Goal: Task Accomplishment & Management: Complete application form

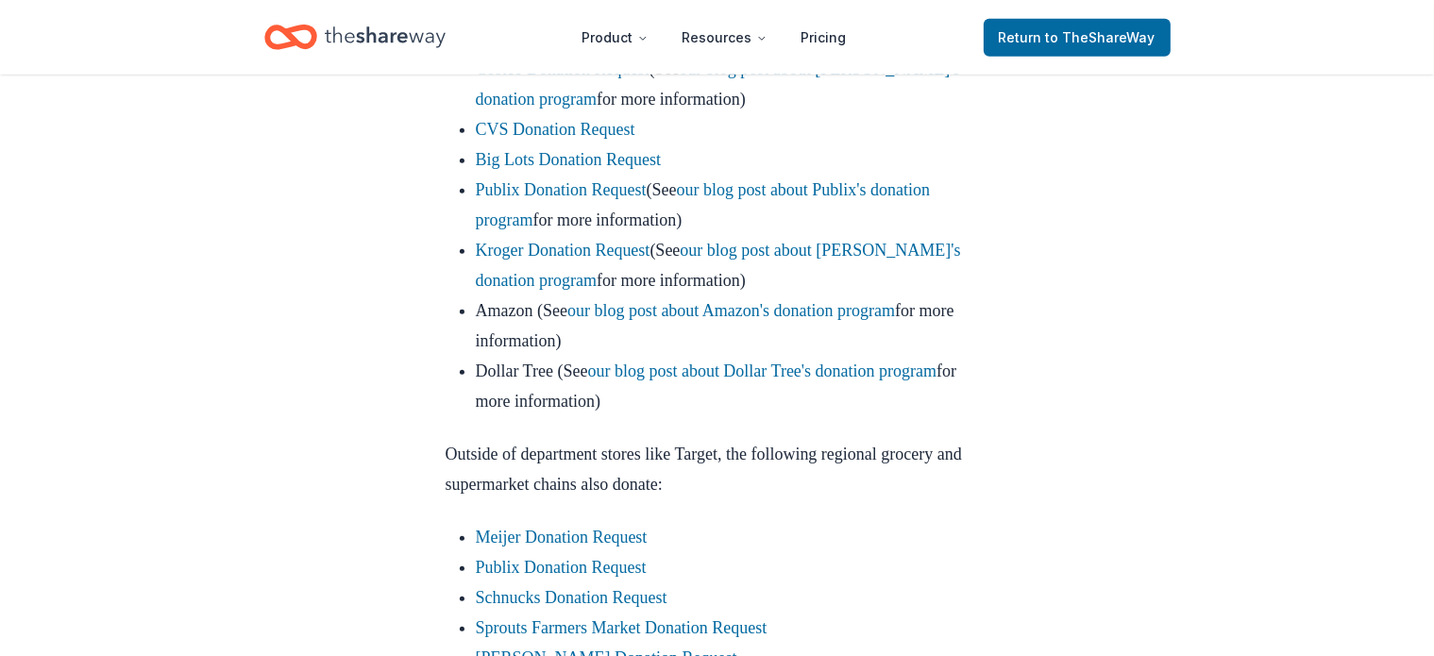
scroll to position [1038, 0]
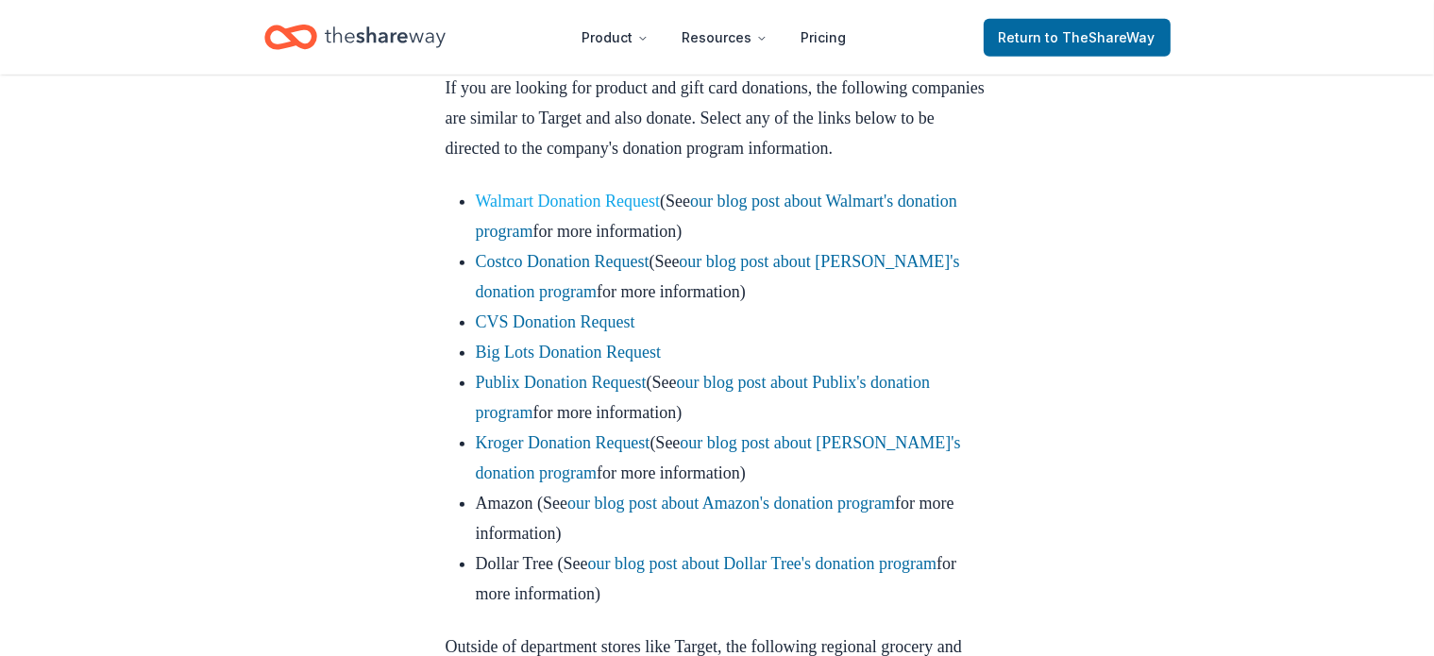
click at [593, 210] on link "Walmart Donation Request" at bounding box center [568, 201] width 185 height 19
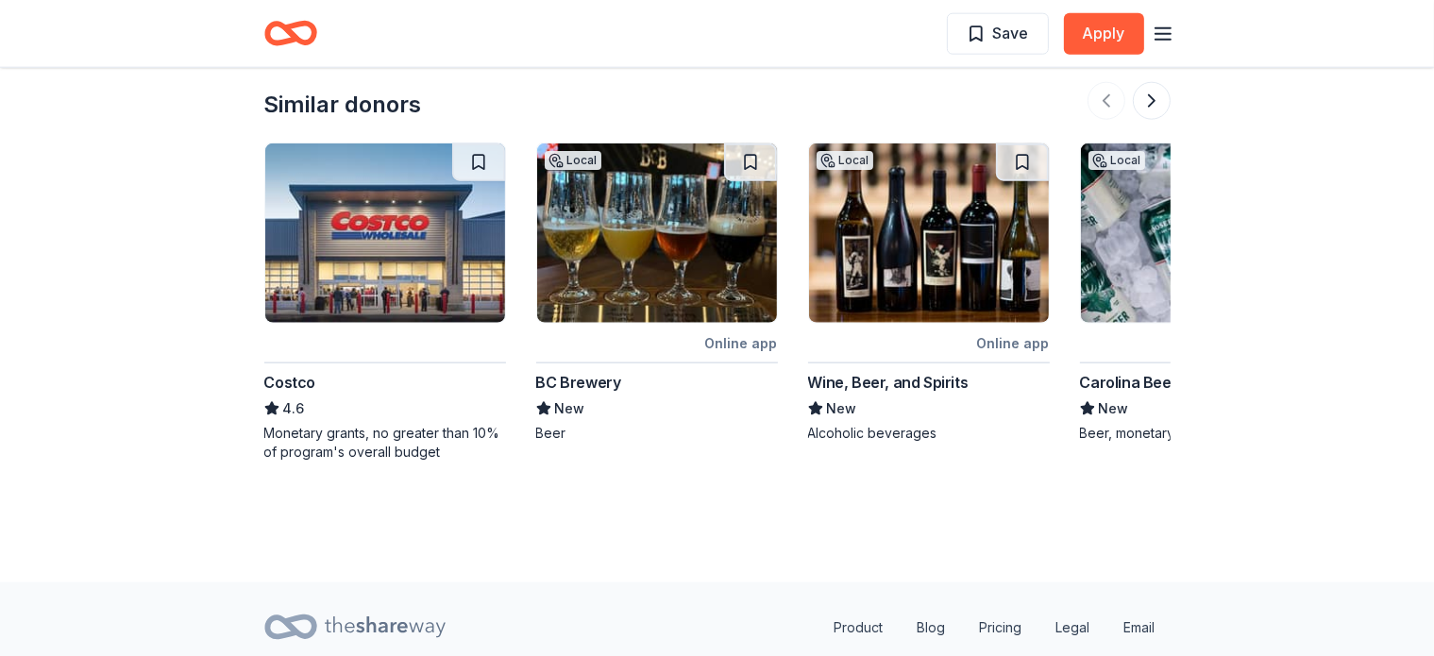
scroll to position [2341, 0]
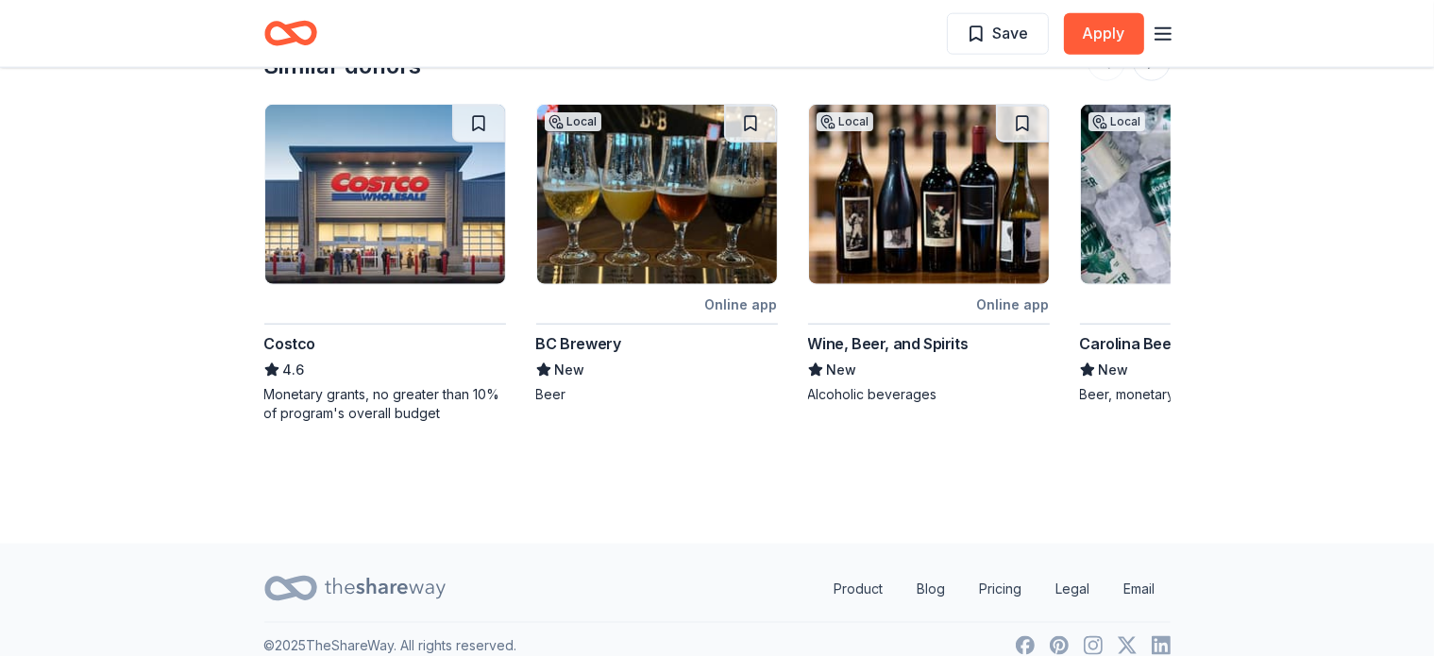
drag, startPoint x: 377, startPoint y: 562, endPoint x: 386, endPoint y: 556, distance: 10.8
click at [380, 569] on icon at bounding box center [385, 588] width 121 height 39
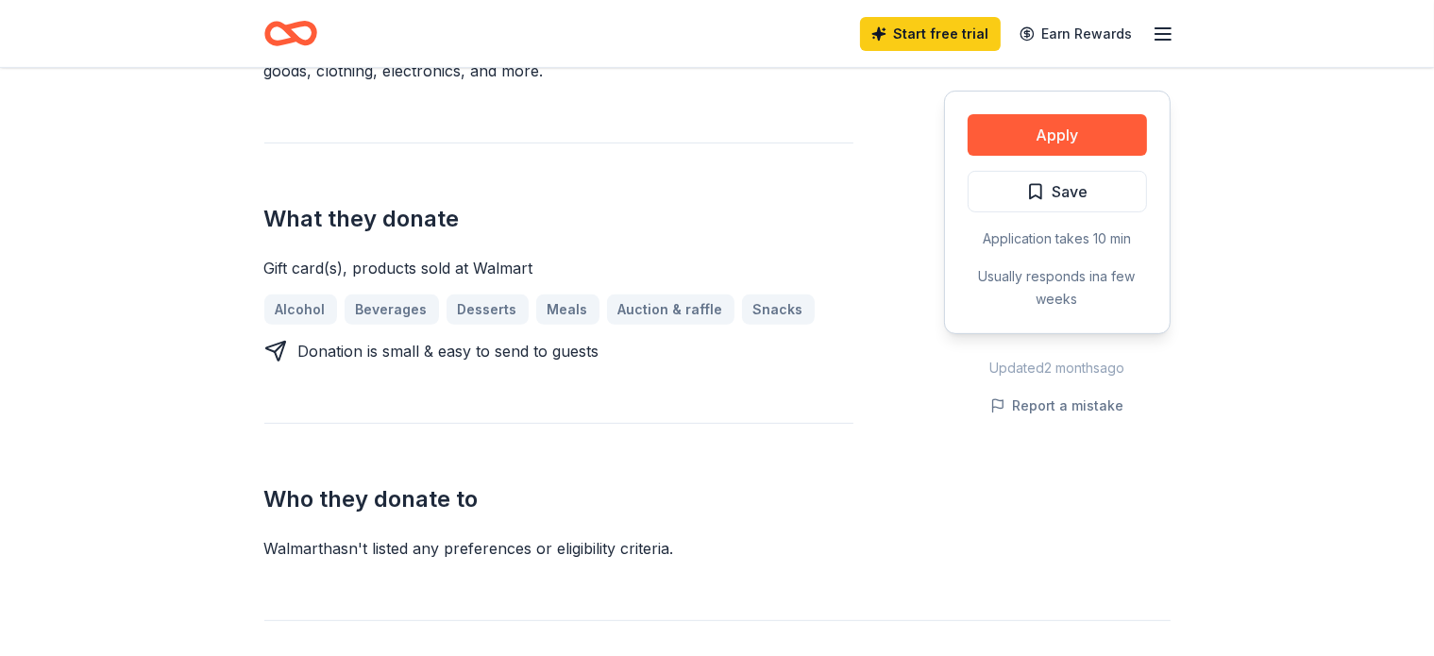
scroll to position [548, 0]
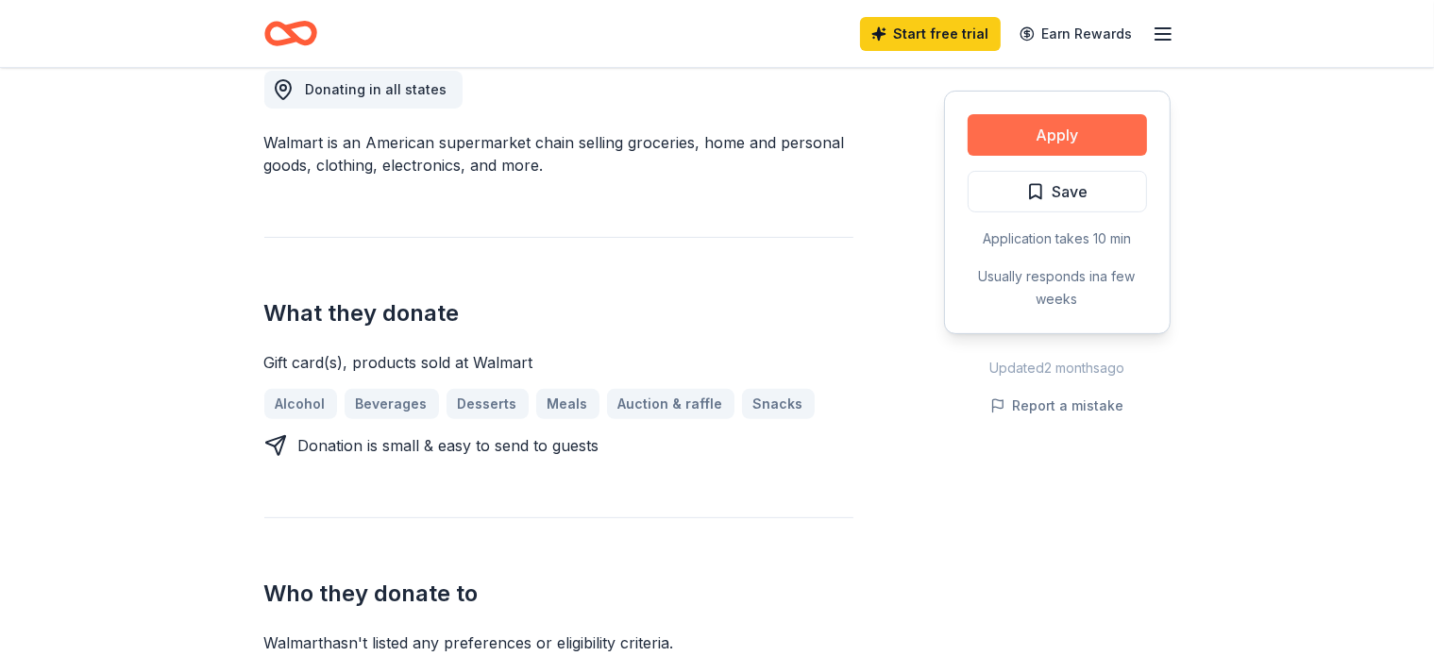
click at [1070, 130] on button "Apply" at bounding box center [1056, 135] width 179 height 42
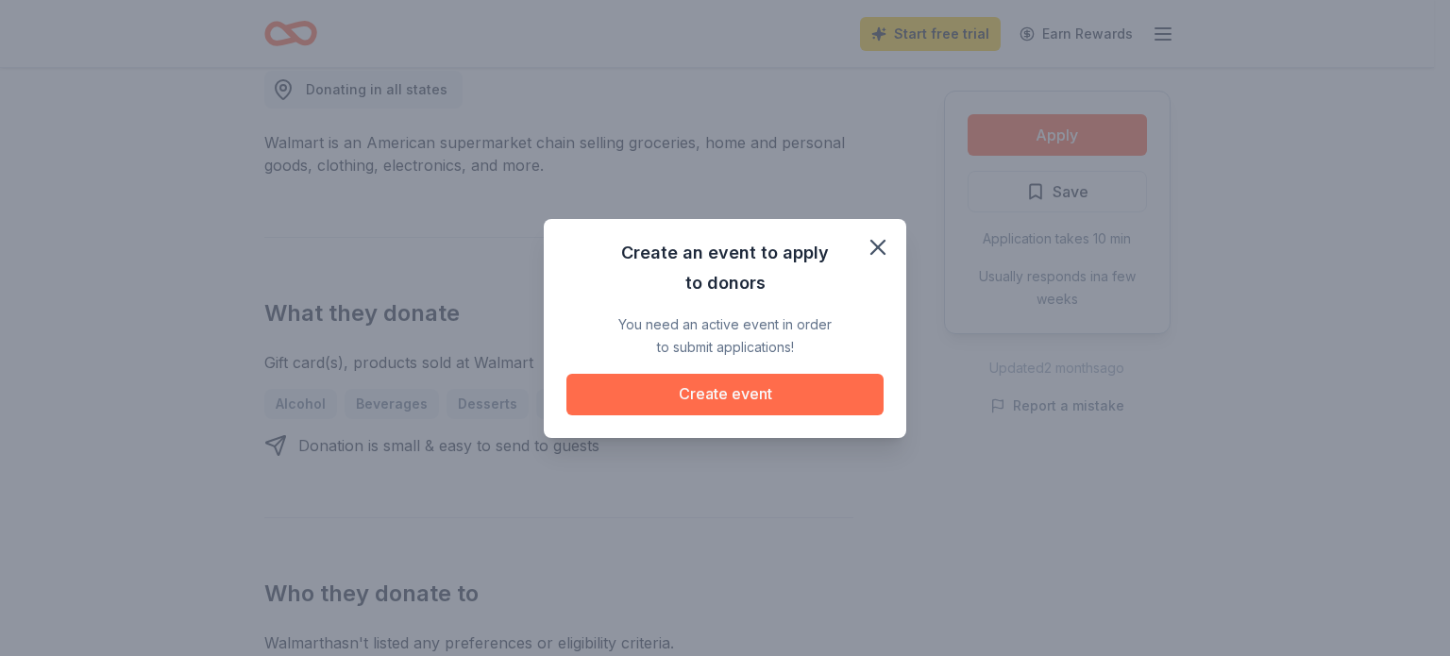
click at [736, 395] on button "Create event" at bounding box center [724, 395] width 317 height 42
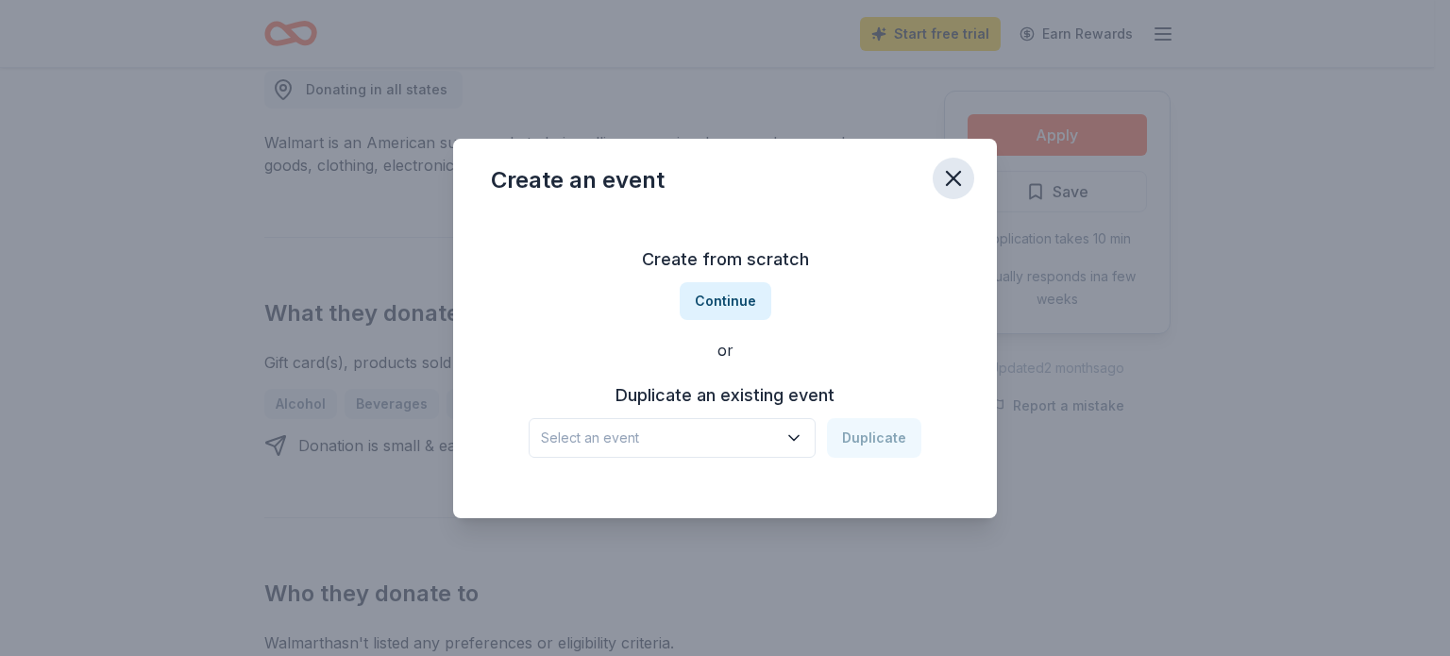
click at [951, 178] on icon "button" at bounding box center [953, 178] width 13 height 13
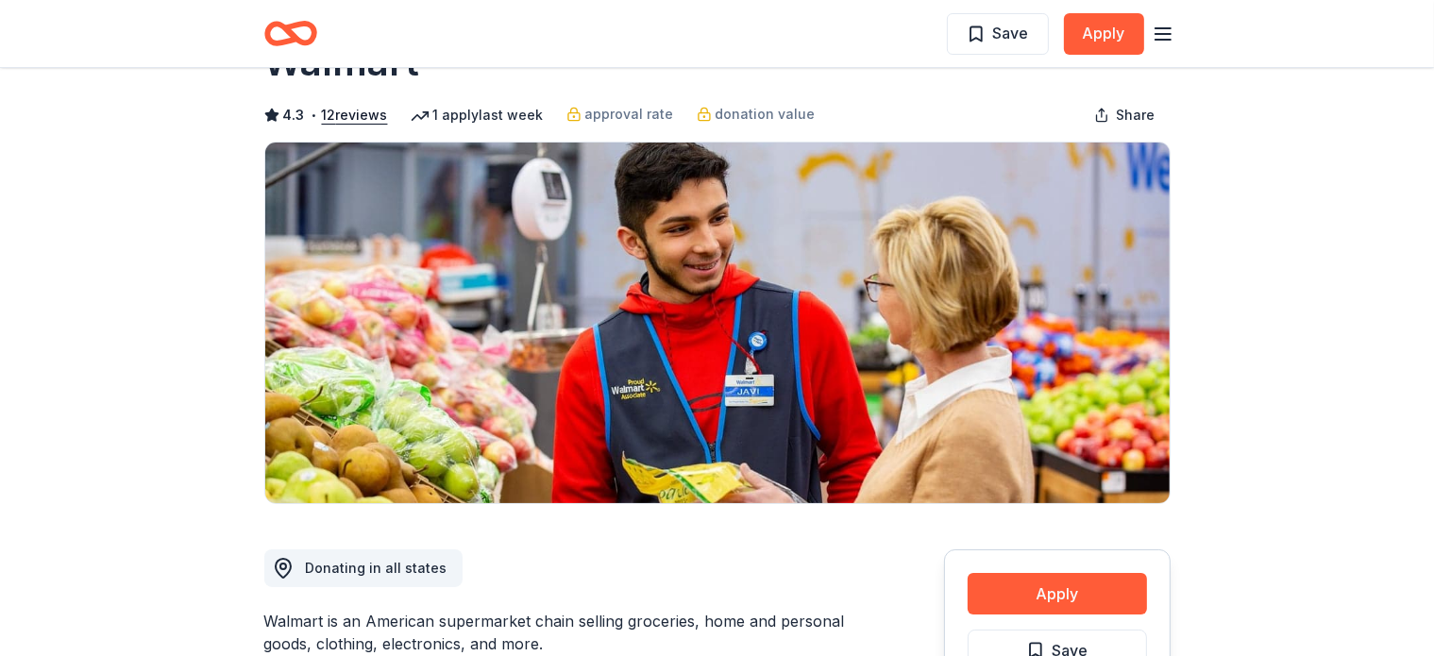
scroll to position [0, 0]
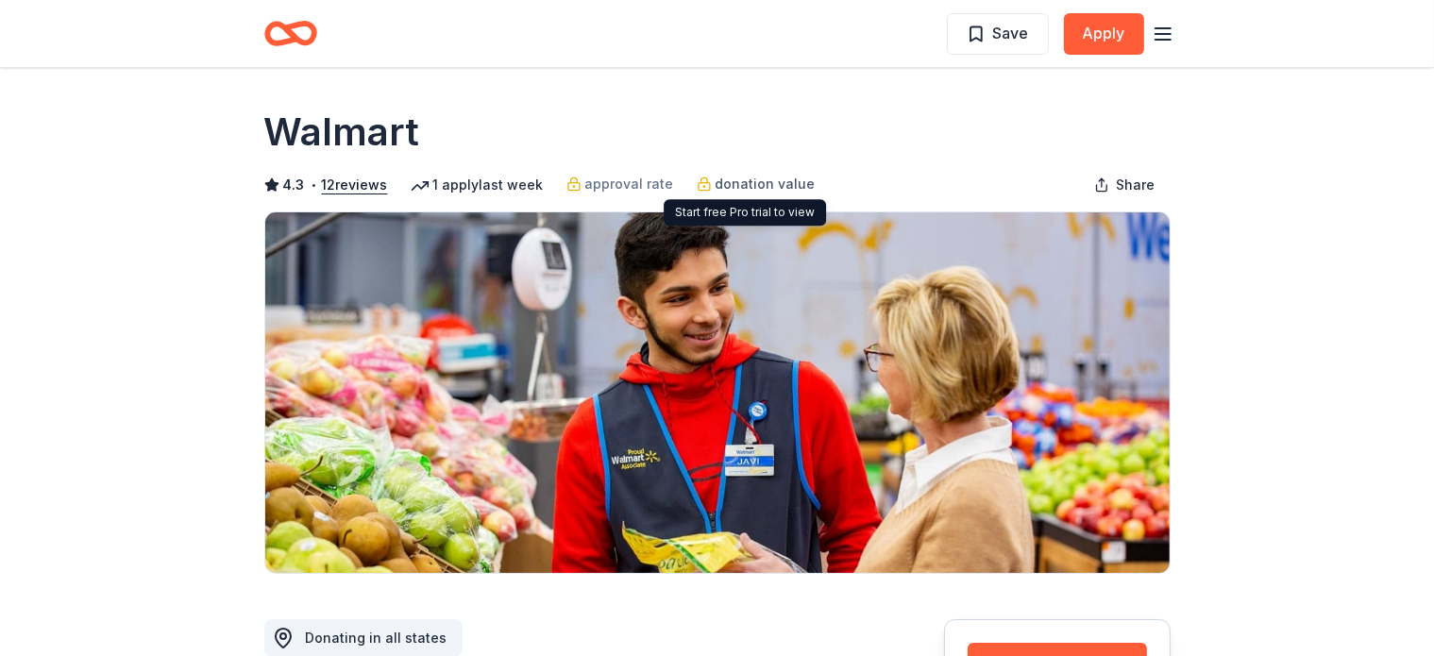
click at [767, 186] on span "donation value" at bounding box center [765, 184] width 100 height 23
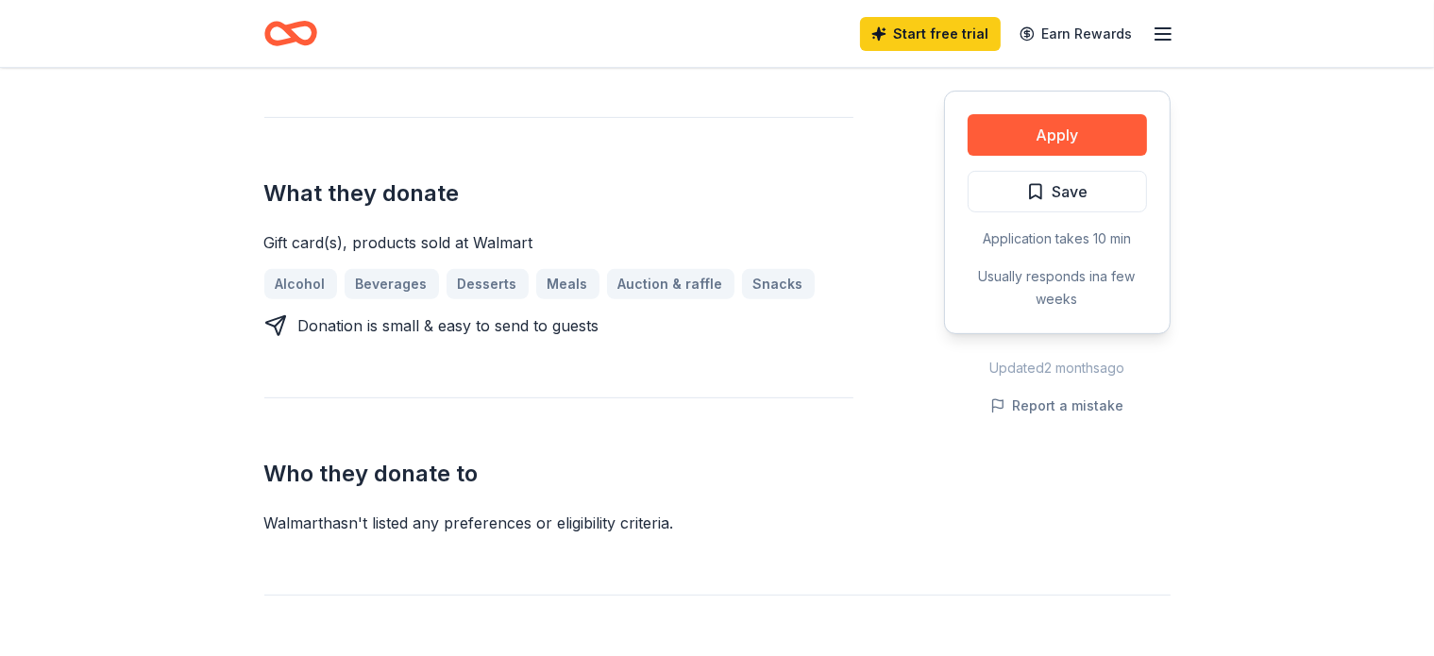
scroll to position [661, 0]
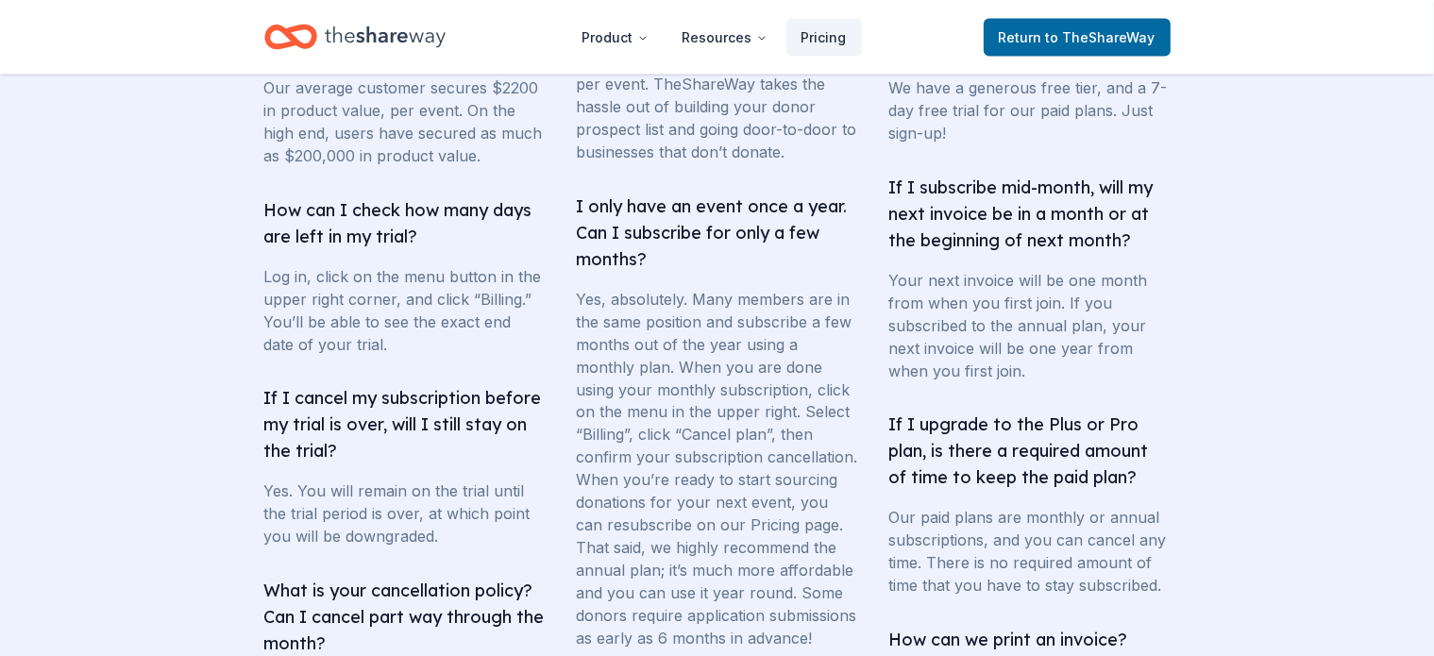
scroll to position [3163, 0]
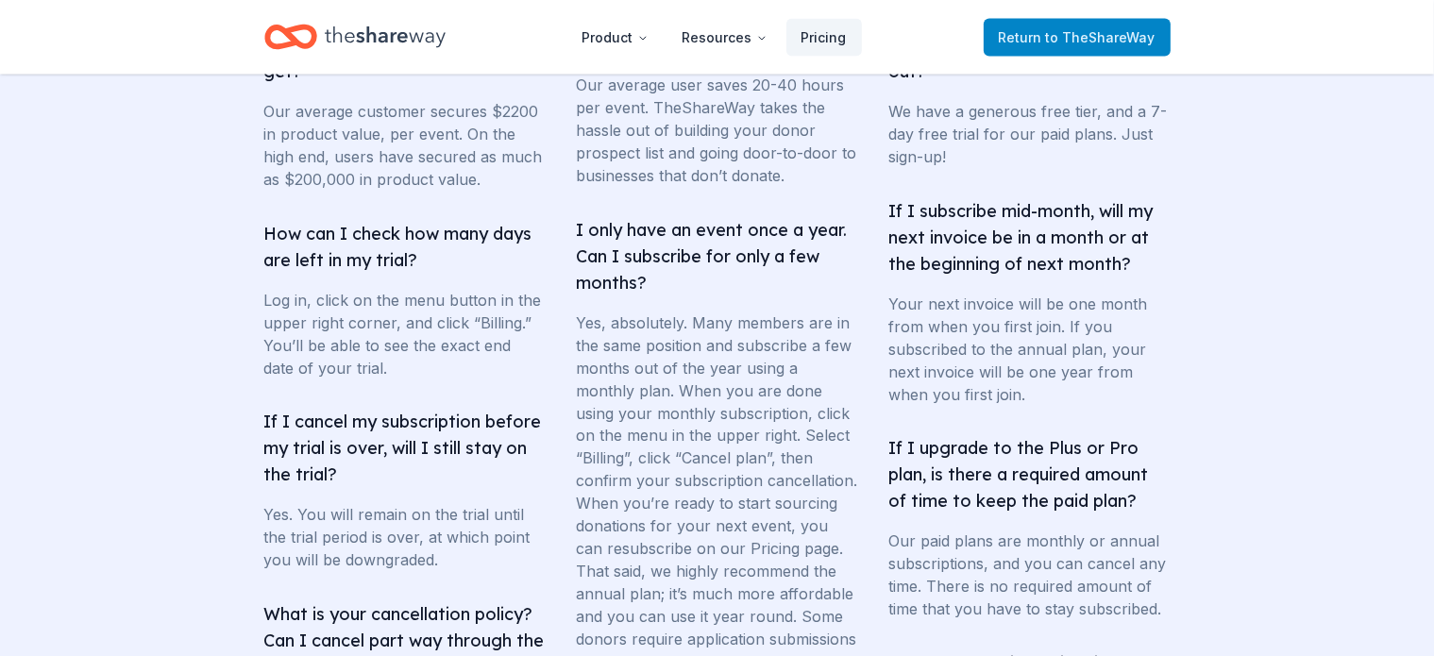
click at [1073, 37] on span "to TheShareWay" at bounding box center [1100, 37] width 109 height 16
click at [1061, 46] on span "Return to TheShareWay" at bounding box center [1076, 37] width 157 height 23
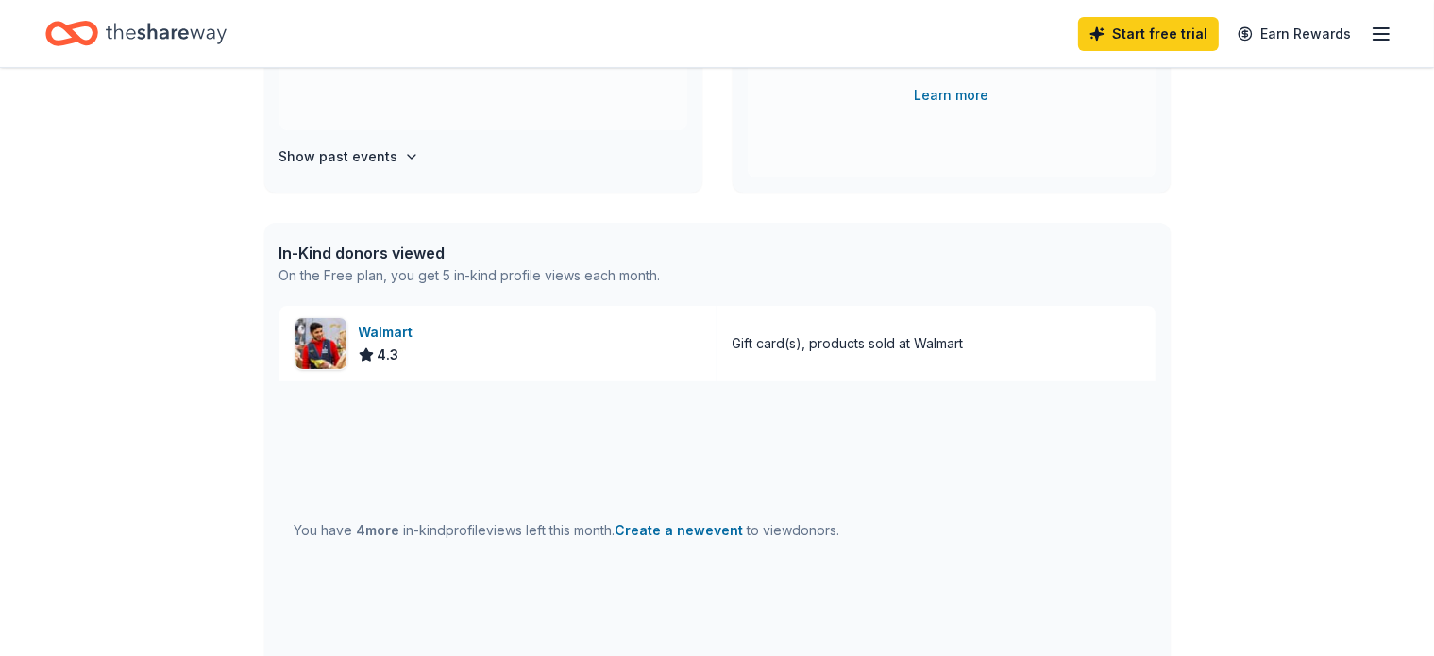
scroll to position [377, 0]
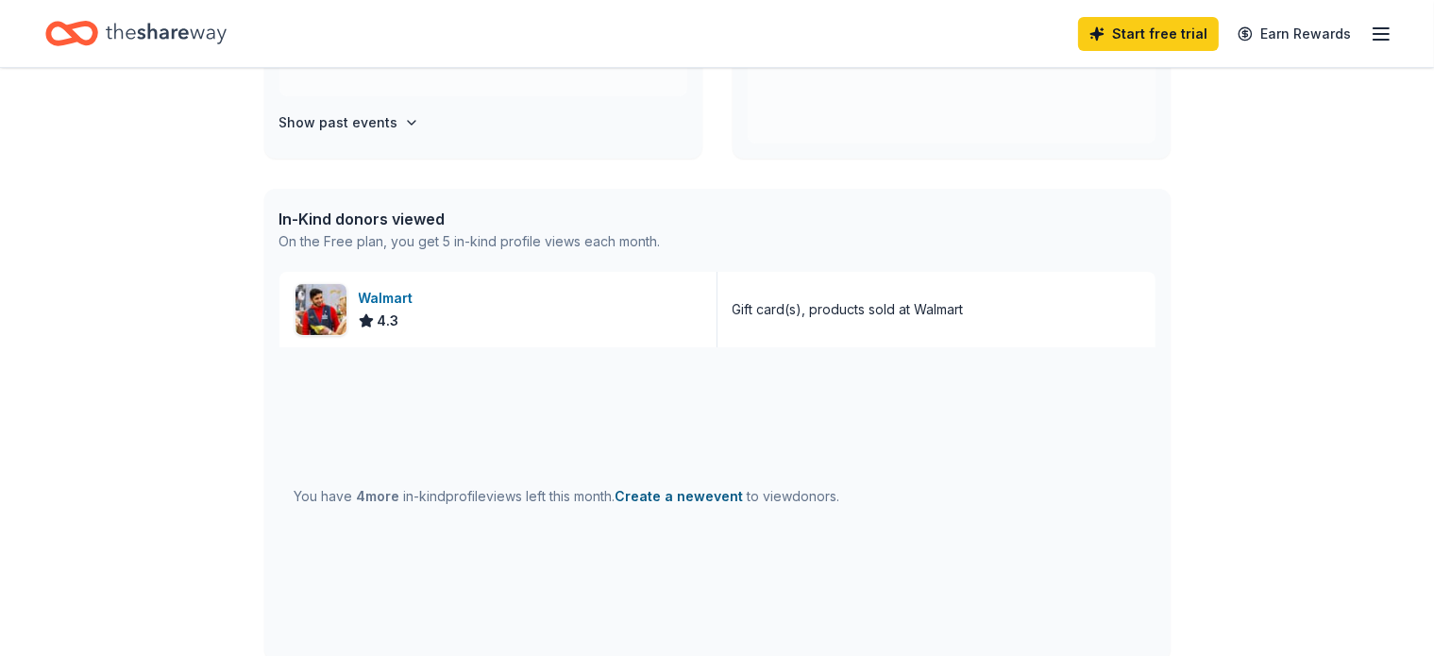
click at [697, 495] on button "Create a new event" at bounding box center [679, 496] width 128 height 23
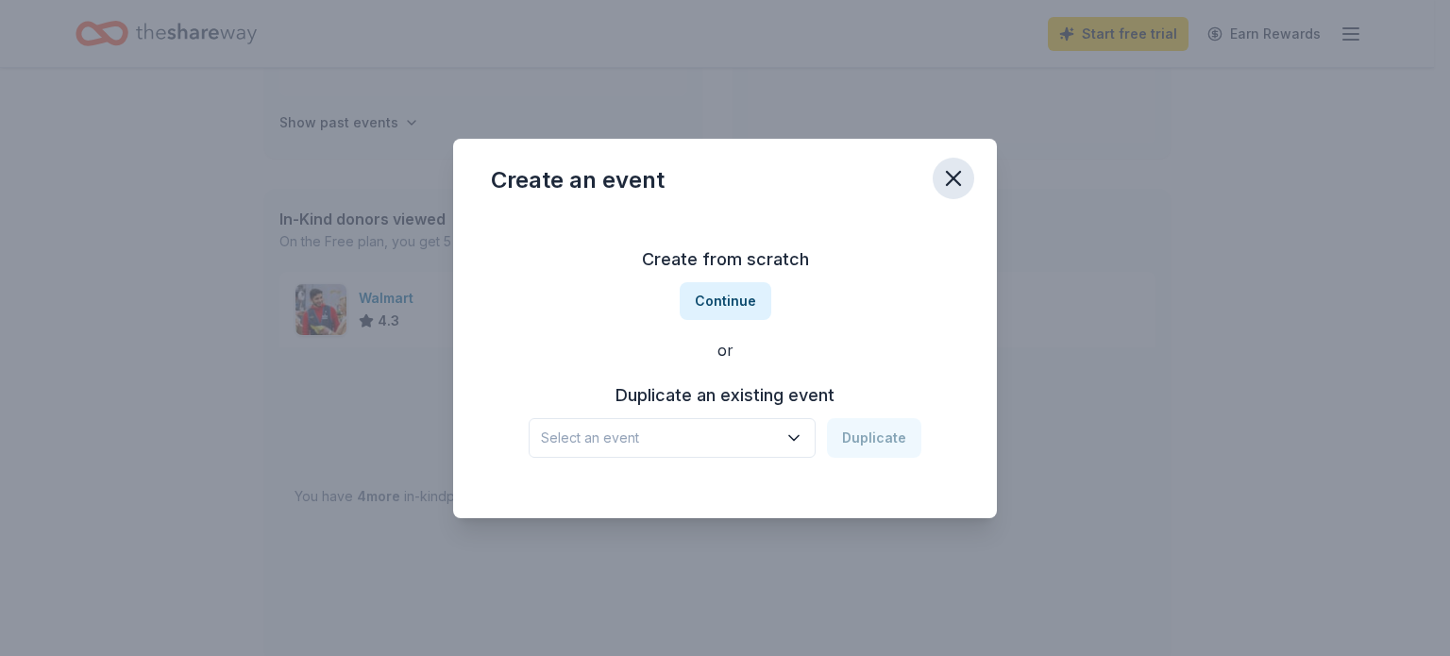
click at [963, 178] on icon "button" at bounding box center [953, 178] width 26 height 26
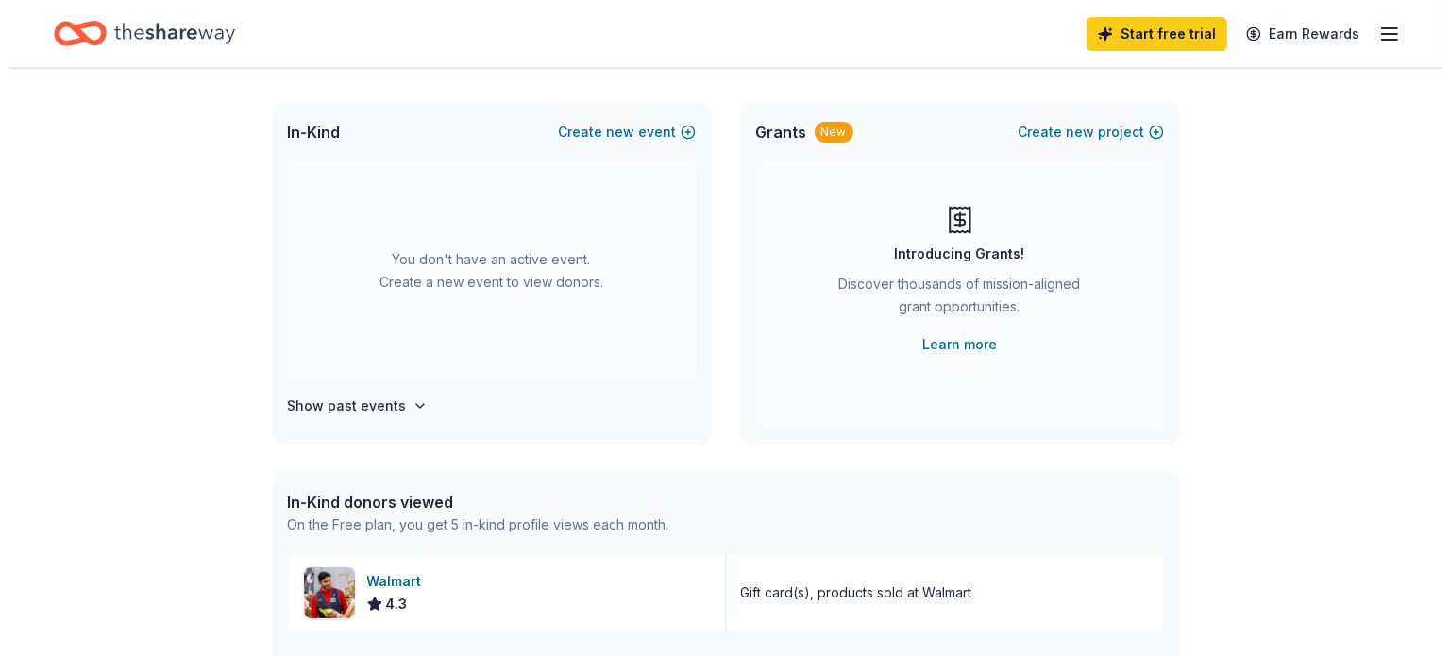
scroll to position [0, 0]
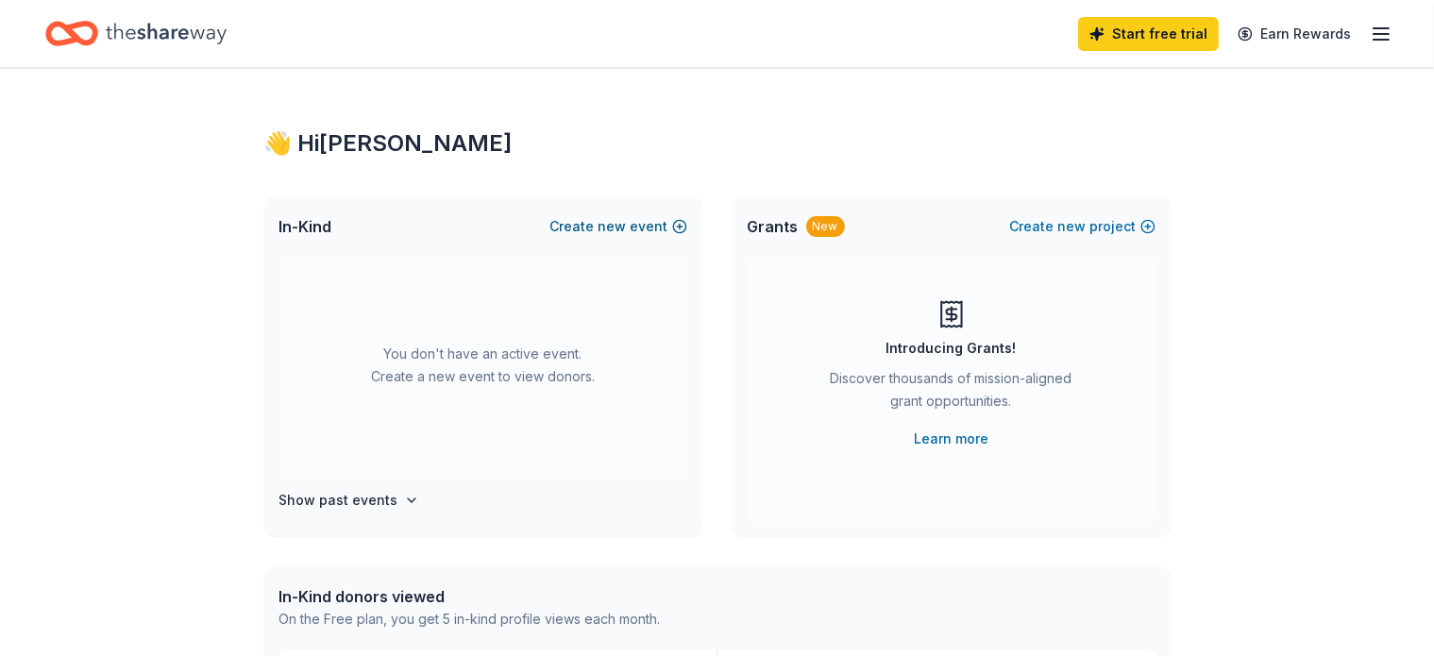
click at [602, 227] on span "new" at bounding box center [612, 226] width 28 height 23
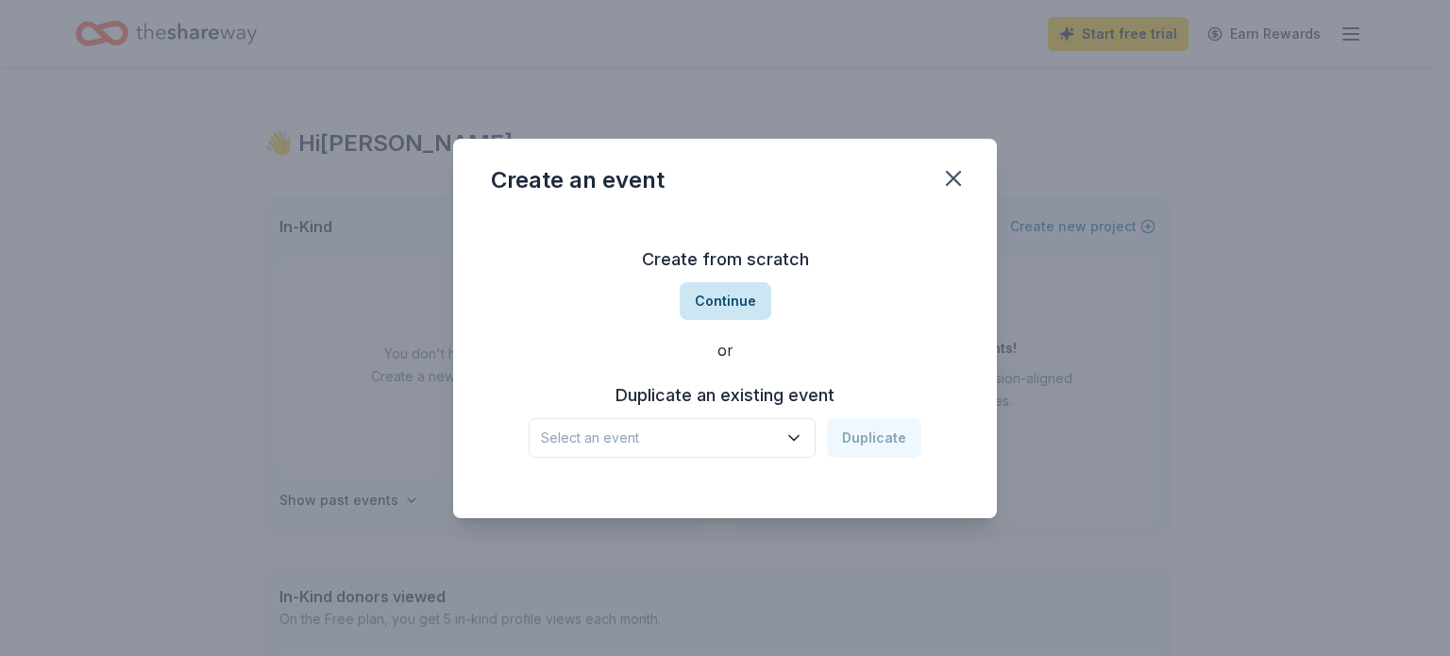
click at [729, 309] on button "Continue" at bounding box center [725, 301] width 92 height 38
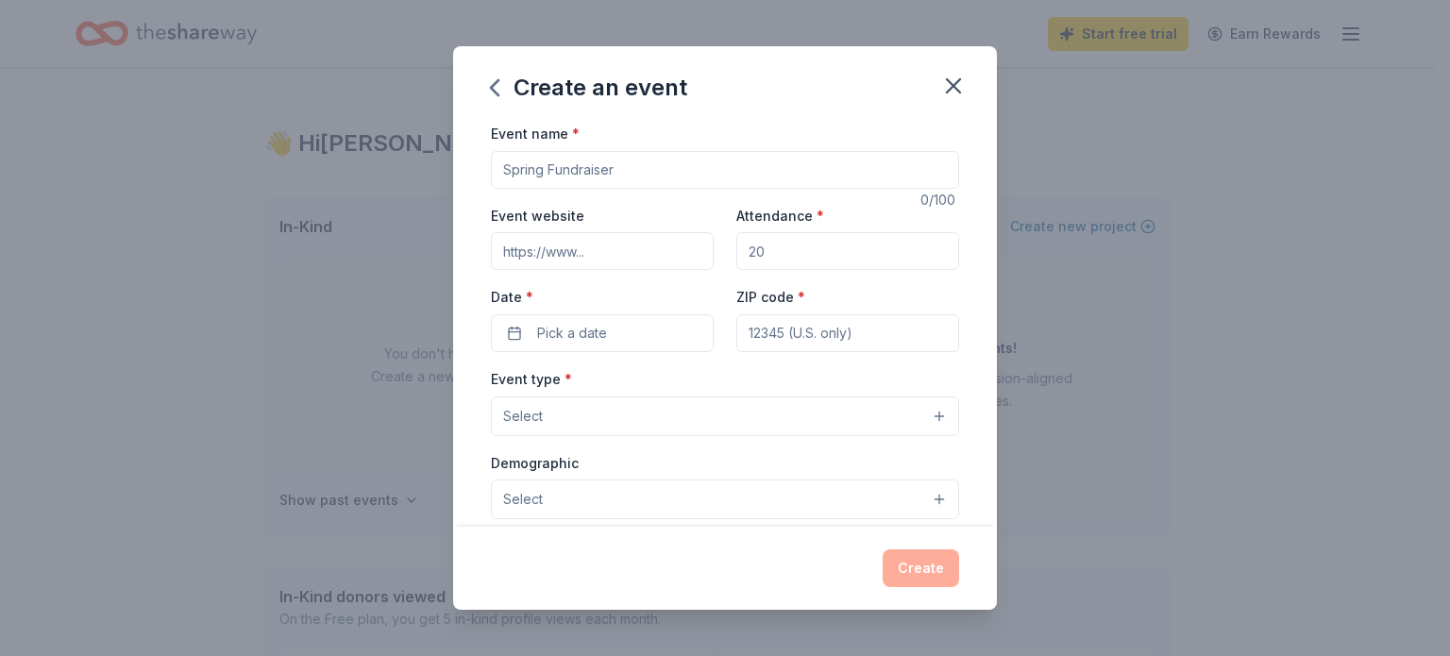
click at [591, 254] on input "Event website" at bounding box center [602, 251] width 223 height 38
type input "E"
type input "eps@envisionprovensuccess.org"
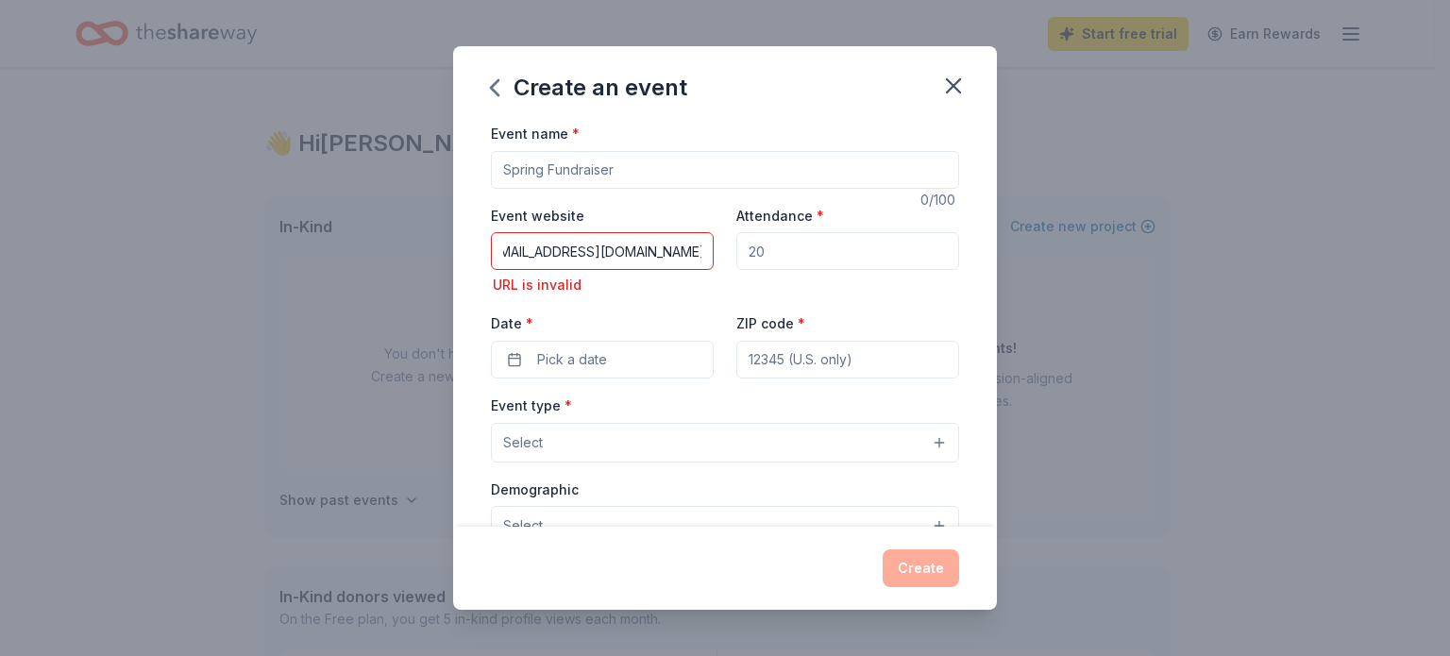
scroll to position [0, 0]
click at [741, 249] on input "Attendance *" at bounding box center [847, 251] width 223 height 38
type input "100"
click at [513, 361] on button "Pick a date" at bounding box center [602, 360] width 223 height 38
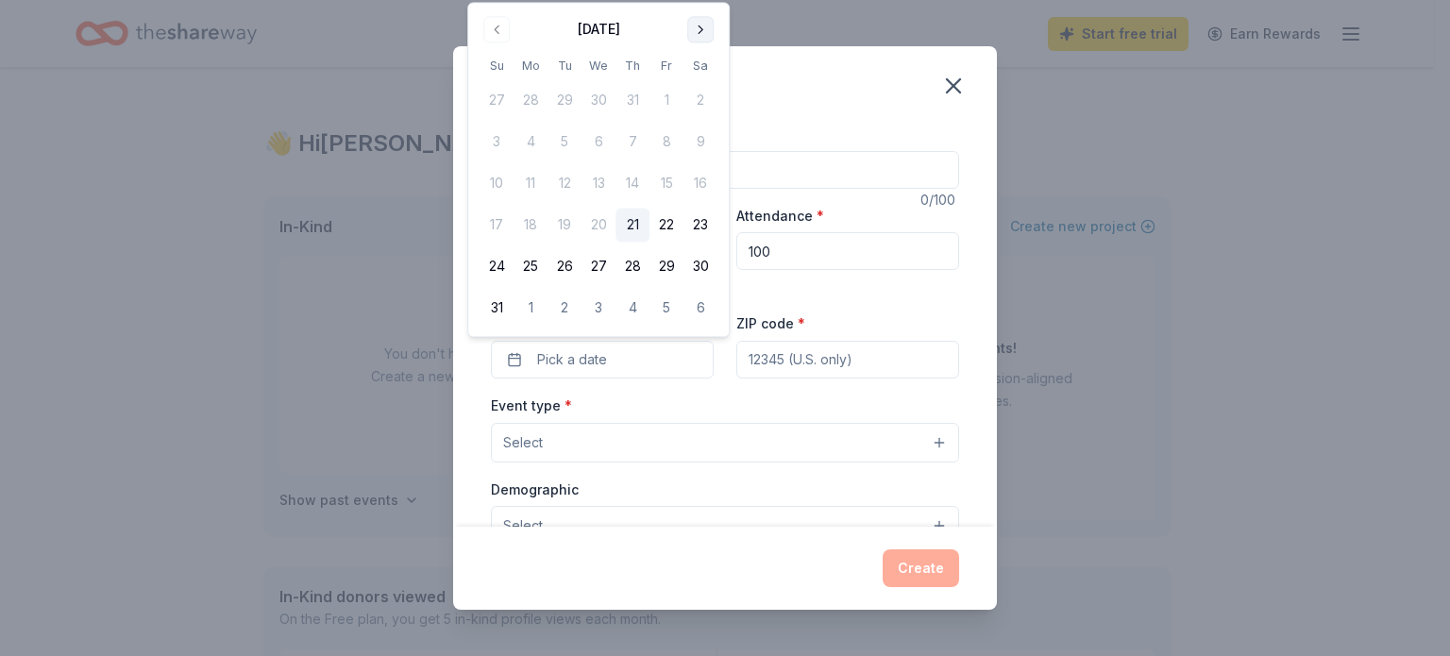
click at [702, 25] on button "Go to next month" at bounding box center [700, 29] width 26 height 26
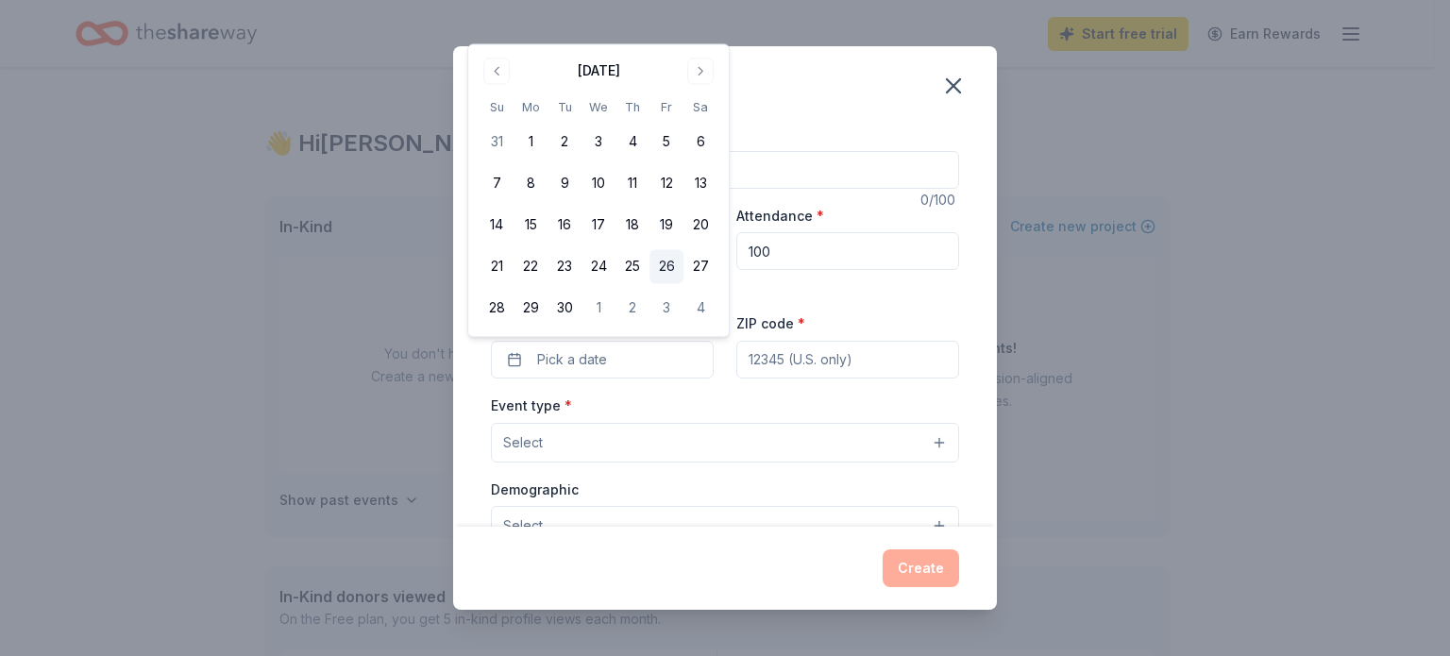
click at [671, 269] on button "26" at bounding box center [666, 267] width 34 height 34
click at [739, 366] on input "ZIP code *" at bounding box center [847, 360] width 223 height 38
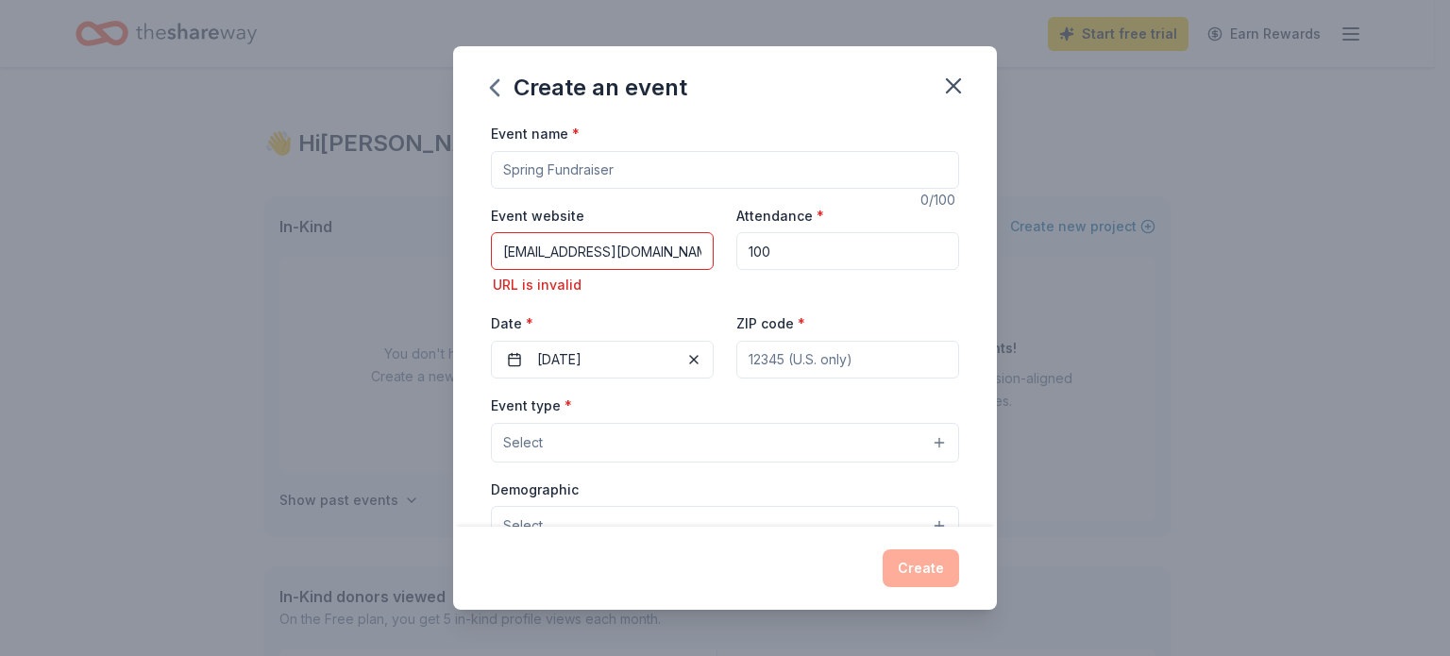
click at [501, 256] on input "eps@envisionprovensuccess.org" at bounding box center [602, 251] width 223 height 38
type input "g"
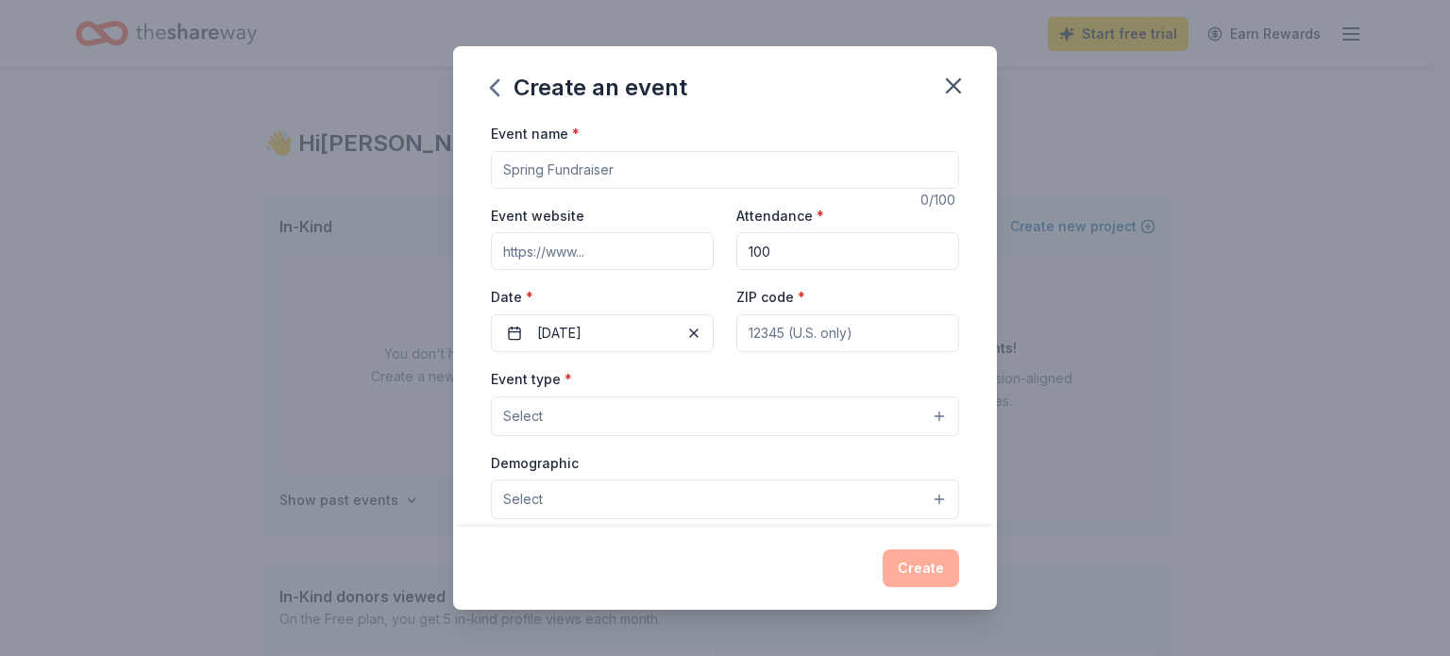
click at [512, 420] on span "Select" at bounding box center [523, 416] width 40 height 23
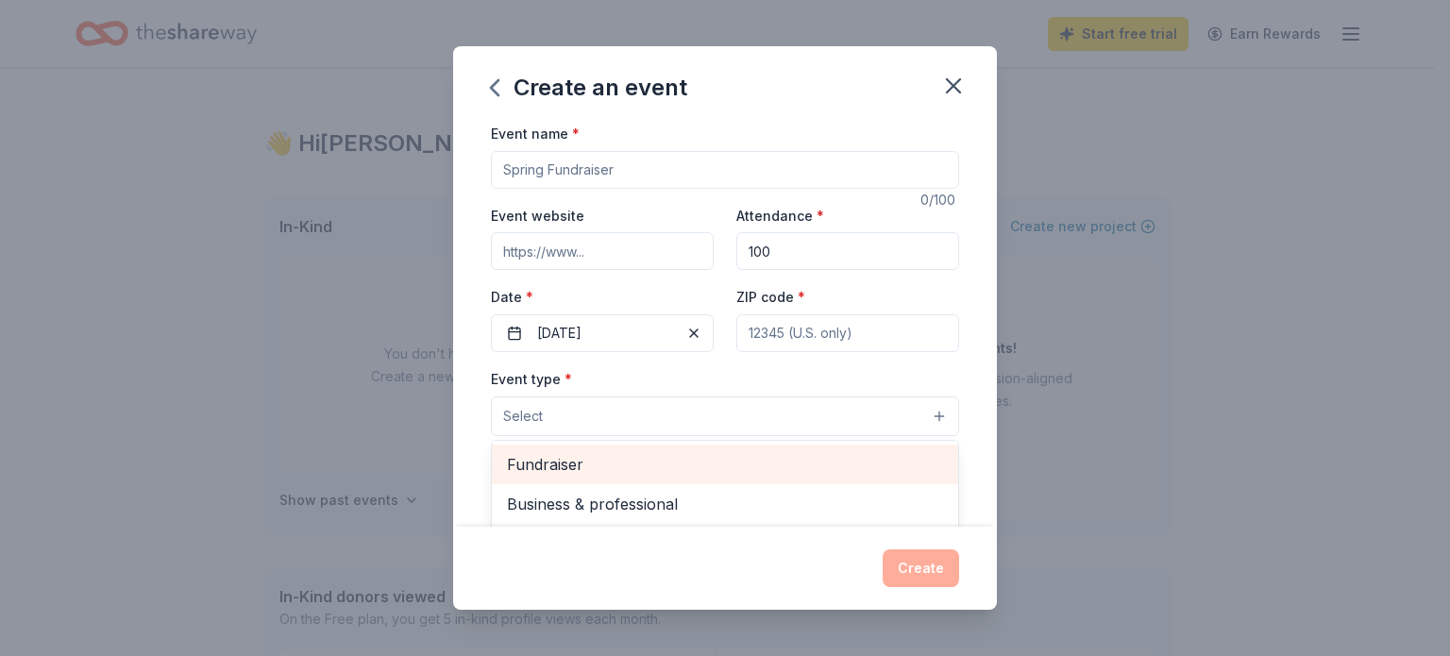
click at [557, 467] on span "Fundraiser" at bounding box center [725, 464] width 436 height 25
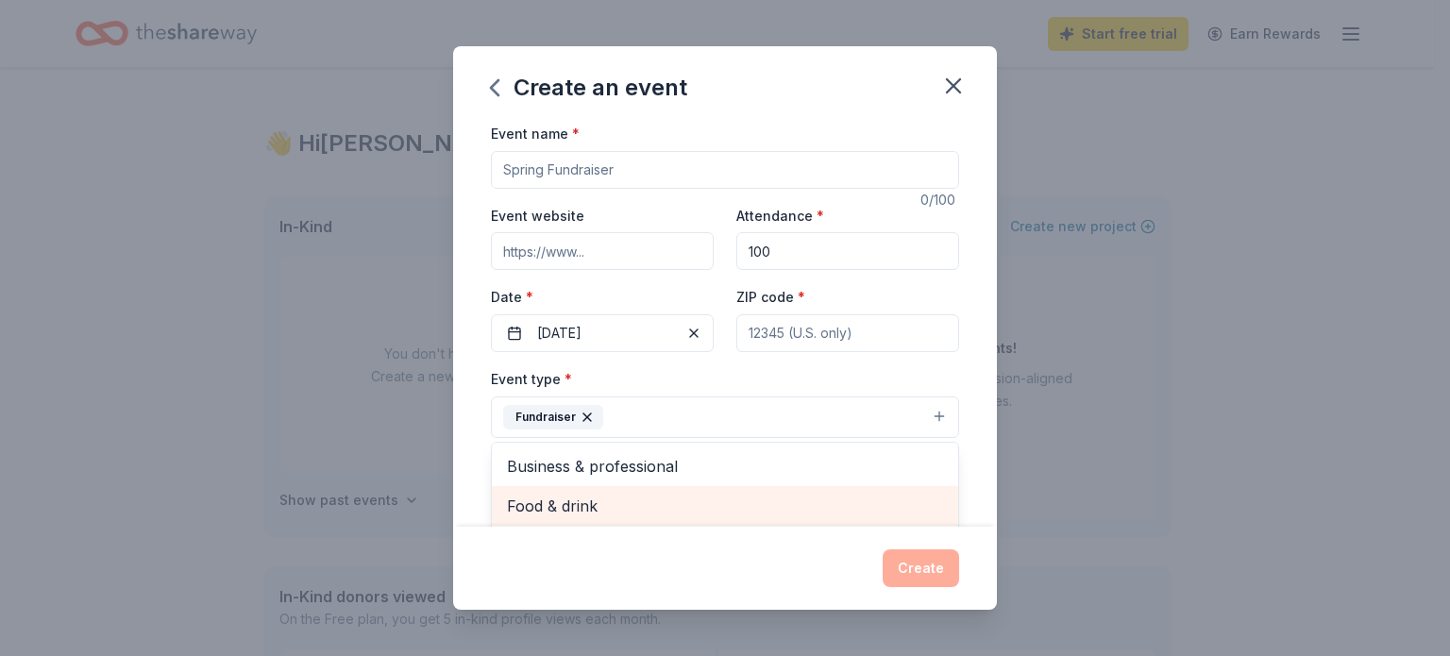
click at [565, 512] on span "Food & drink" at bounding box center [725, 506] width 436 height 25
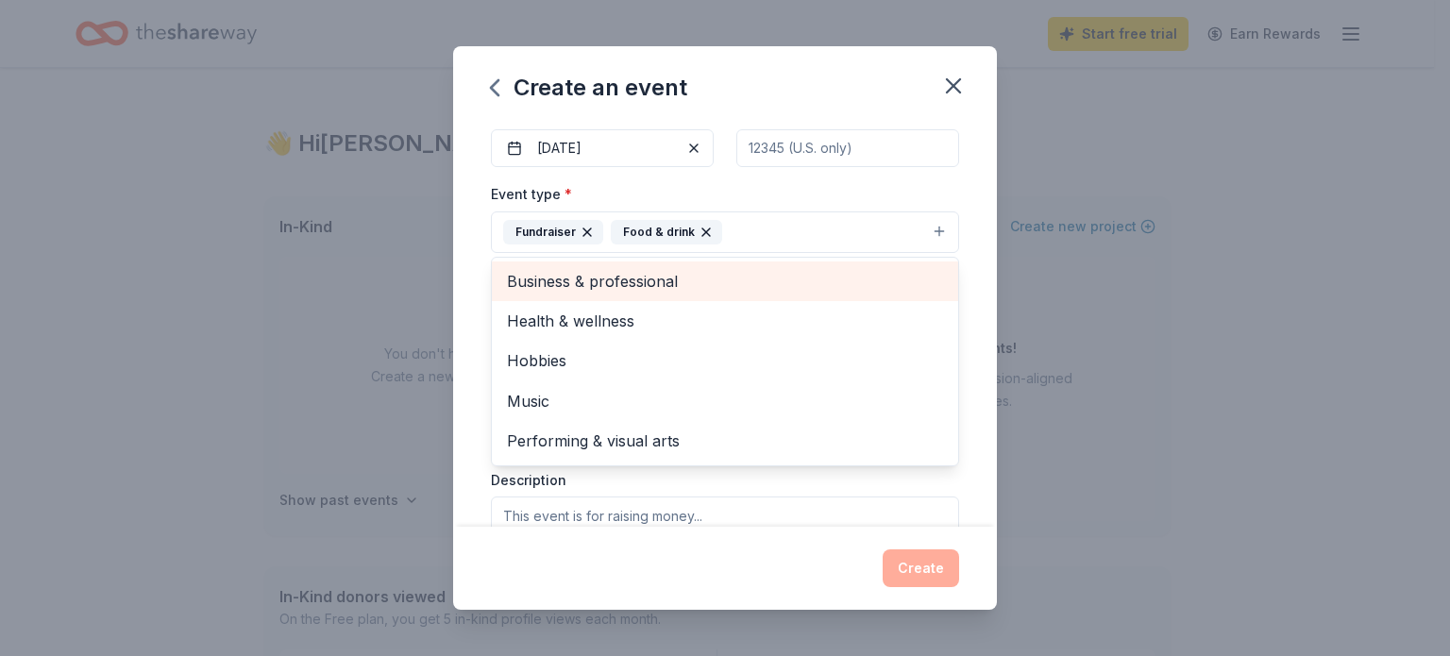
scroll to position [189, 0]
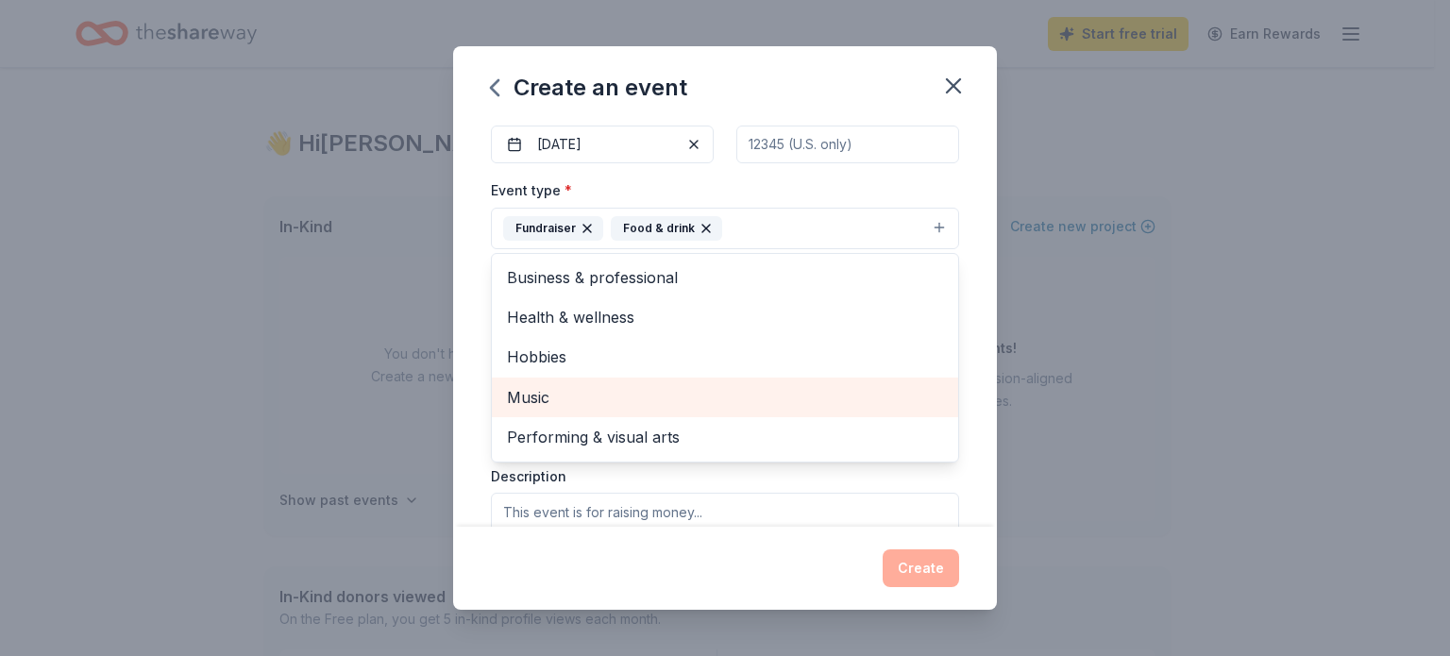
click at [525, 401] on span "Music" at bounding box center [725, 397] width 436 height 25
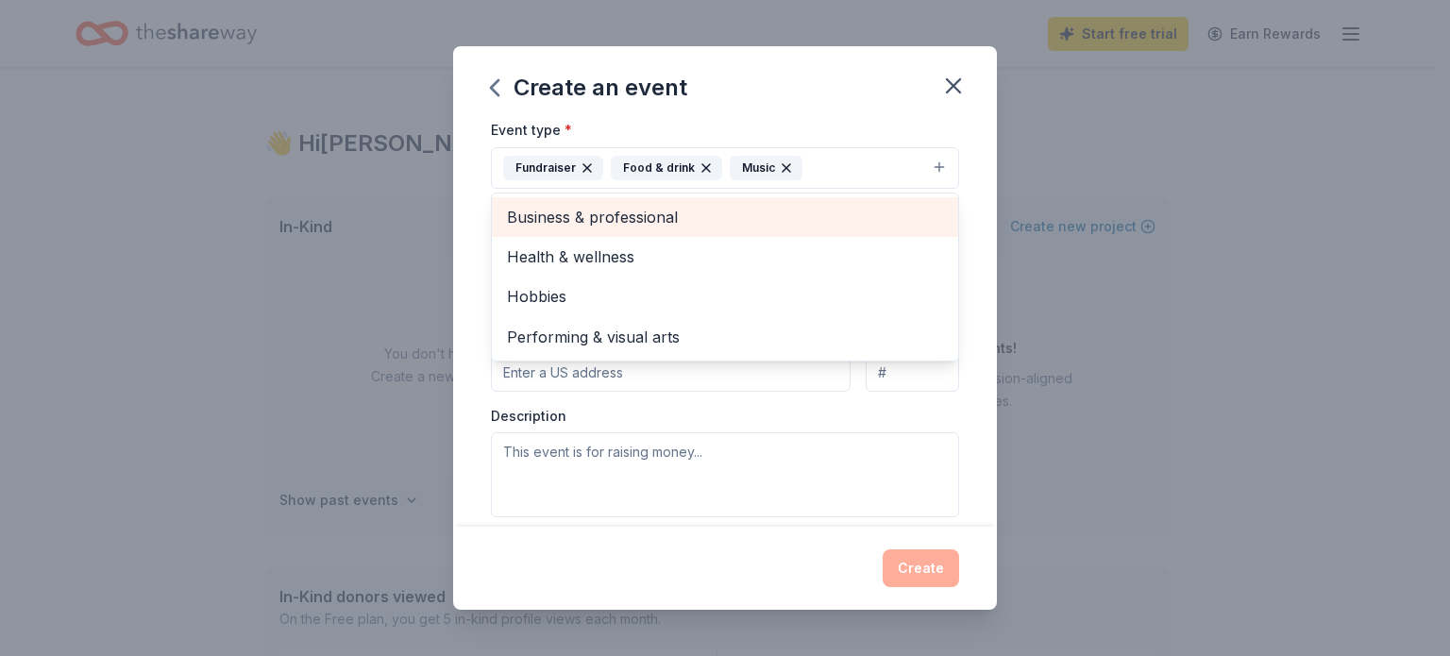
scroll to position [283, 0]
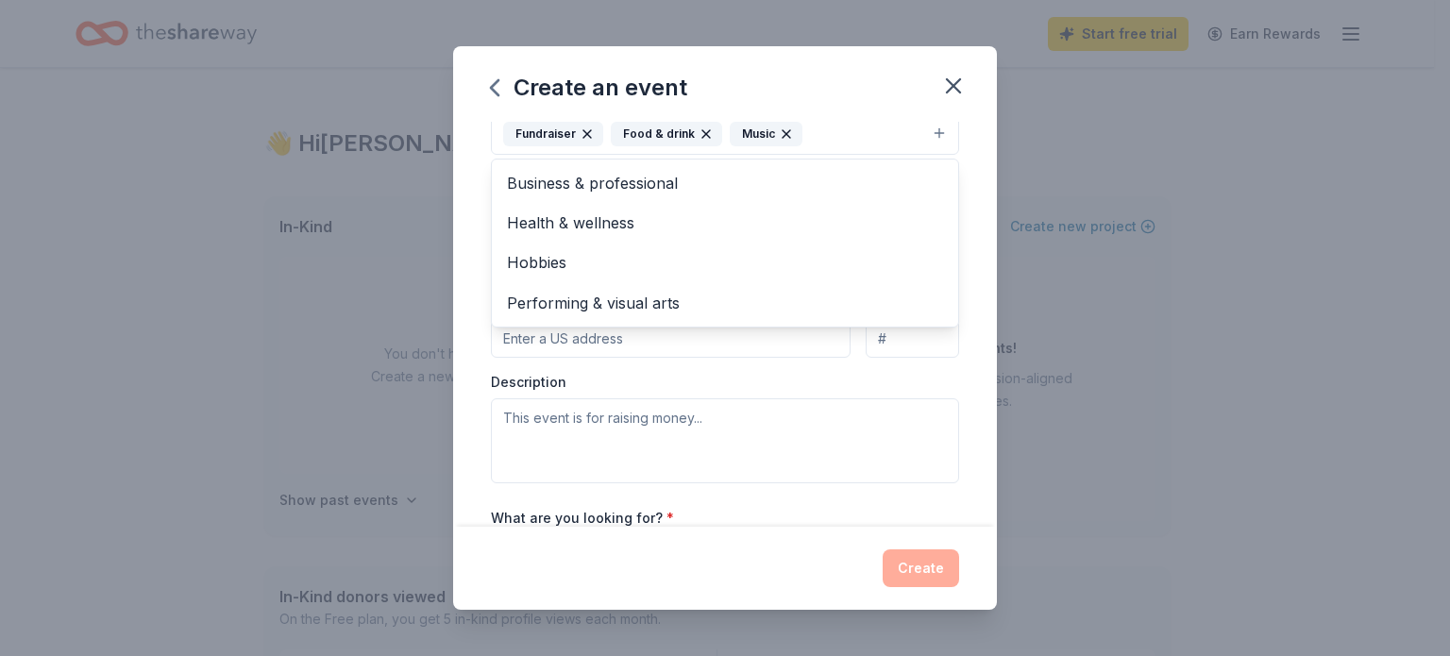
click at [511, 344] on div "Event type * Fundraiser Food & drink Music Business & professional Health & wel…" at bounding box center [725, 283] width 468 height 399
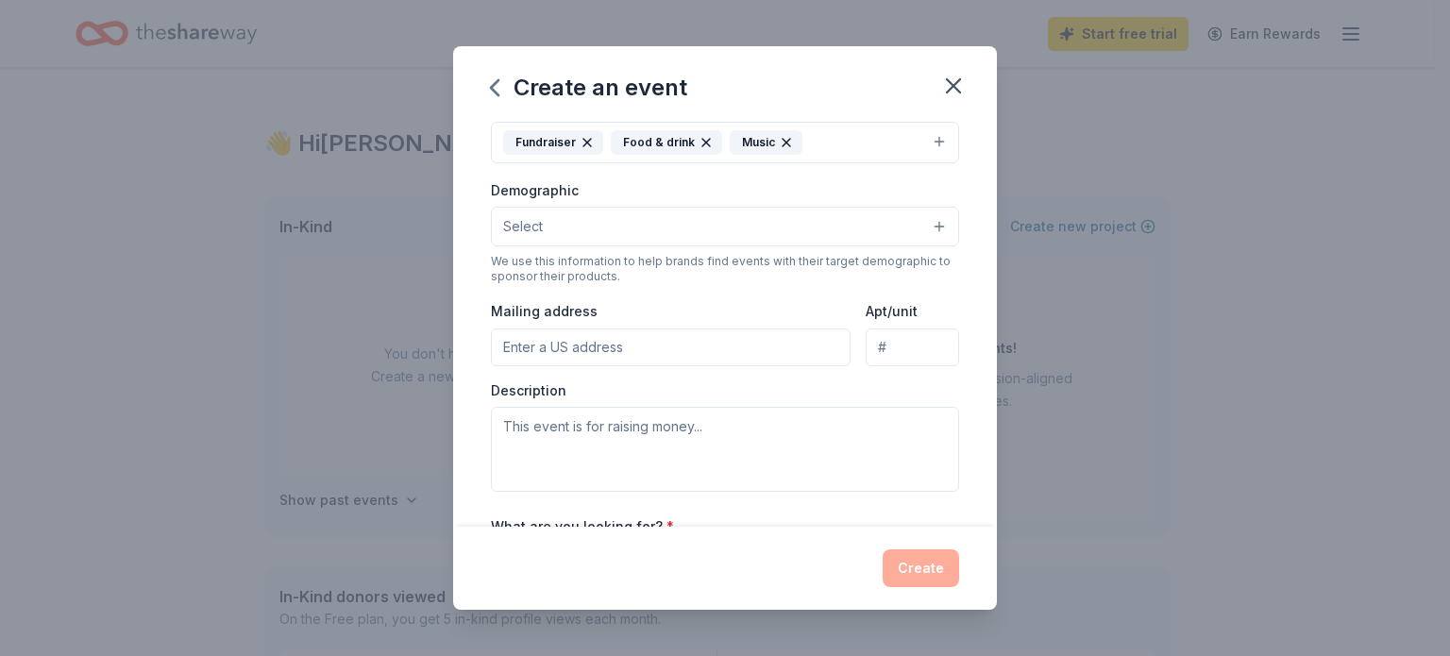
click at [507, 349] on input "Mailing address" at bounding box center [671, 347] width 360 height 38
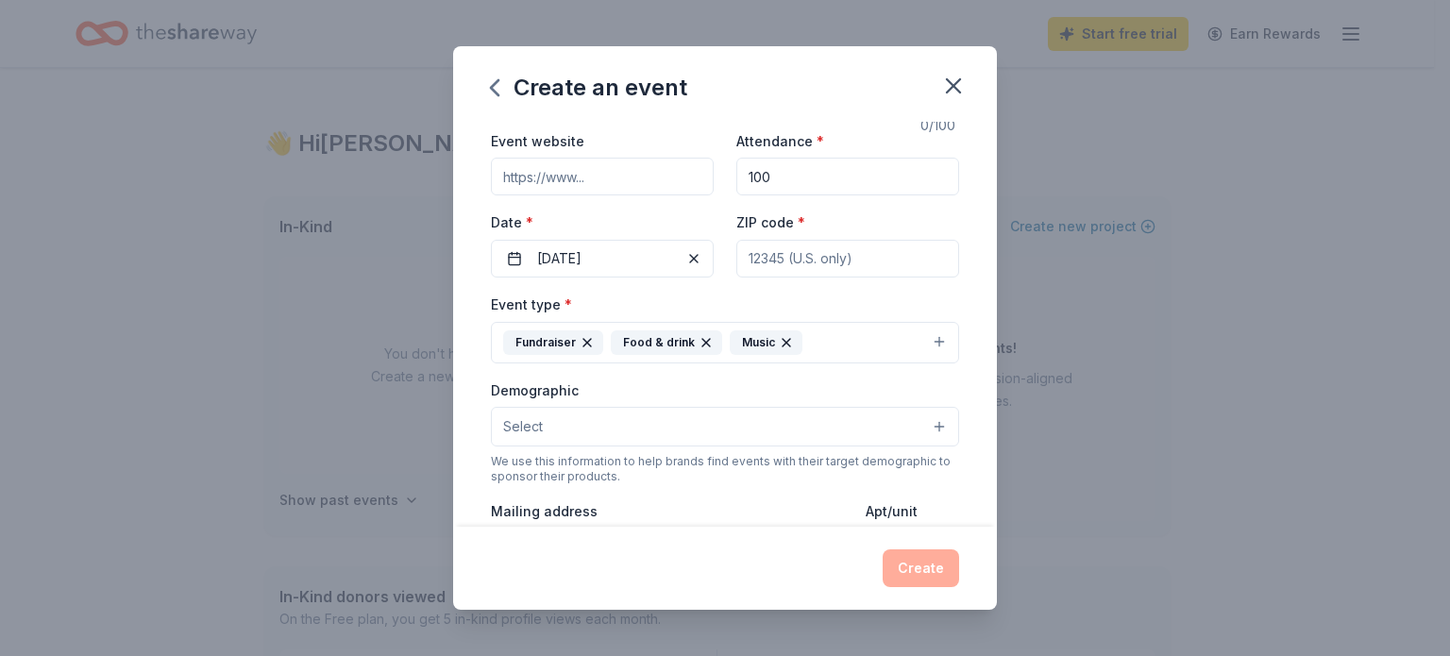
scroll to position [0, 0]
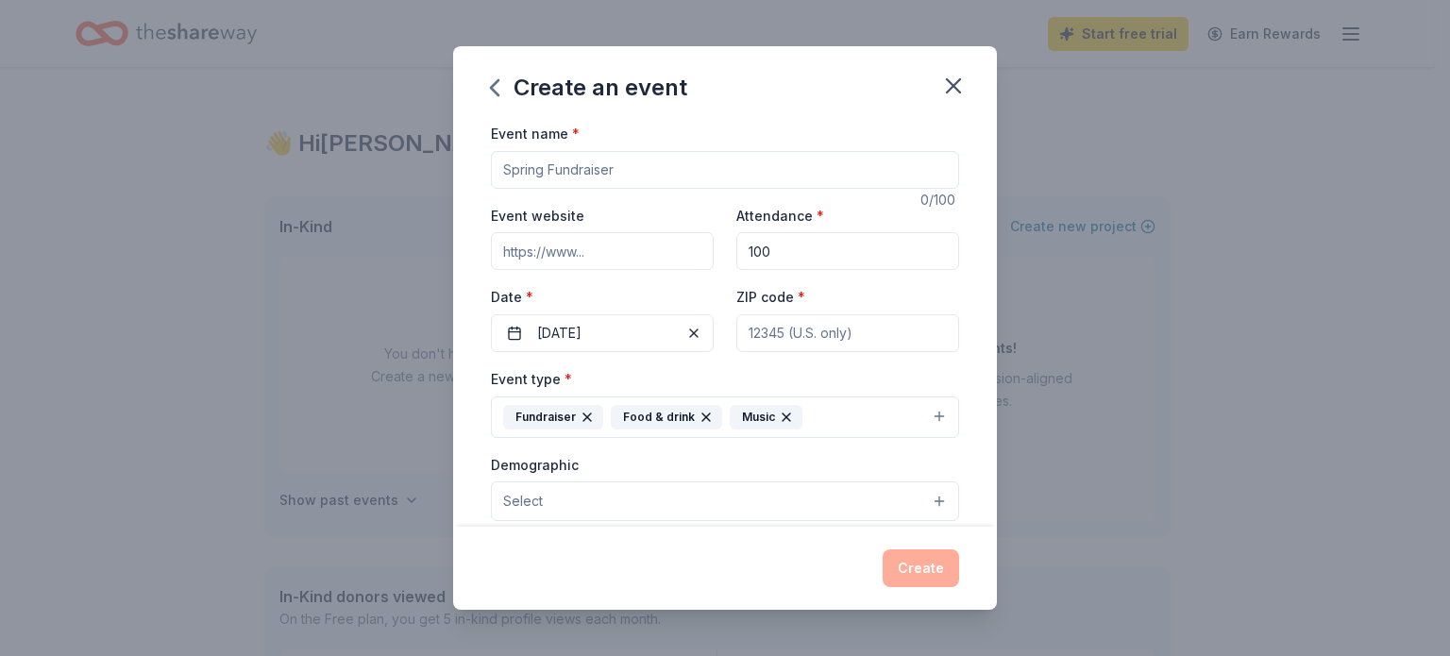
click at [545, 175] on input "Event name *" at bounding box center [725, 170] width 468 height 38
click at [618, 250] on input "Event website" at bounding box center [602, 251] width 223 height 38
click at [593, 258] on input "Event website" at bounding box center [602, 251] width 223 height 38
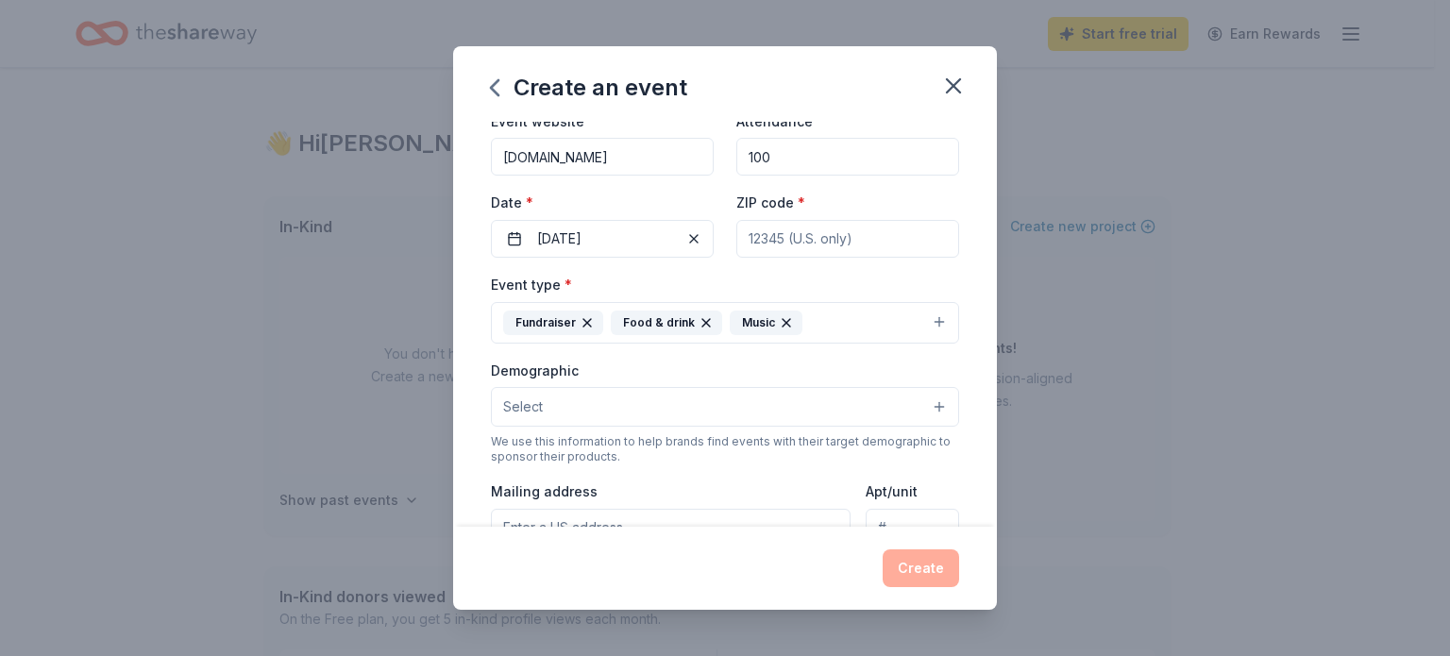
type input "www.clintonvillewomansclub.com"
click at [509, 402] on span "Select" at bounding box center [523, 406] width 40 height 23
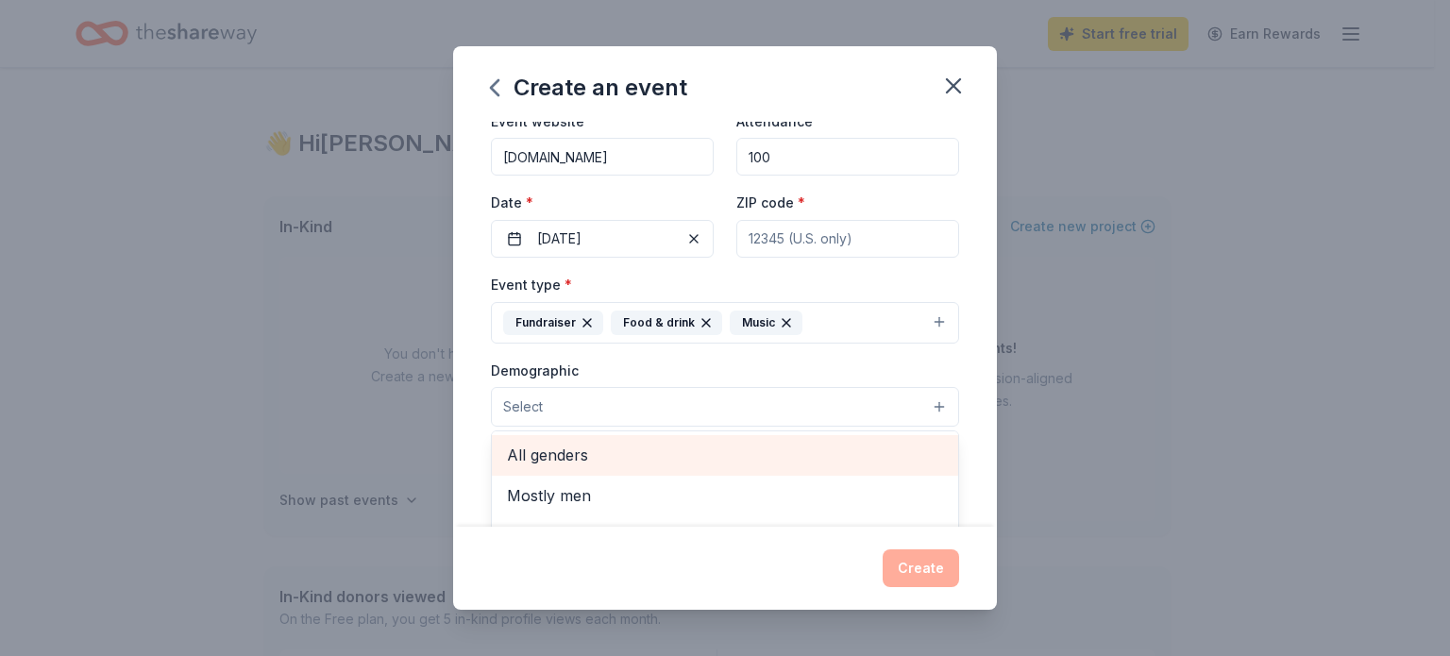
click at [562, 458] on span "All genders" at bounding box center [725, 455] width 436 height 25
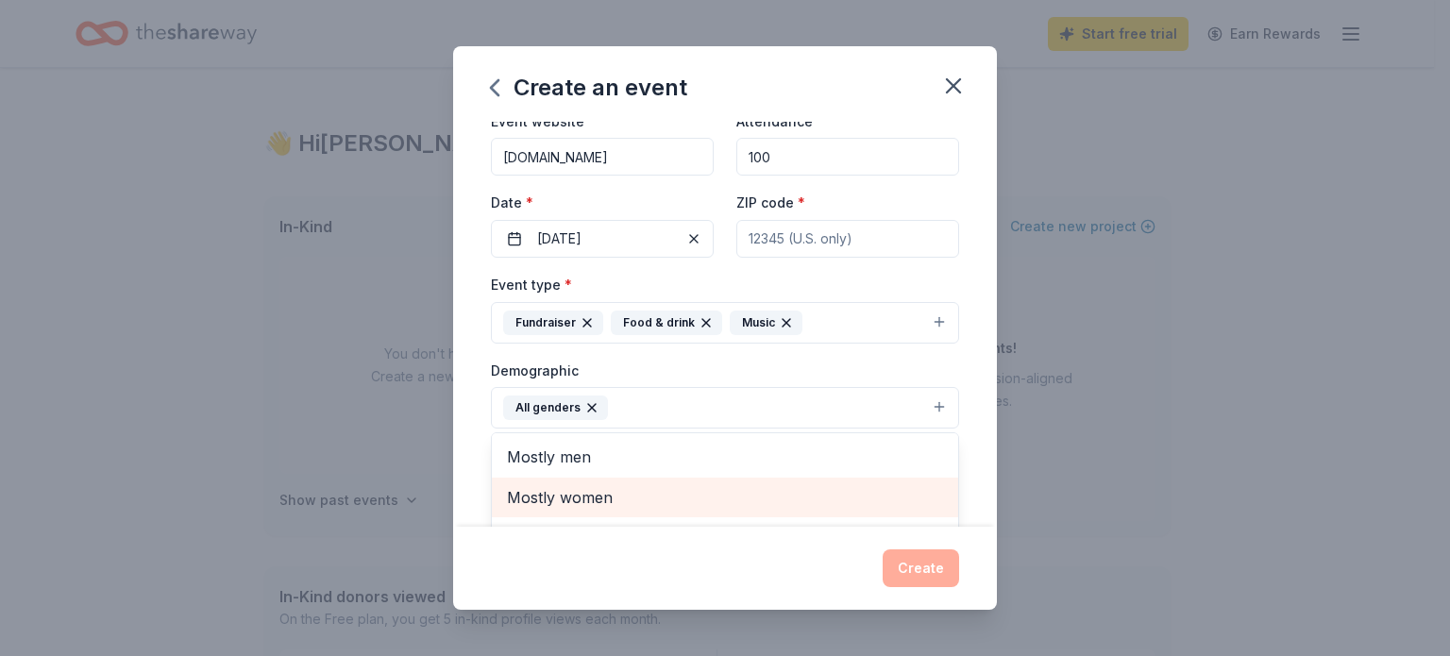
click at [592, 503] on span "Mostly women" at bounding box center [725, 497] width 436 height 25
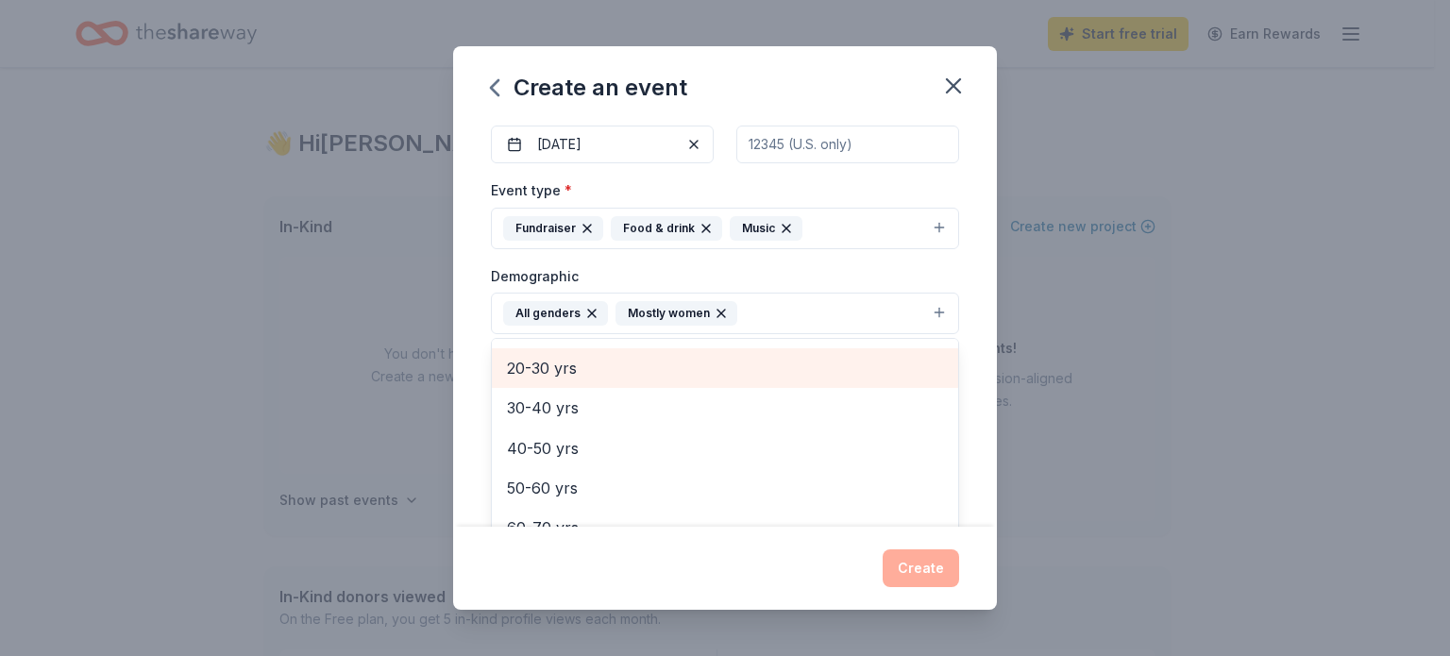
scroll to position [189, 0]
click at [526, 376] on span "30-40 yrs" at bounding box center [725, 373] width 436 height 25
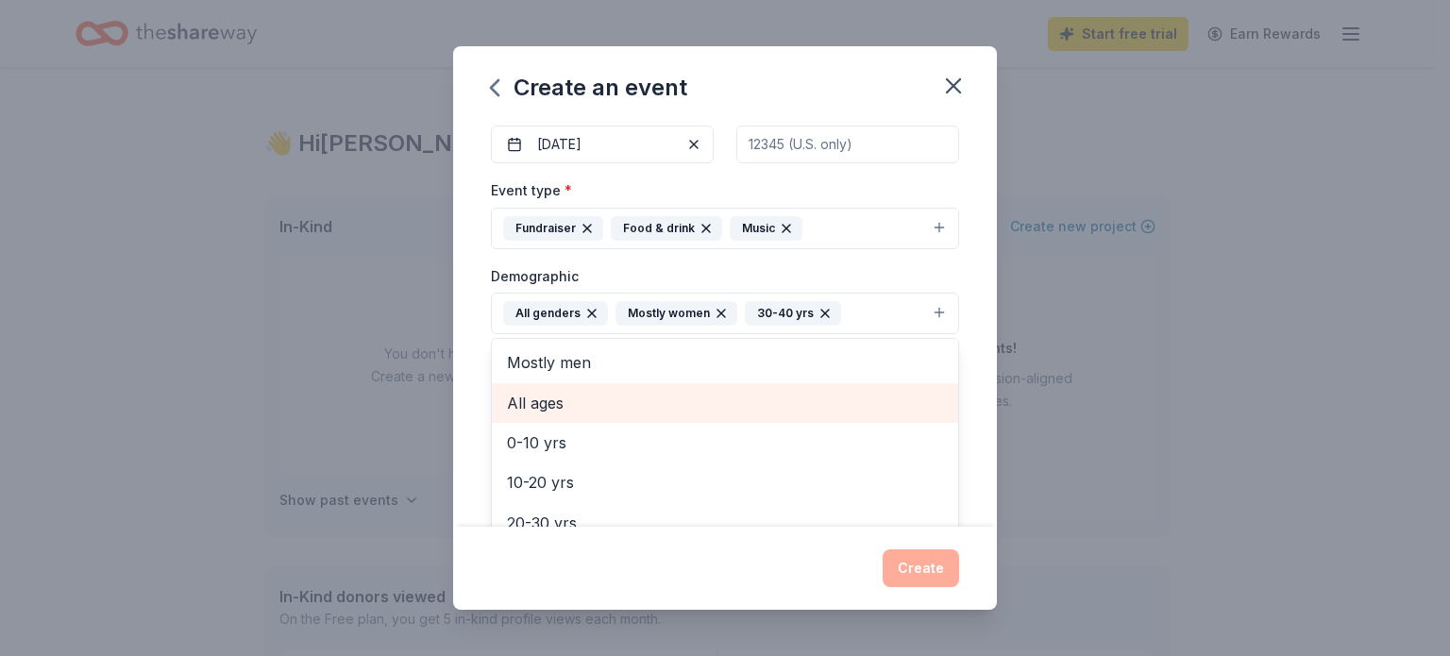
click at [532, 409] on span "All ages" at bounding box center [725, 403] width 436 height 25
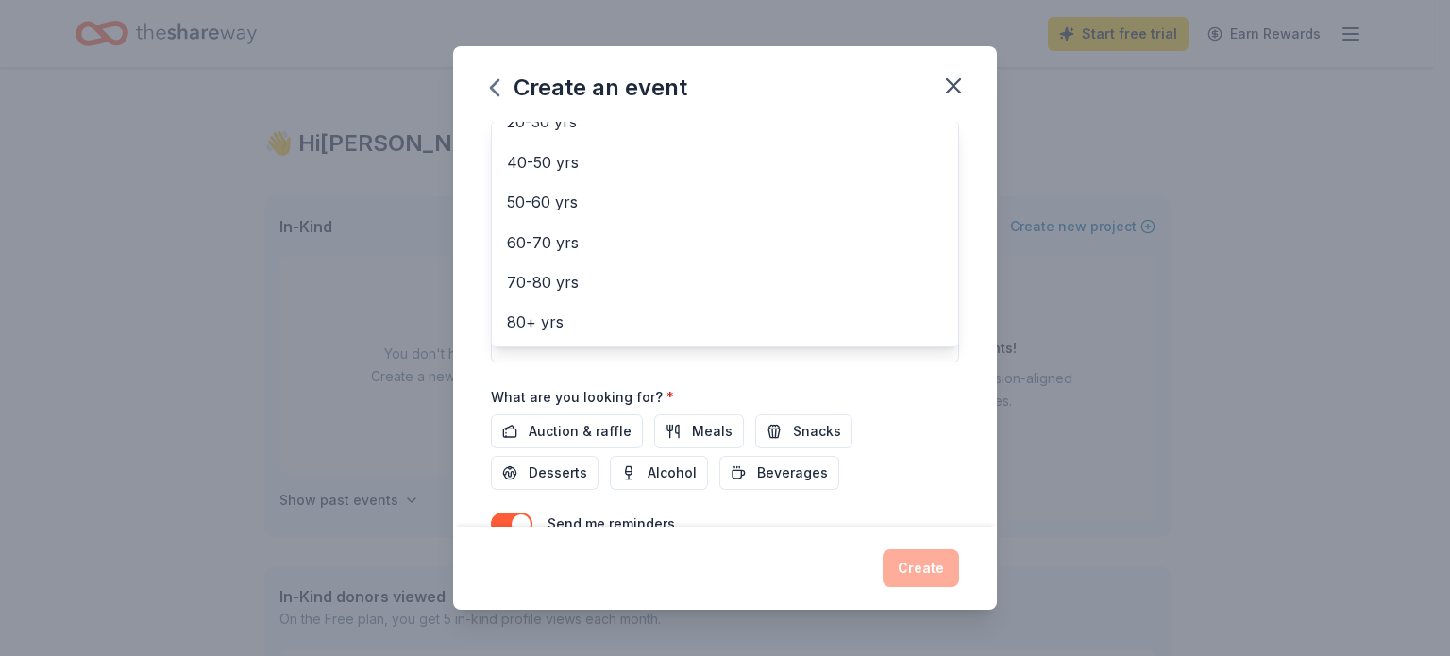
scroll to position [472, 0]
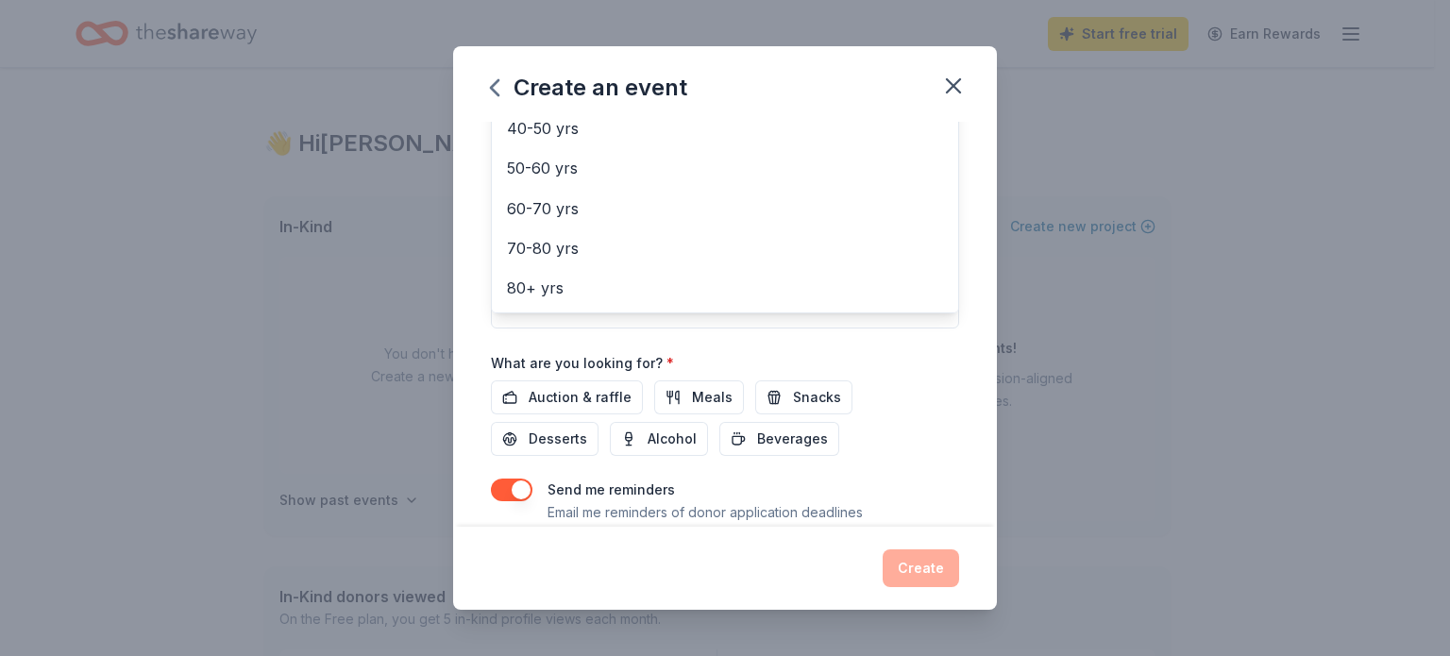
click at [584, 397] on div "Event name * 0 /100 Event website www.clintonvillewomansclub.com Attendance * 1…" at bounding box center [725, 104] width 468 height 908
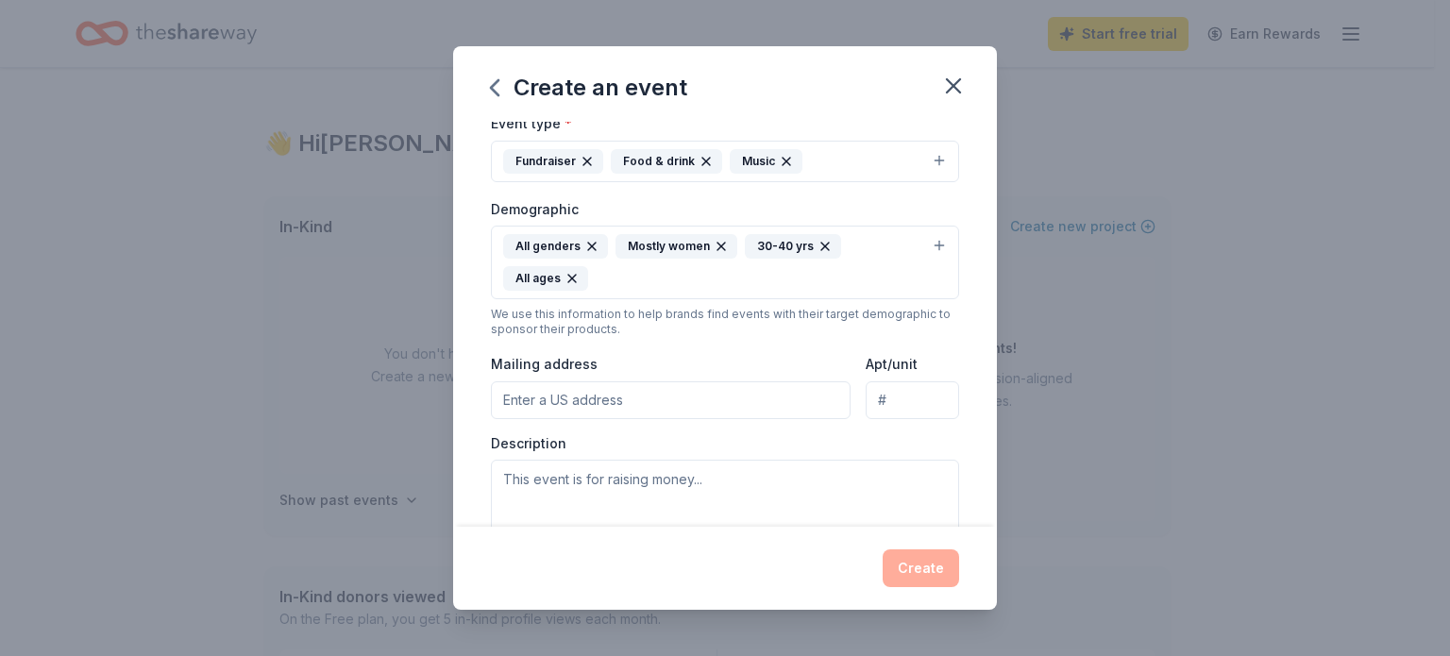
scroll to position [289, 0]
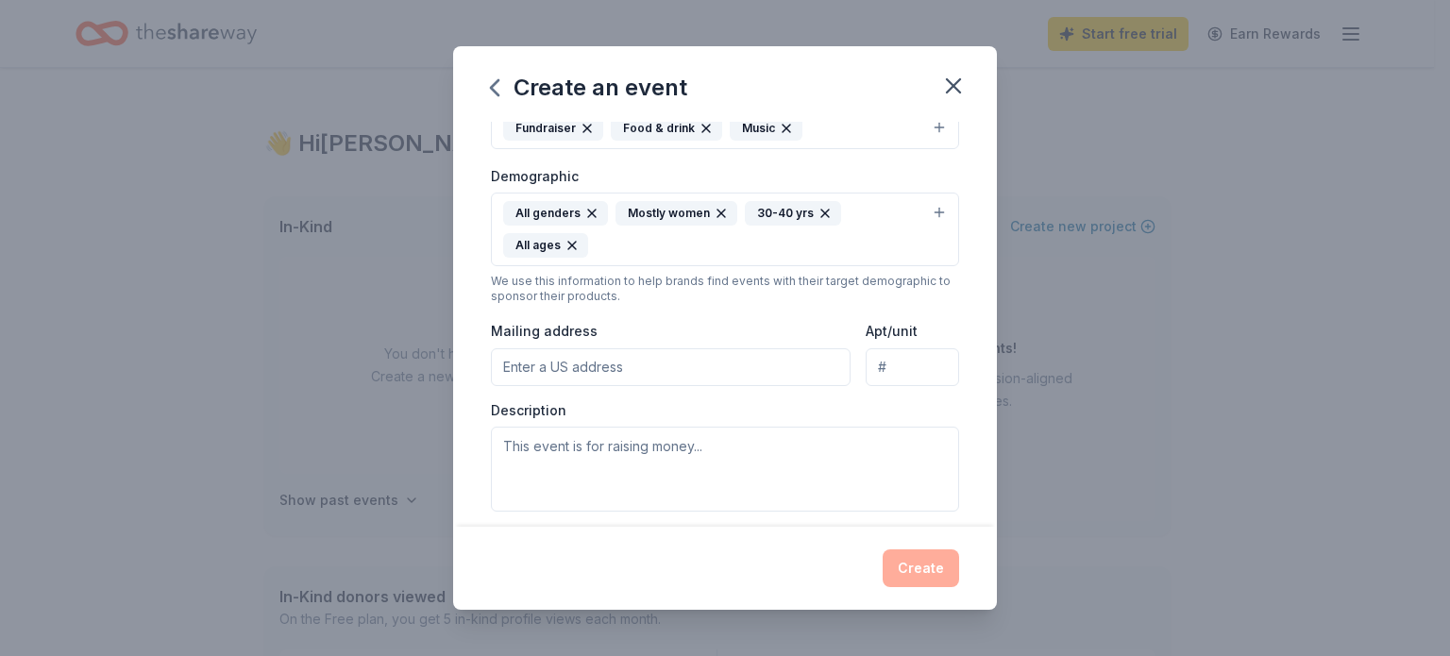
click at [500, 367] on input "Mailing address" at bounding box center [671, 367] width 360 height 38
type input "391 North High Street, Columbus, OH, 43215"
click at [517, 447] on textarea at bounding box center [725, 469] width 468 height 85
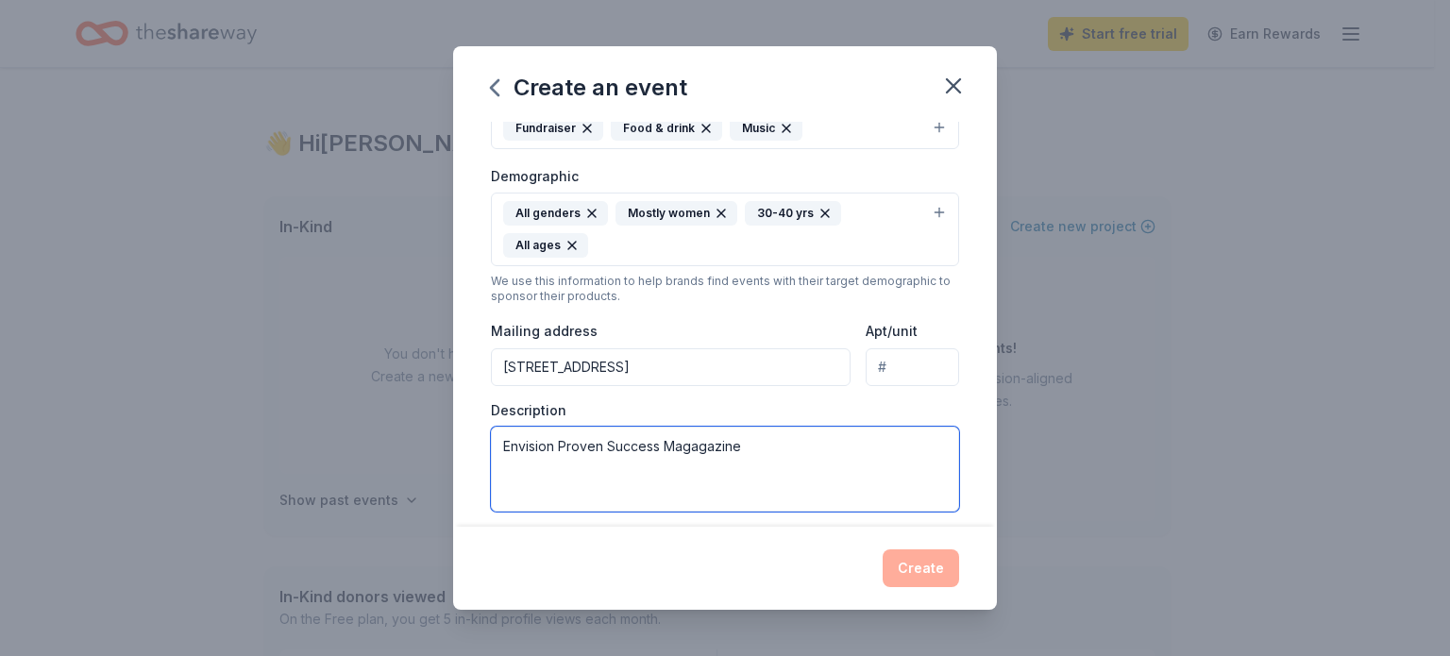
click at [700, 453] on textarea "Envision Proven Success Magagazine" at bounding box center [725, 469] width 468 height 85
click at [736, 439] on textarea "Envision Proven Success Magazine" at bounding box center [725, 469] width 468 height 85
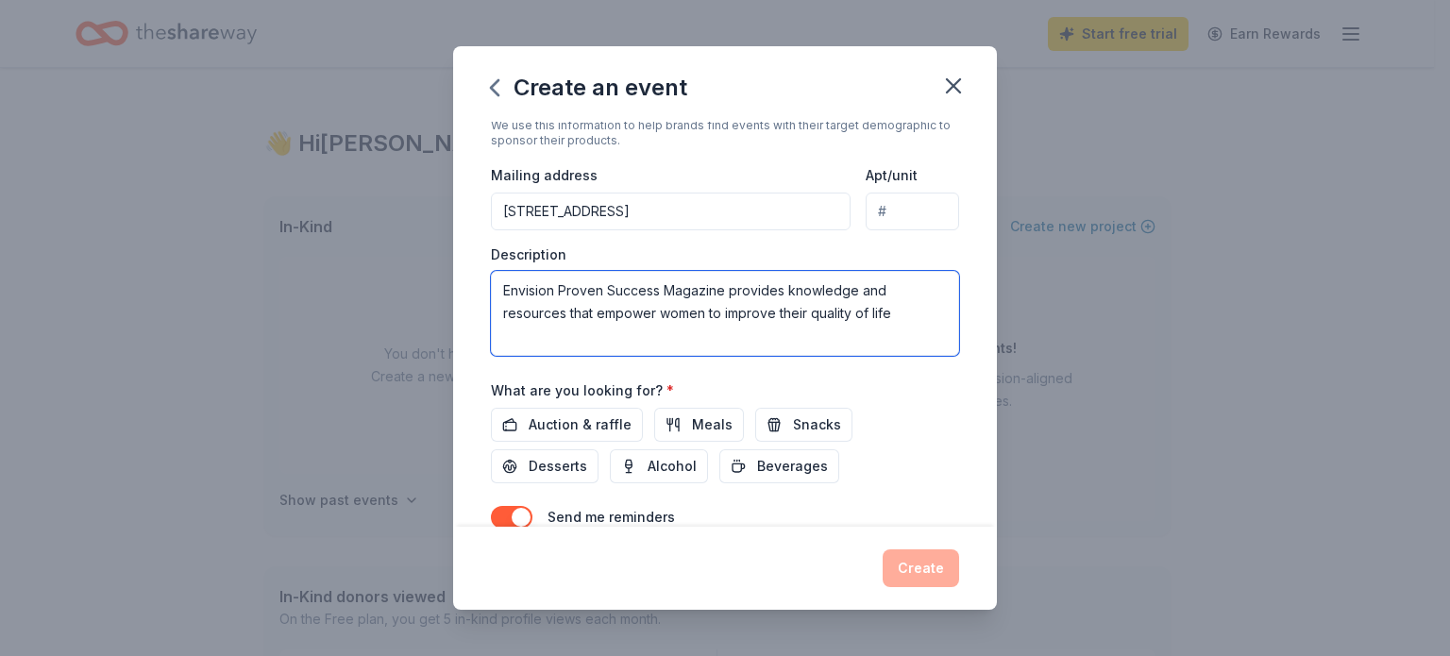
scroll to position [478, 0]
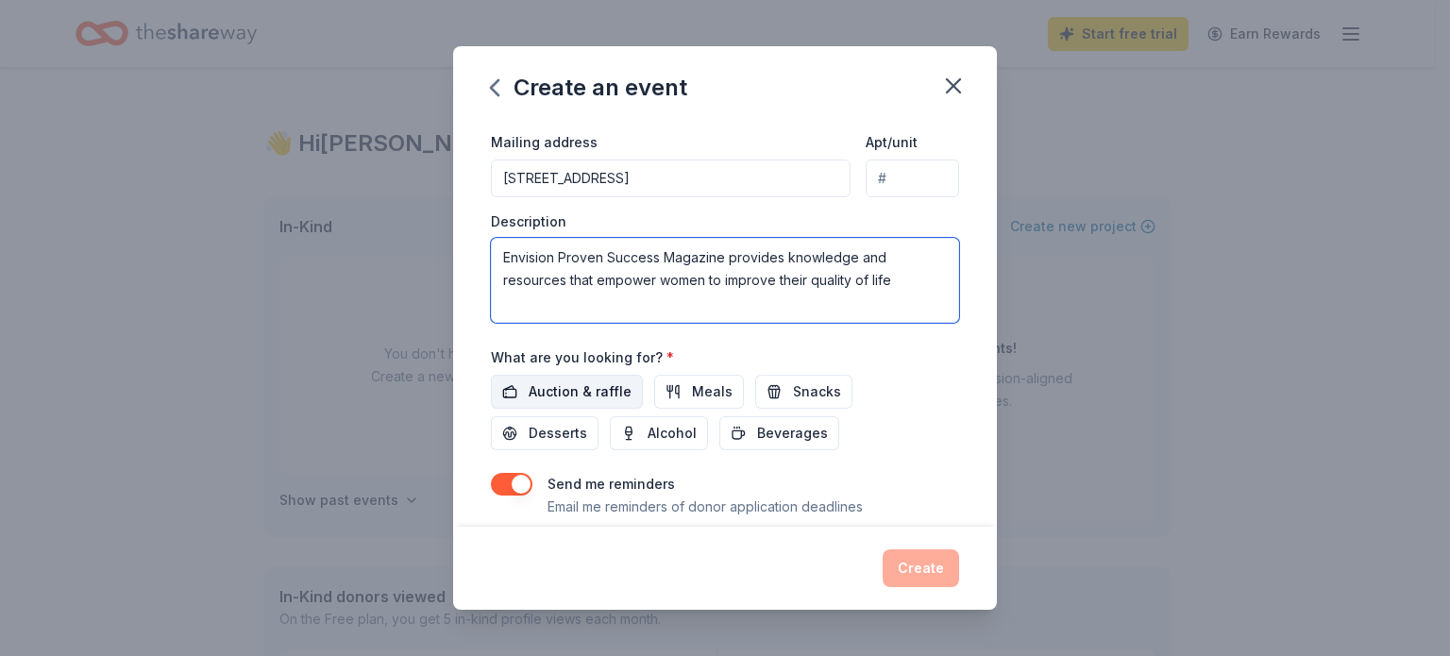
type textarea "Envision Proven Success Magazine provides knowledge and resources that empower …"
click at [585, 397] on span "Auction & raffle" at bounding box center [579, 391] width 103 height 23
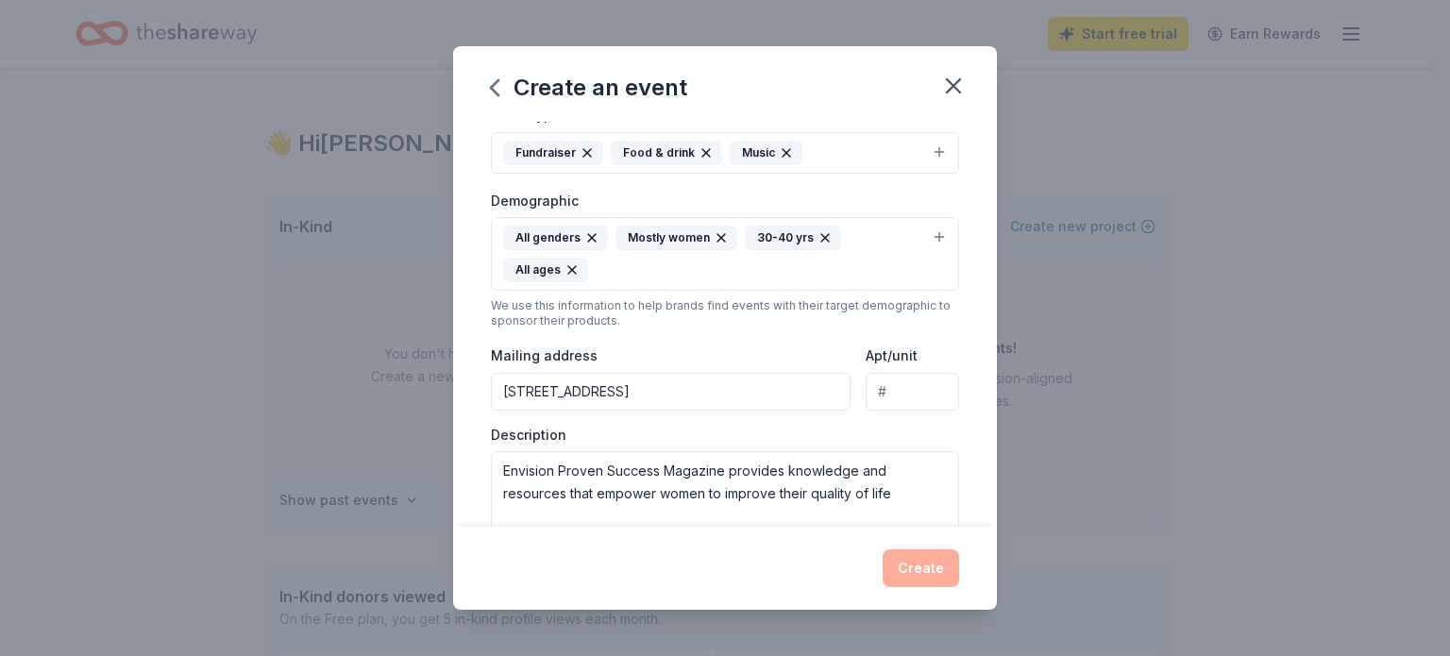
scroll to position [250, 0]
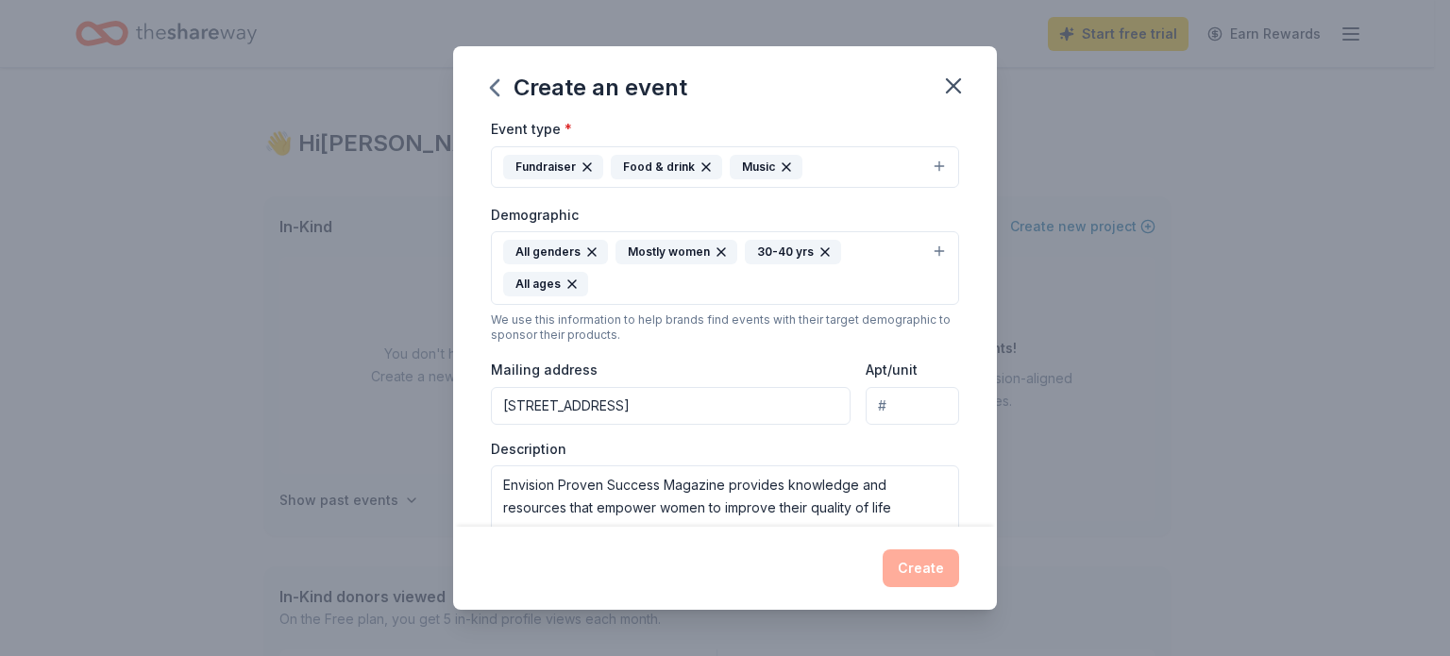
click at [713, 167] on div "Food & drink" at bounding box center [666, 167] width 111 height 25
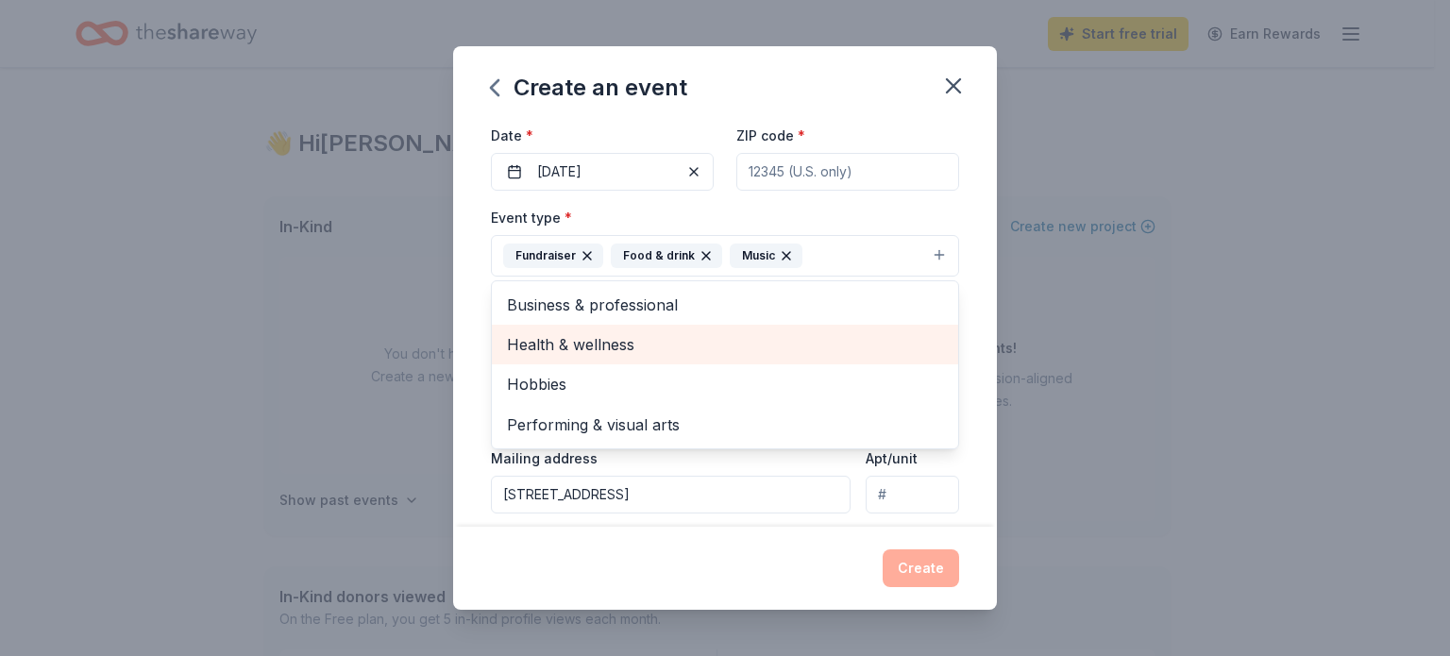
scroll to position [156, 0]
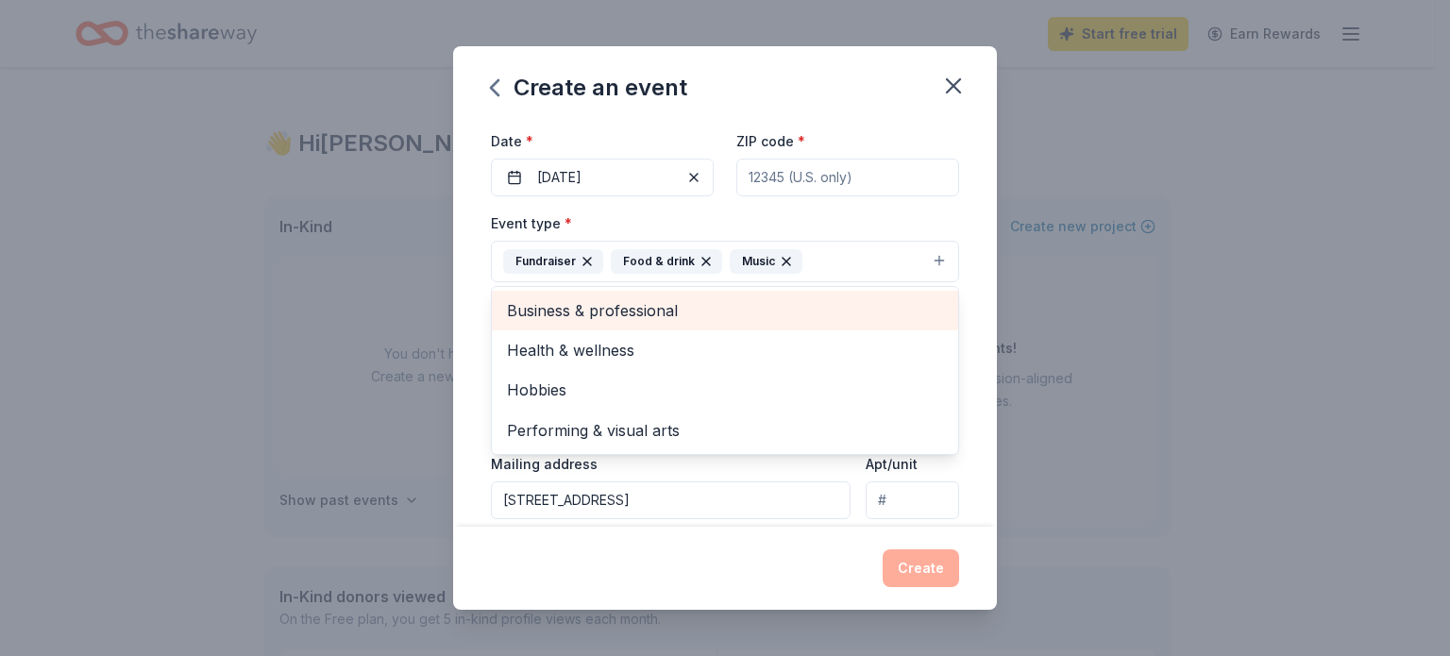
click at [620, 310] on span "Business & professional" at bounding box center [725, 310] width 436 height 25
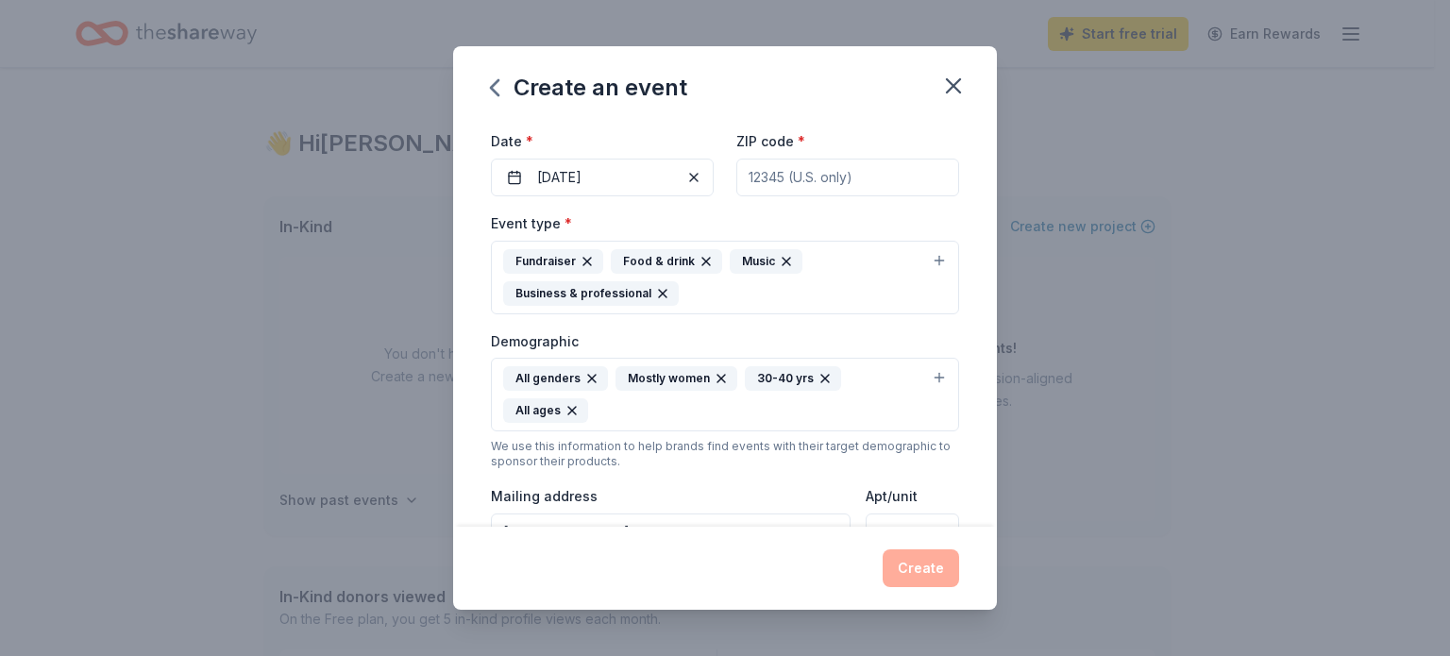
click at [702, 260] on icon "button" at bounding box center [705, 261] width 15 height 15
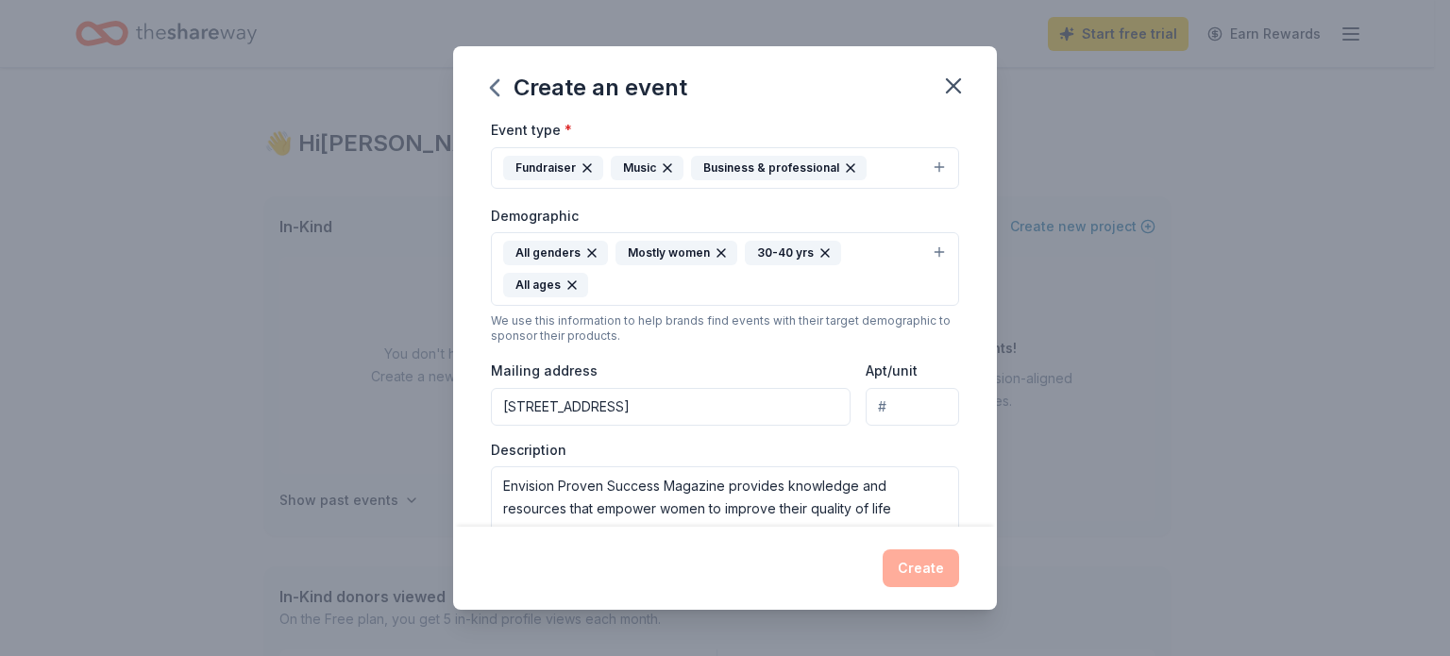
scroll to position [250, 0]
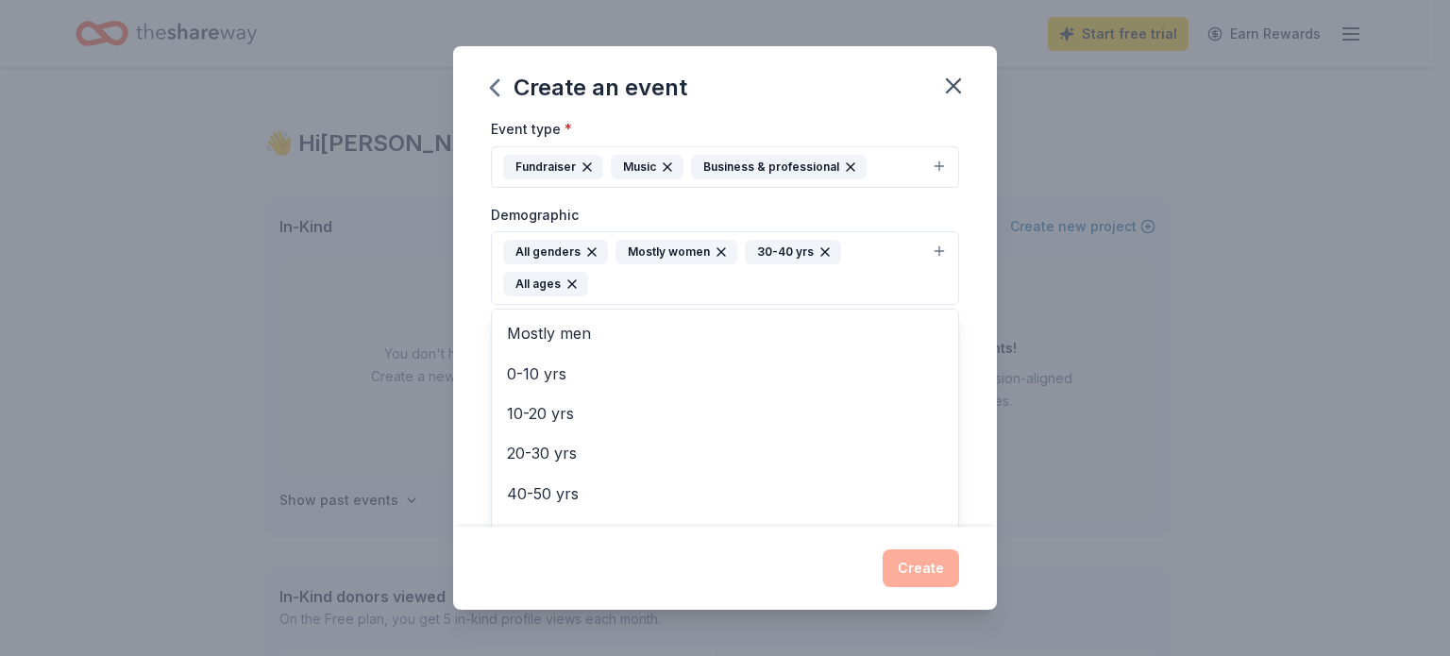
click at [719, 247] on icon "button" at bounding box center [720, 251] width 15 height 15
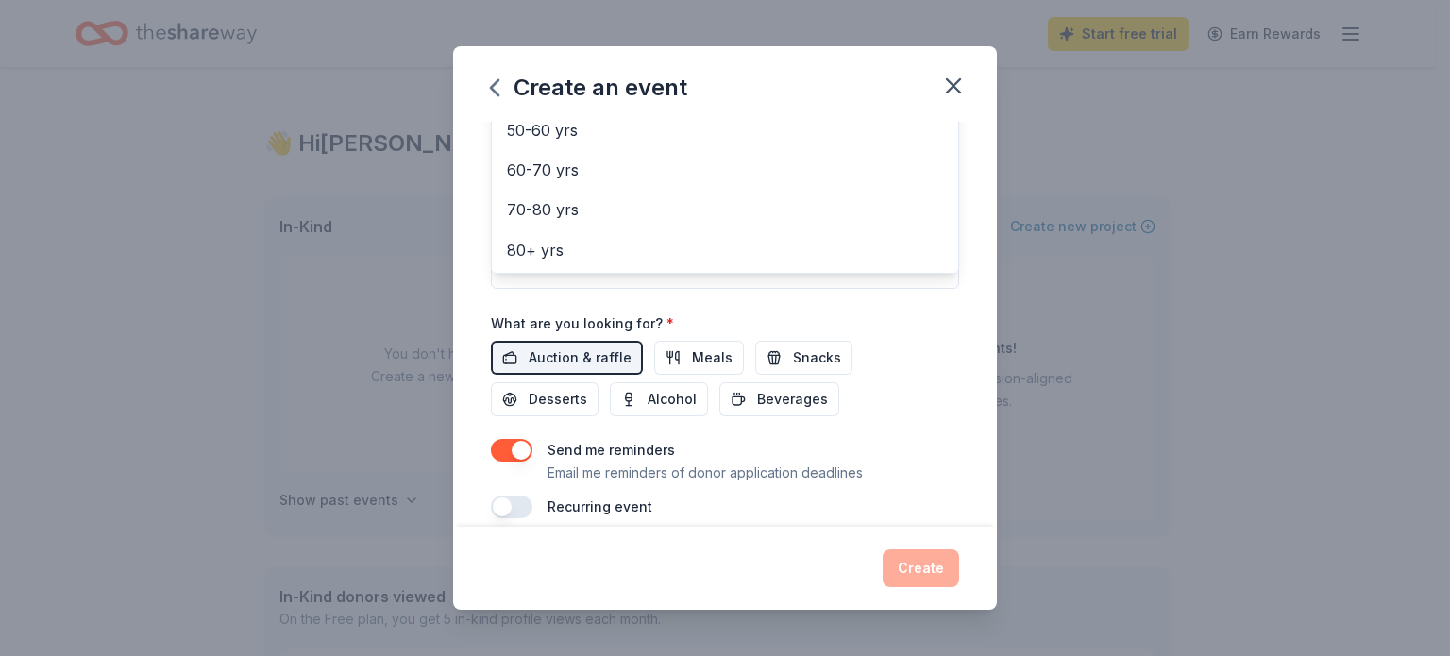
scroll to position [502, 0]
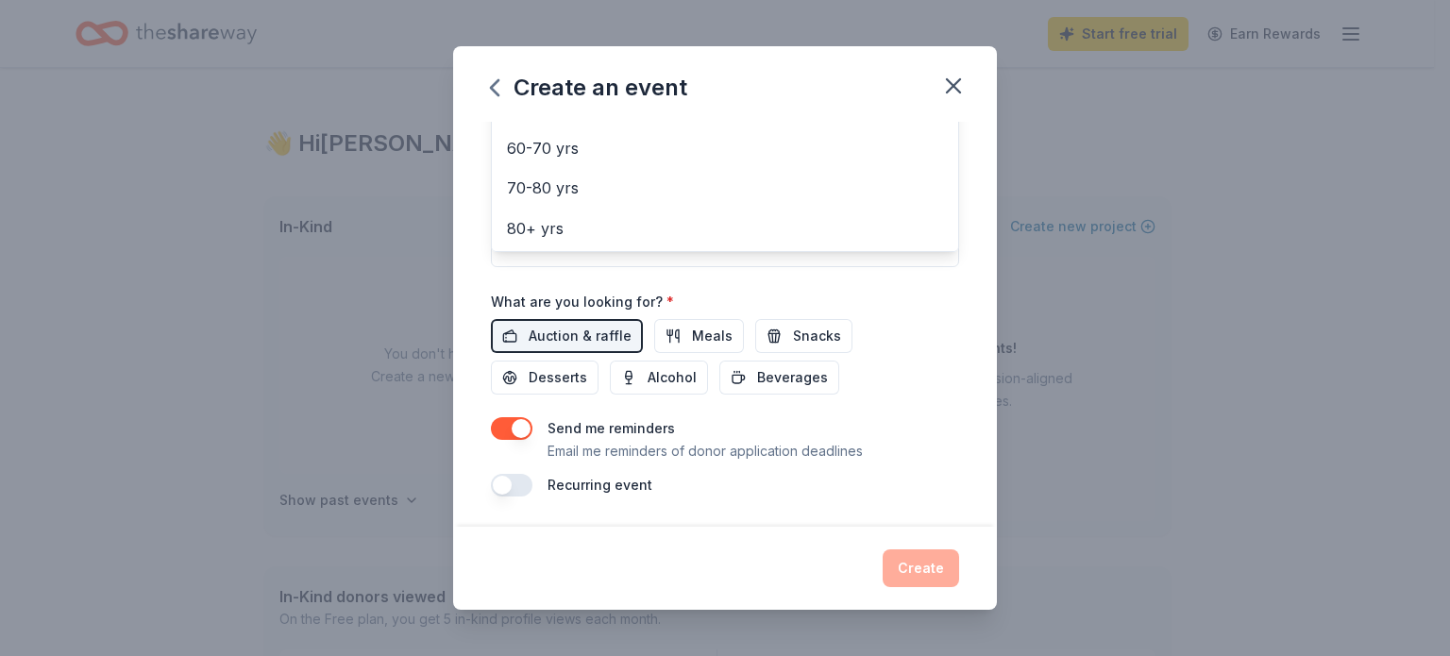
click at [936, 567] on div "Create an event Event name * 0 /100 Event website www.clintonvillewomansclub.co…" at bounding box center [725, 327] width 544 height 563
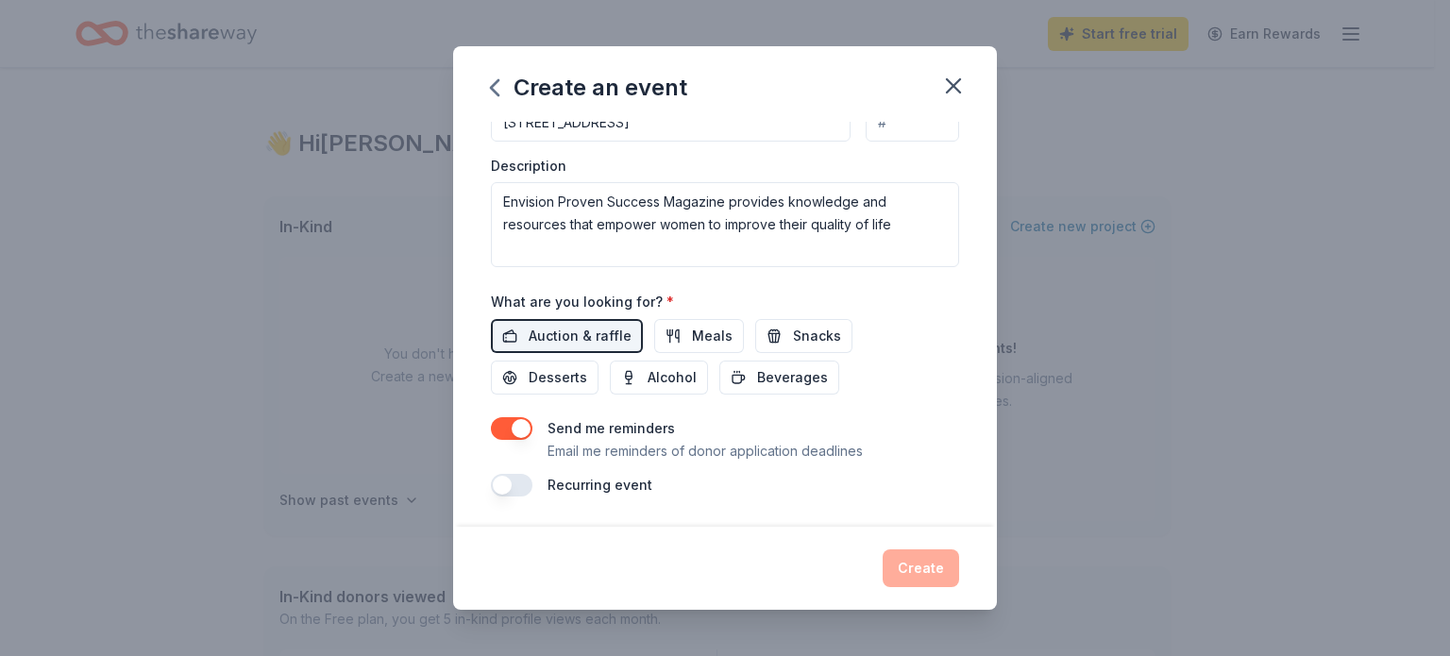
click at [523, 433] on button "button" at bounding box center [512, 428] width 42 height 23
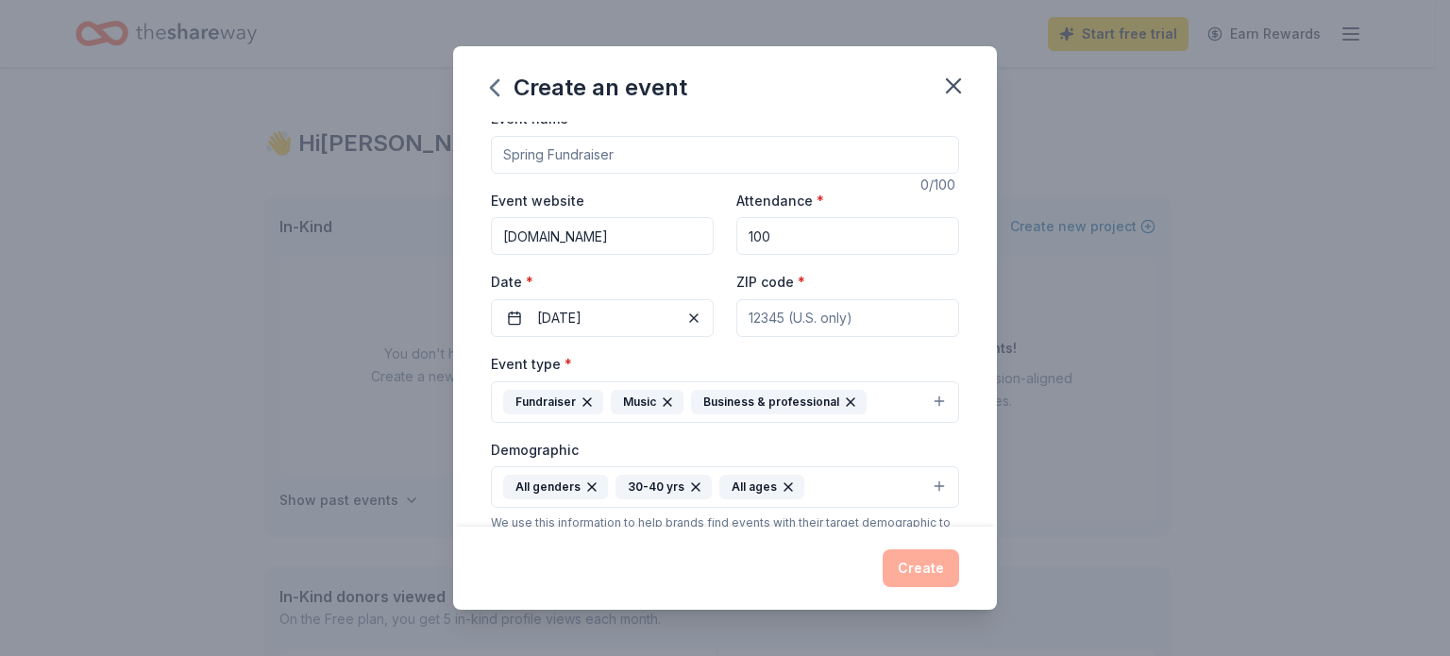
scroll to position [0, 0]
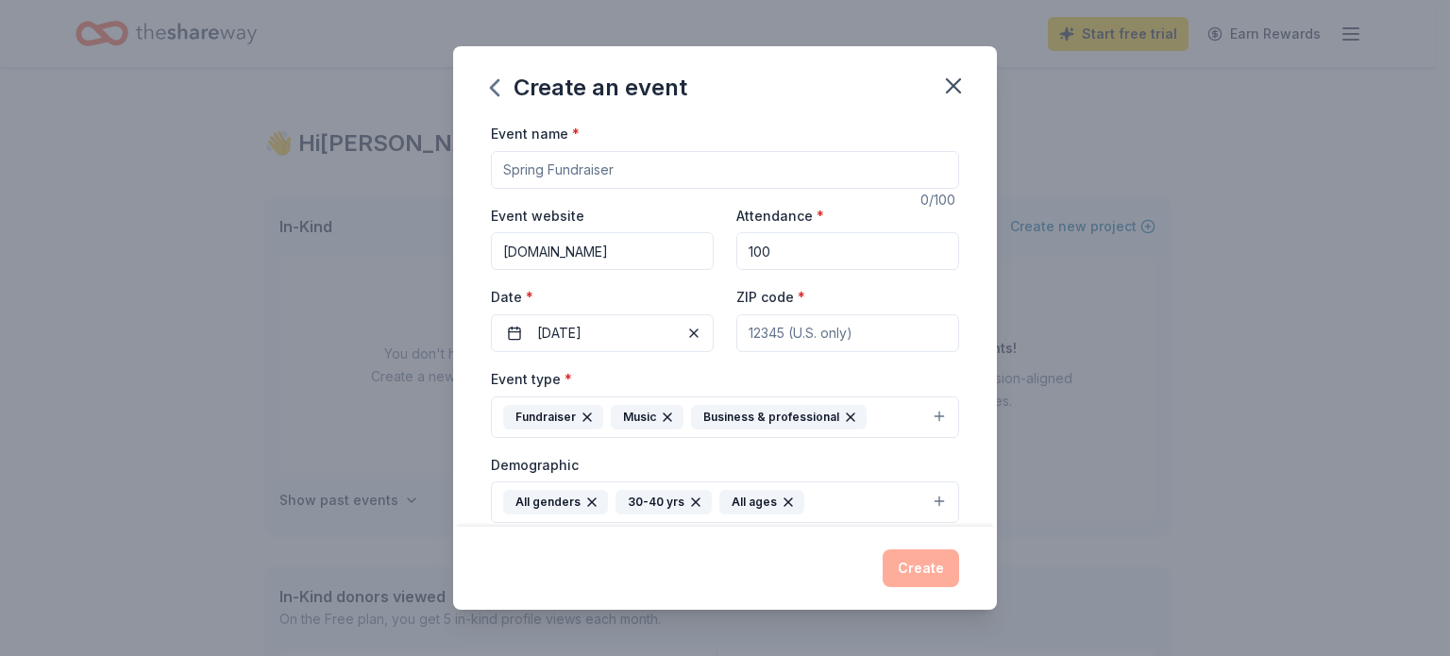
click at [503, 166] on input "Event name *" at bounding box center [725, 170] width 468 height 38
click at [915, 171] on input "Envision Proven Success 2024 Unveiling We Stand Up! Masquerade ball" at bounding box center [725, 170] width 468 height 38
click at [934, 175] on input "Envision Proven Success 2024 Unveiling We Stand Up! Masquerade Ball" at bounding box center [725, 170] width 468 height 38
click at [918, 169] on input "Envision Proven Success 2024 Unveiling We Stand Up! Masquerade Ball" at bounding box center [725, 170] width 468 height 38
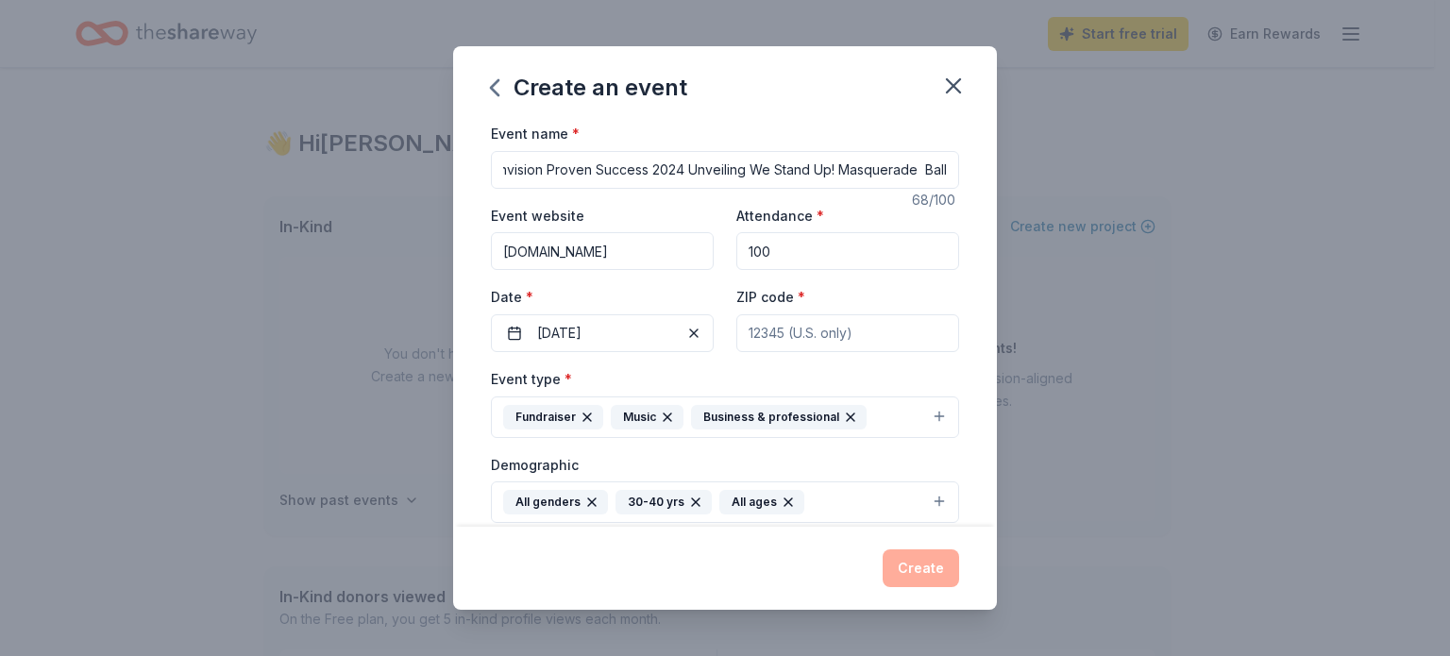
scroll to position [94, 0]
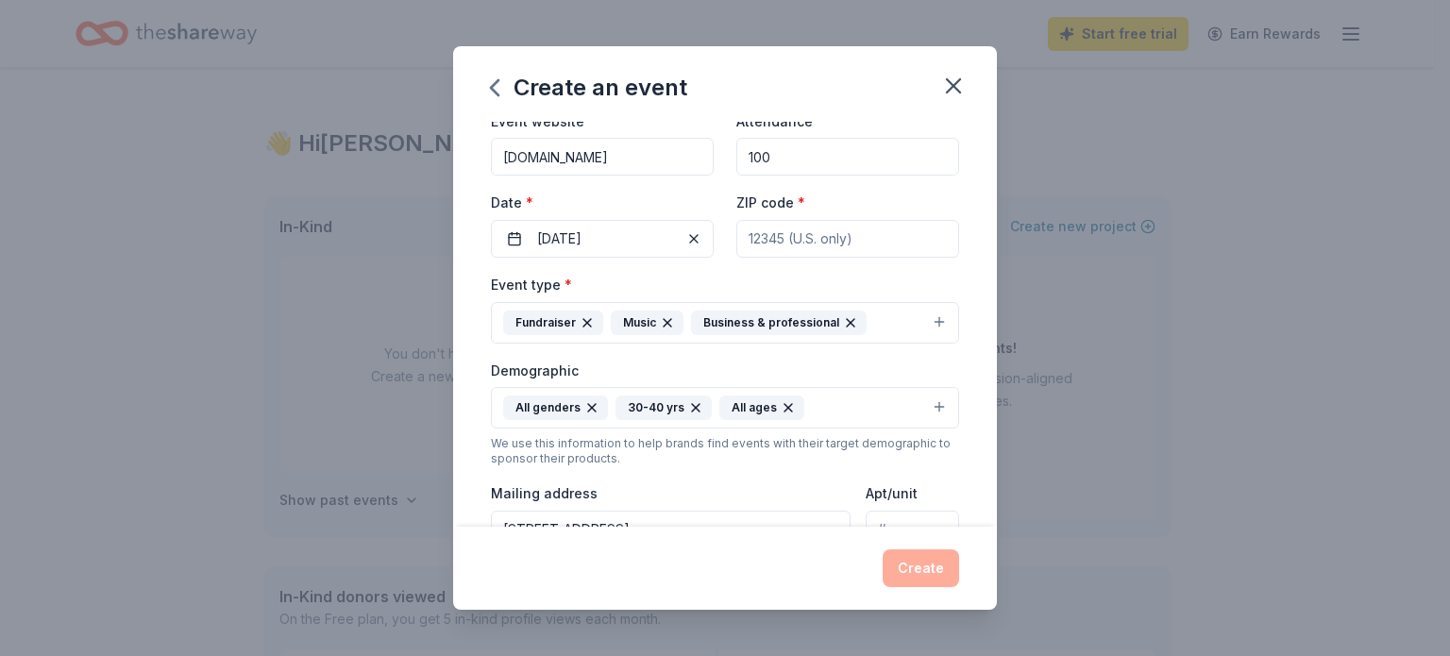
type input "Envision Proven Success 2024 Unveiling We Stand Up! Masquerade Ball"
click at [751, 163] on input "100" at bounding box center [847, 157] width 223 height 38
type input "150"
click at [741, 243] on input "ZIP code *" at bounding box center [847, 239] width 223 height 38
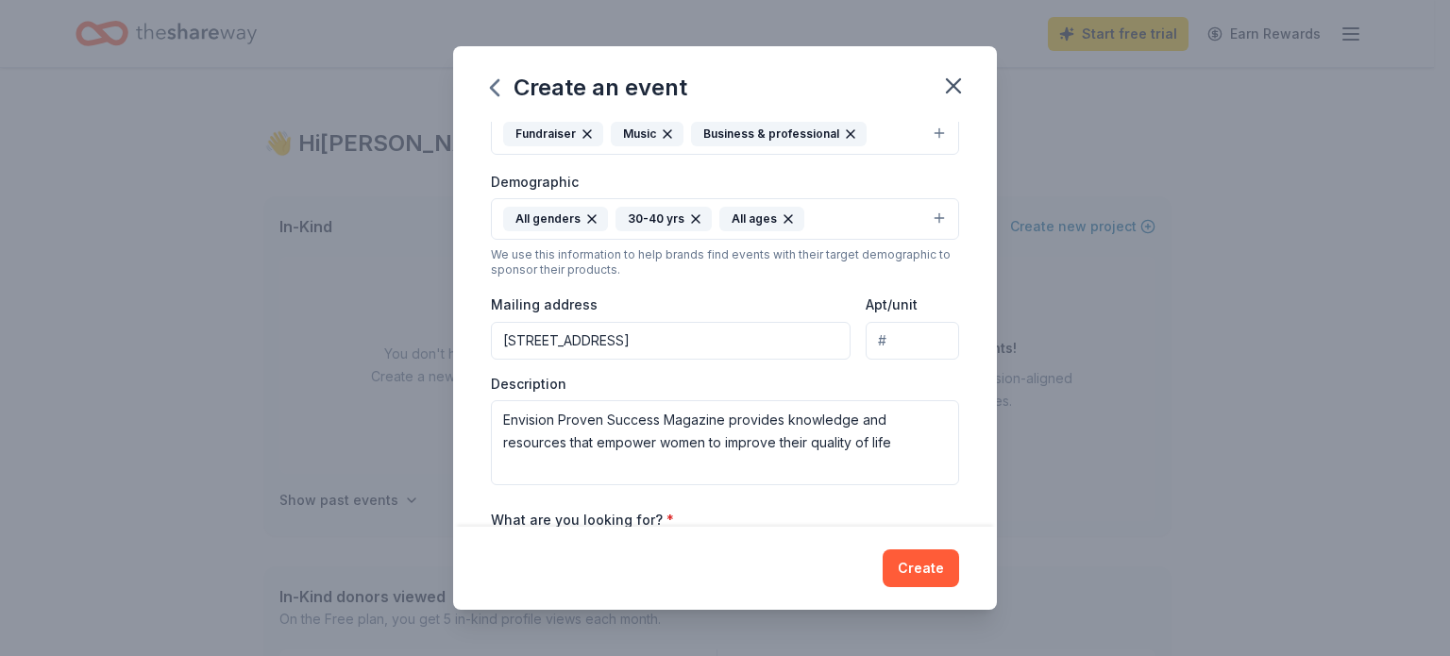
scroll to position [189, 0]
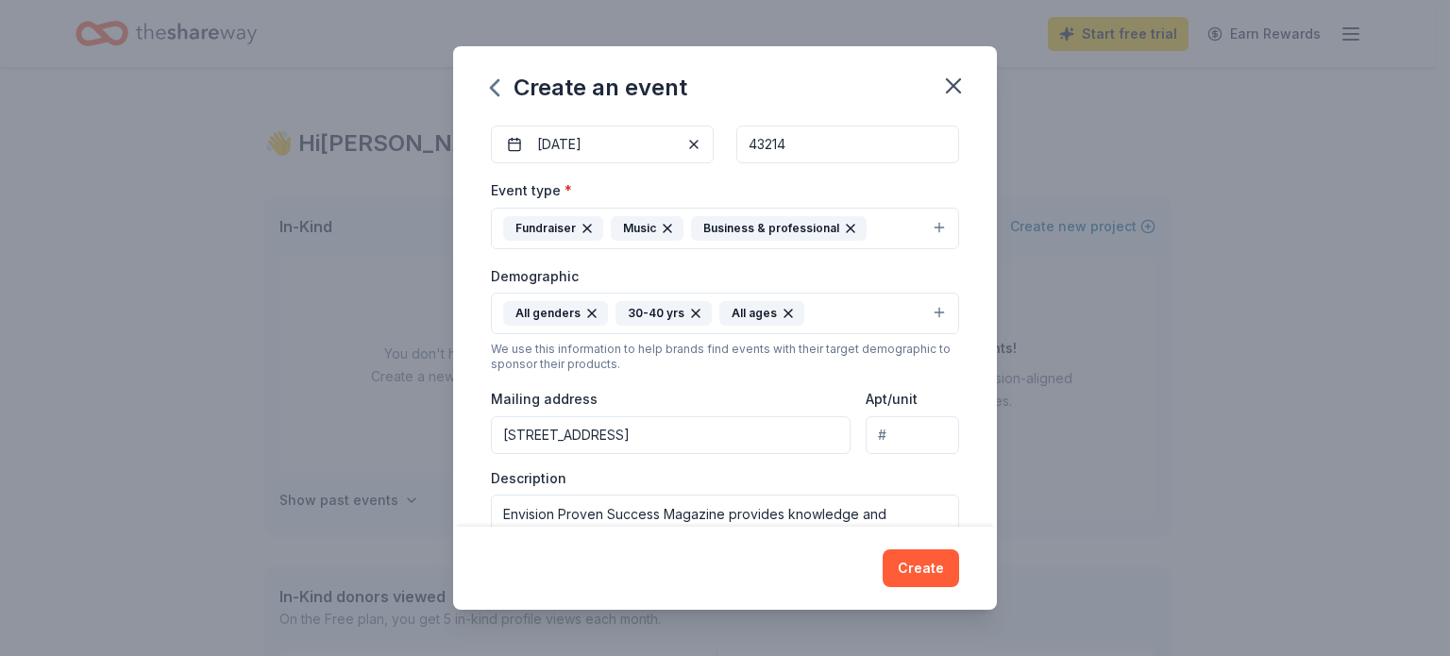
click at [771, 143] on input "43214" at bounding box center [847, 145] width 223 height 38
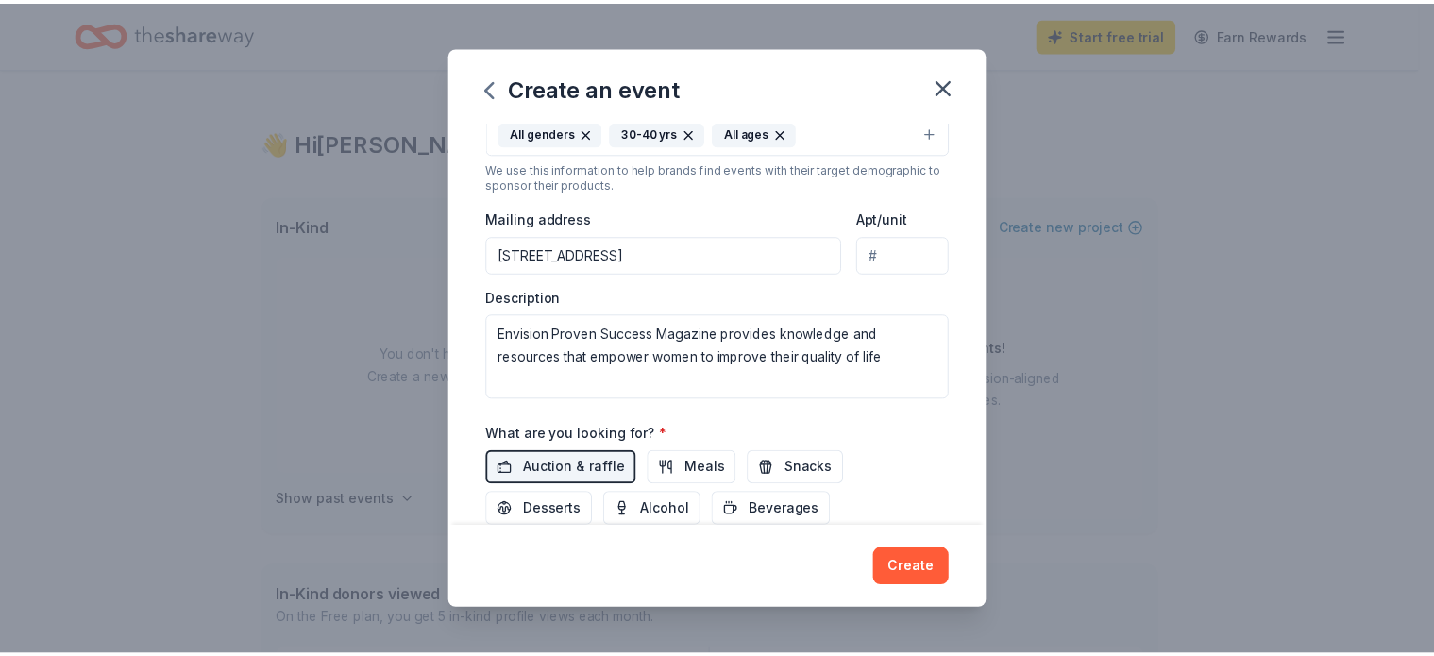
scroll to position [377, 0]
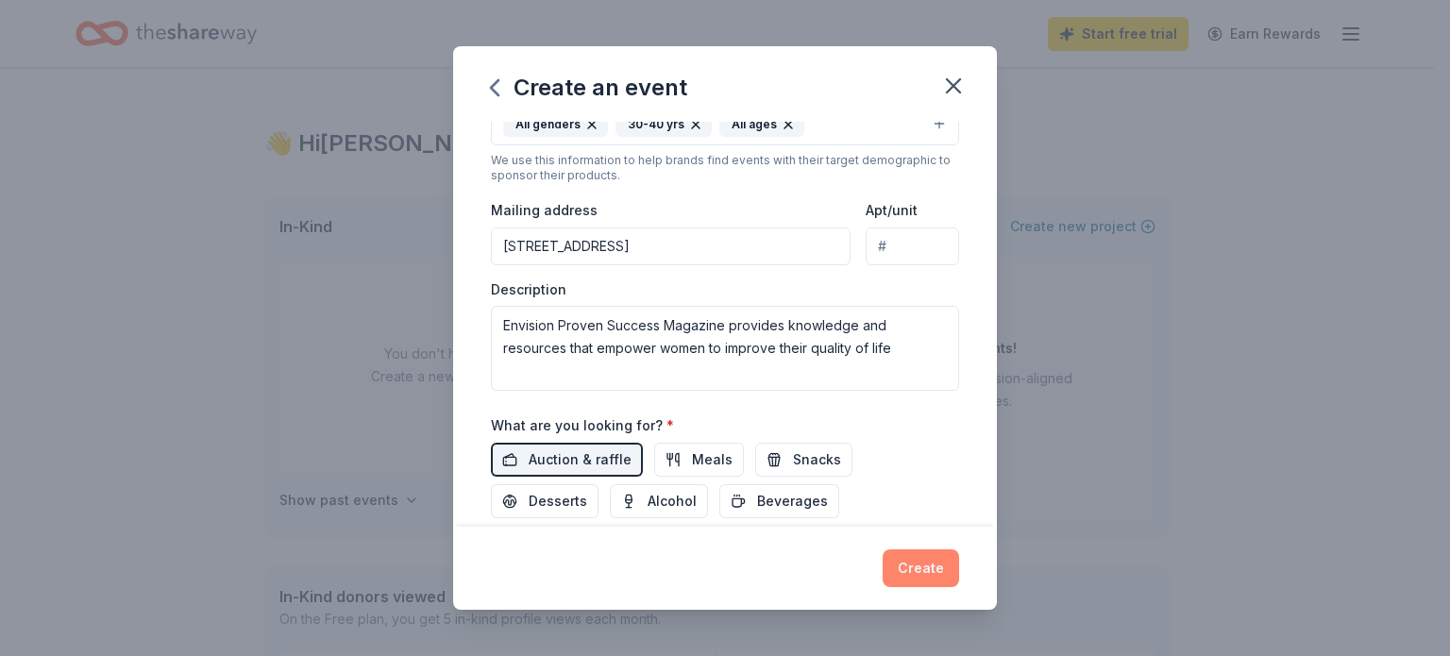
type input "43215"
click at [929, 575] on button "Create" at bounding box center [920, 568] width 76 height 38
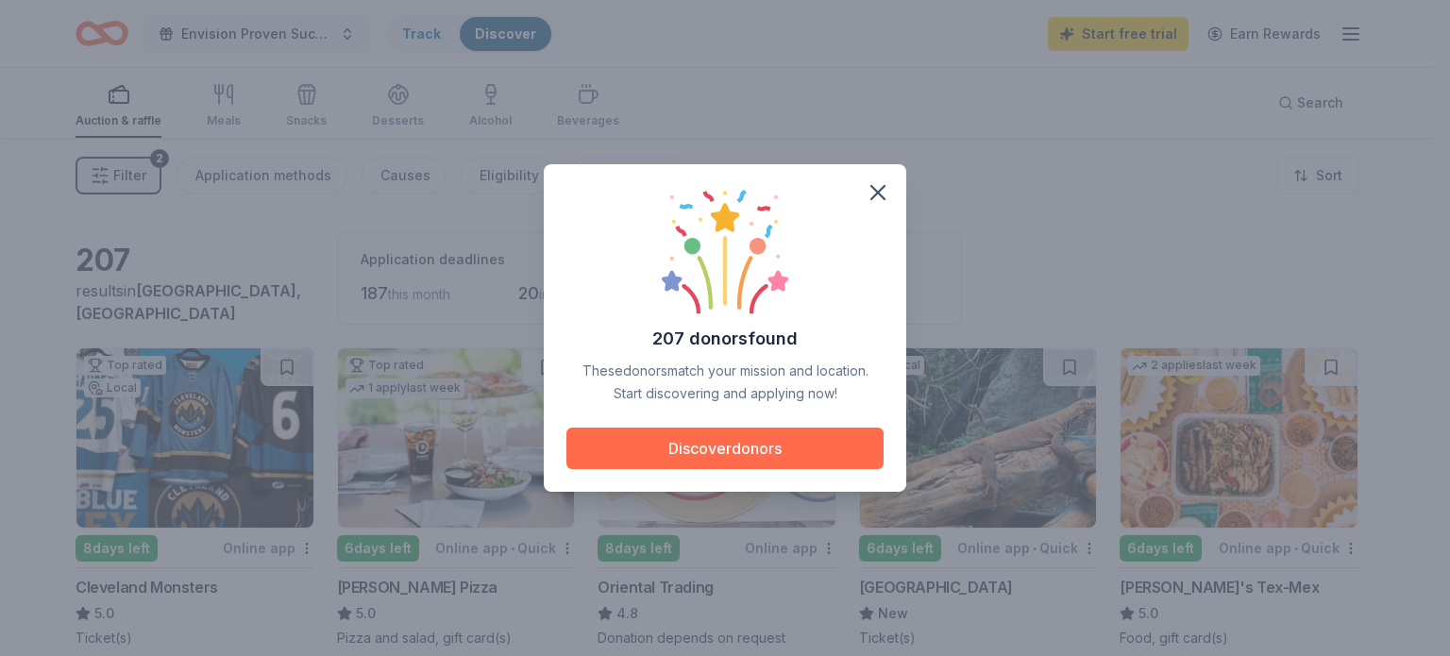
click at [760, 434] on button "Discover donors" at bounding box center [724, 449] width 317 height 42
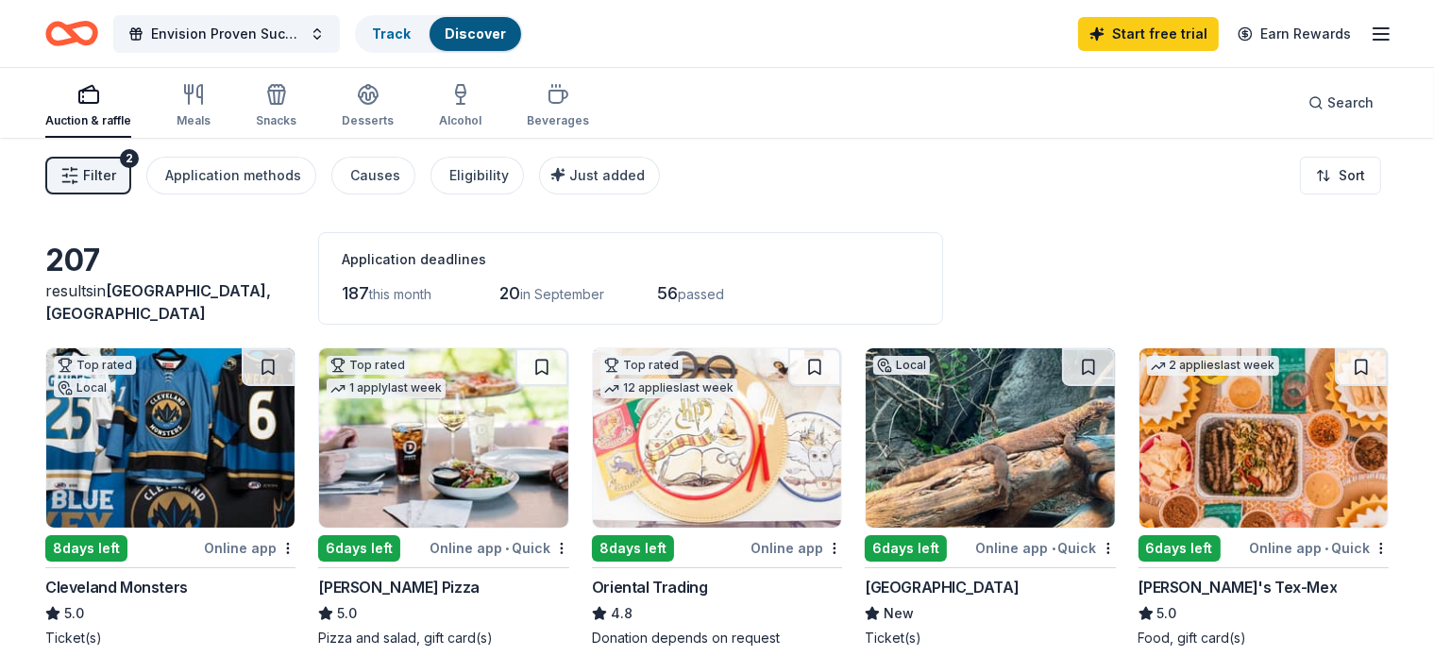
click at [121, 126] on div "Auction & raffle" at bounding box center [88, 120] width 86 height 15
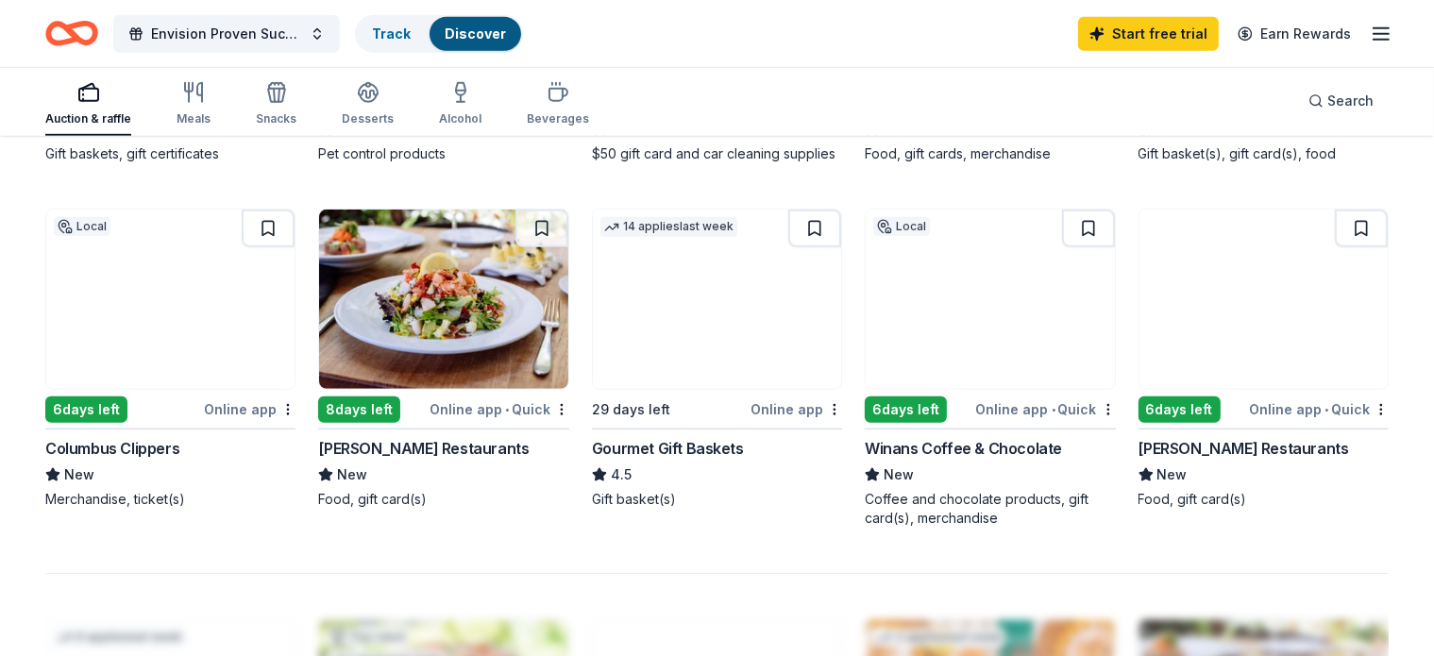
scroll to position [1227, 0]
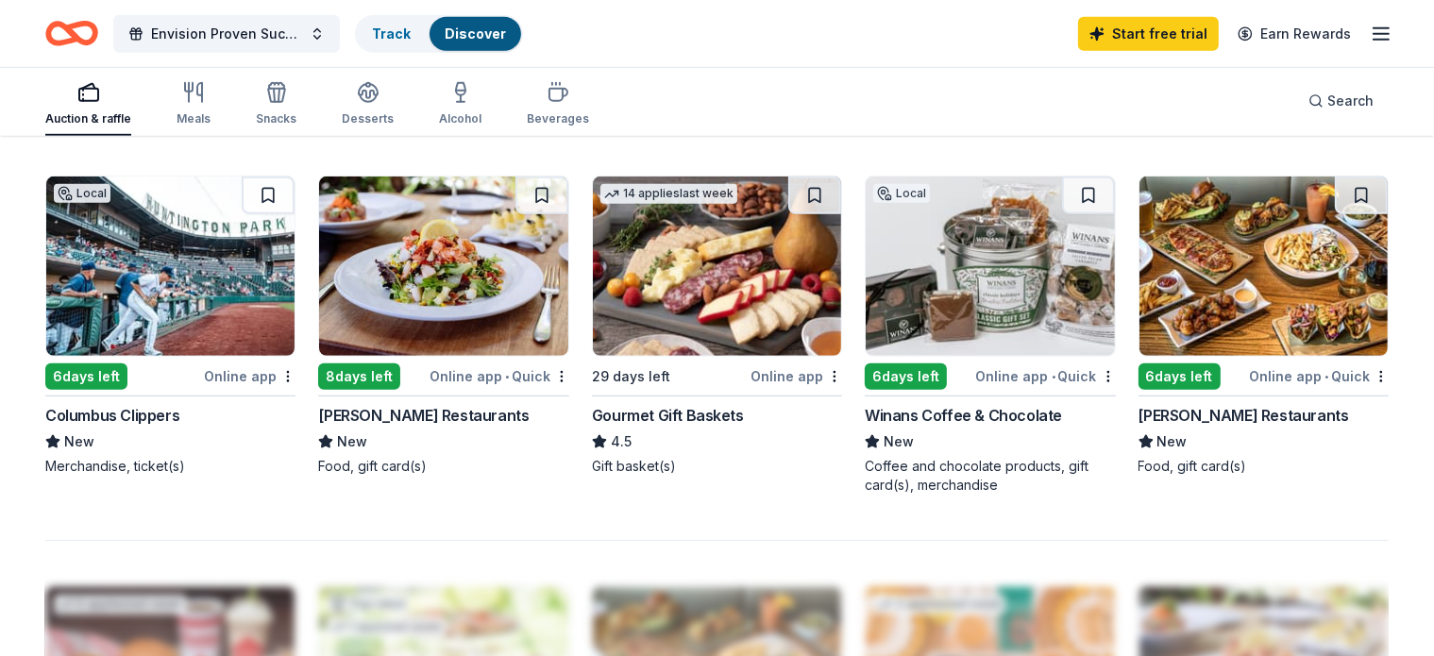
click at [499, 388] on div "Online app • Quick" at bounding box center [499, 376] width 140 height 24
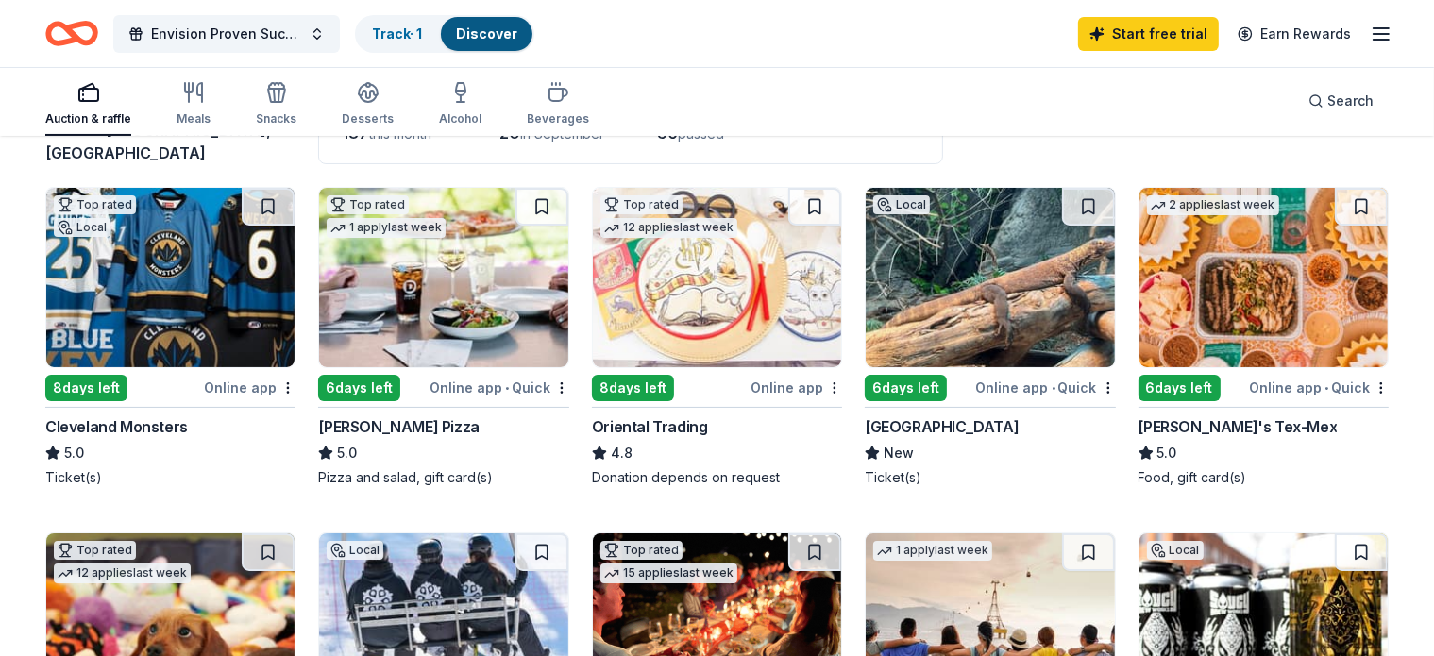
scroll to position [0, 0]
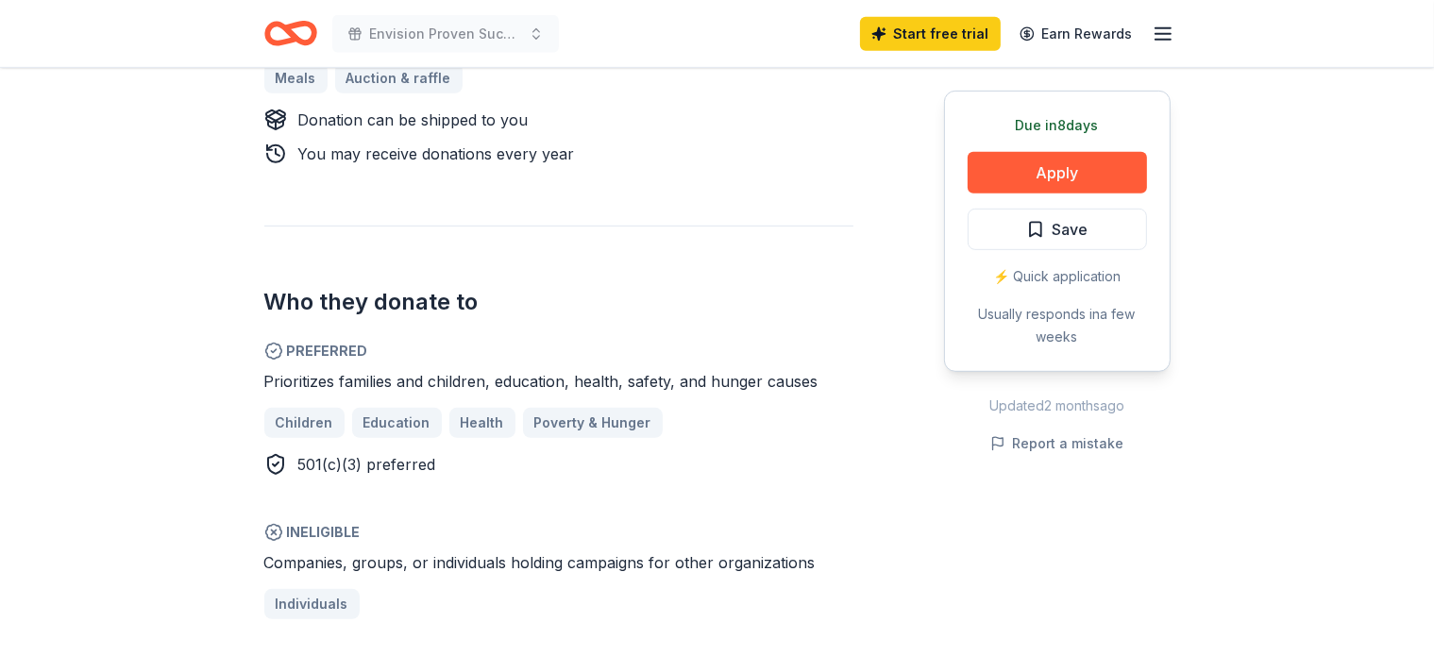
scroll to position [944, 0]
click at [340, 465] on span "501(c)(3) preferred" at bounding box center [367, 462] width 138 height 19
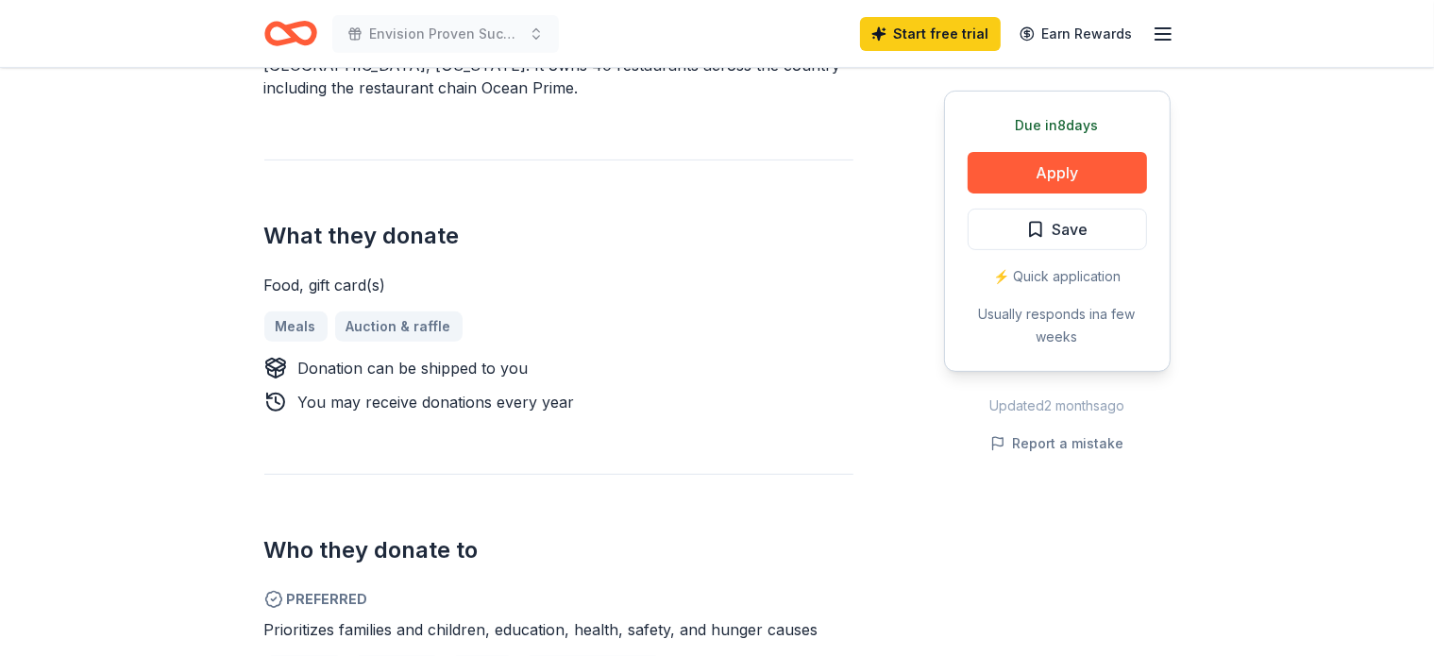
scroll to position [661, 0]
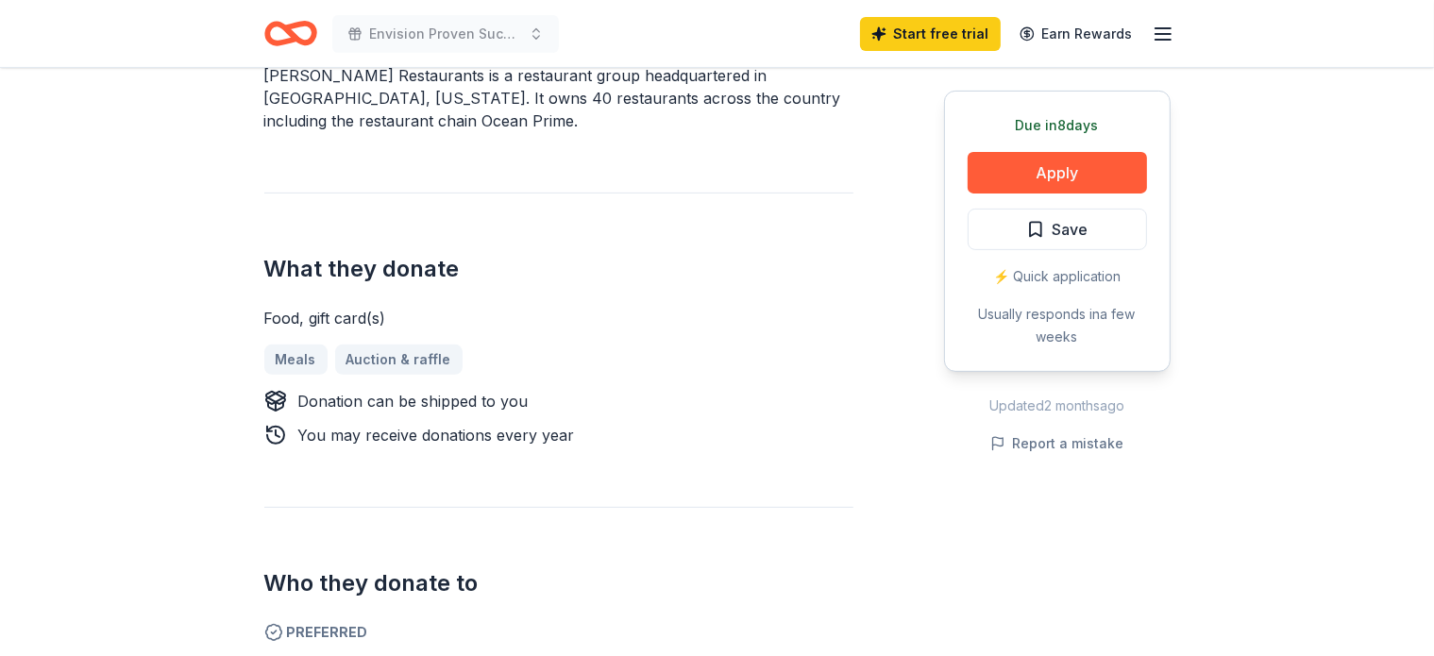
click at [349, 320] on div "Food, gift card(s)" at bounding box center [558, 318] width 589 height 23
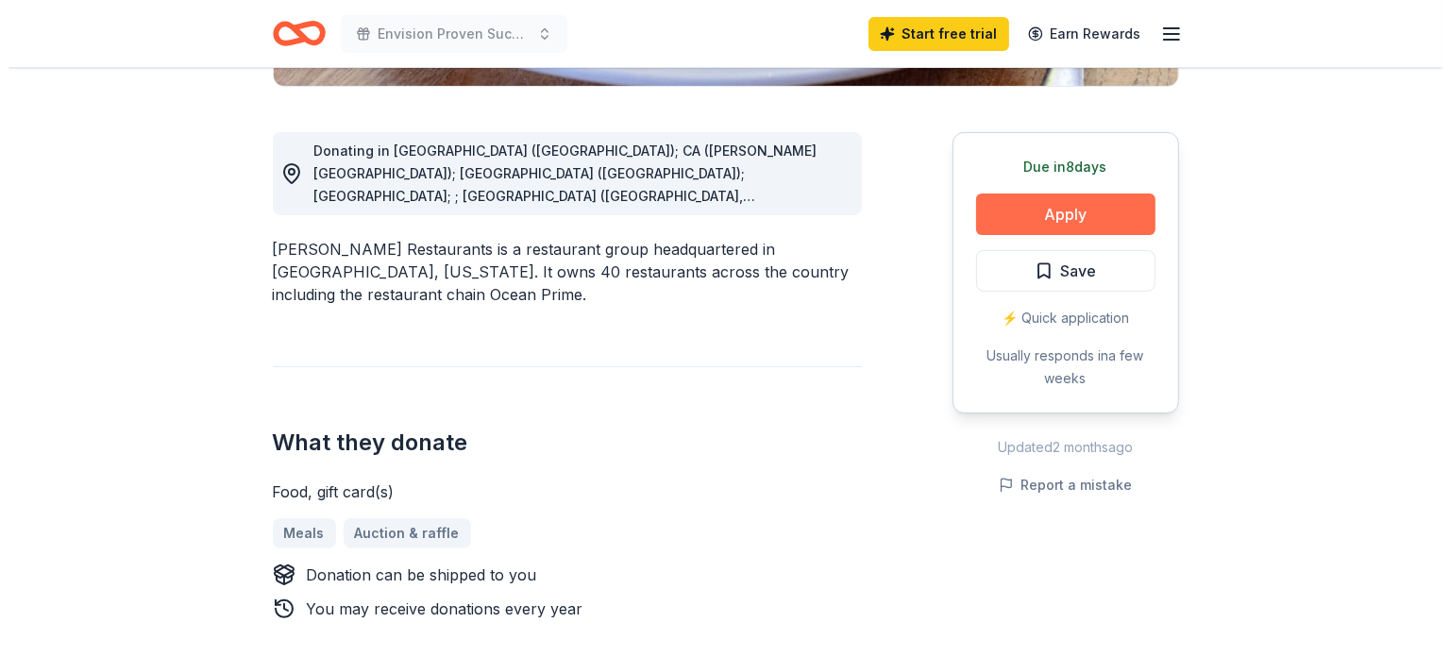
scroll to position [472, 0]
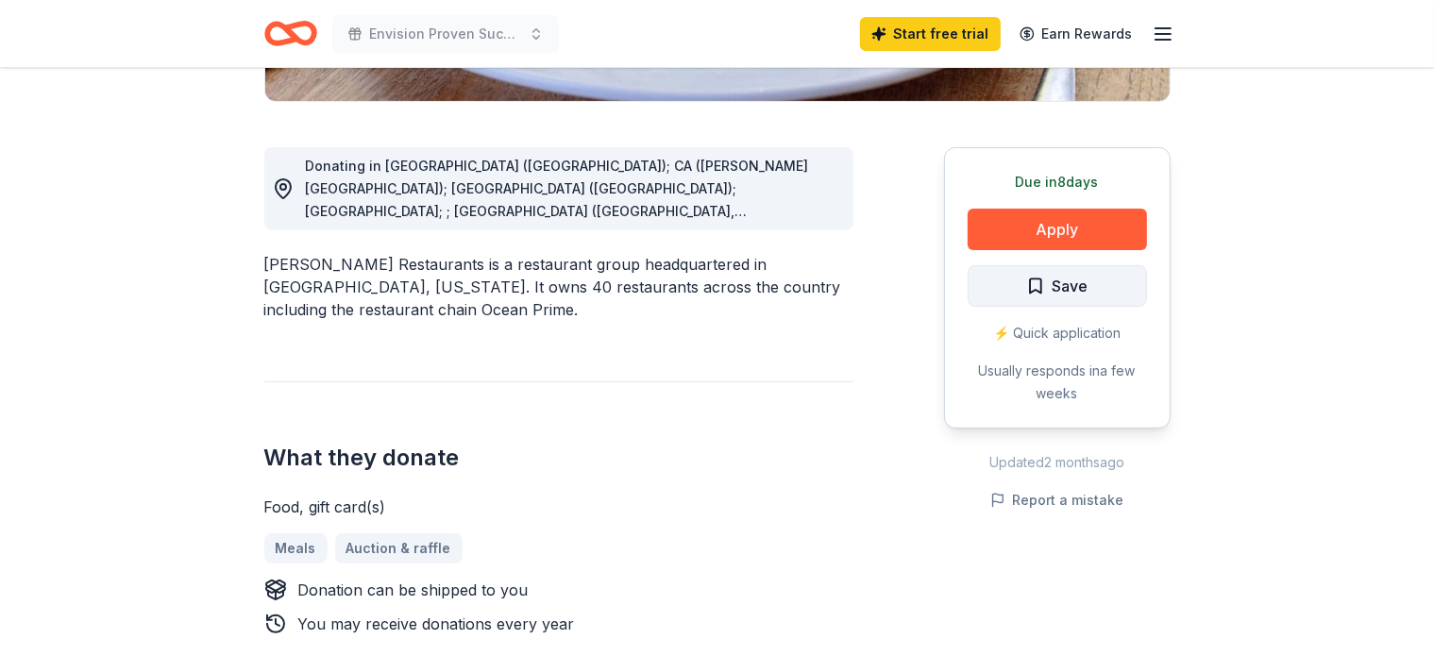
click at [1061, 286] on span "Save" at bounding box center [1070, 286] width 36 height 25
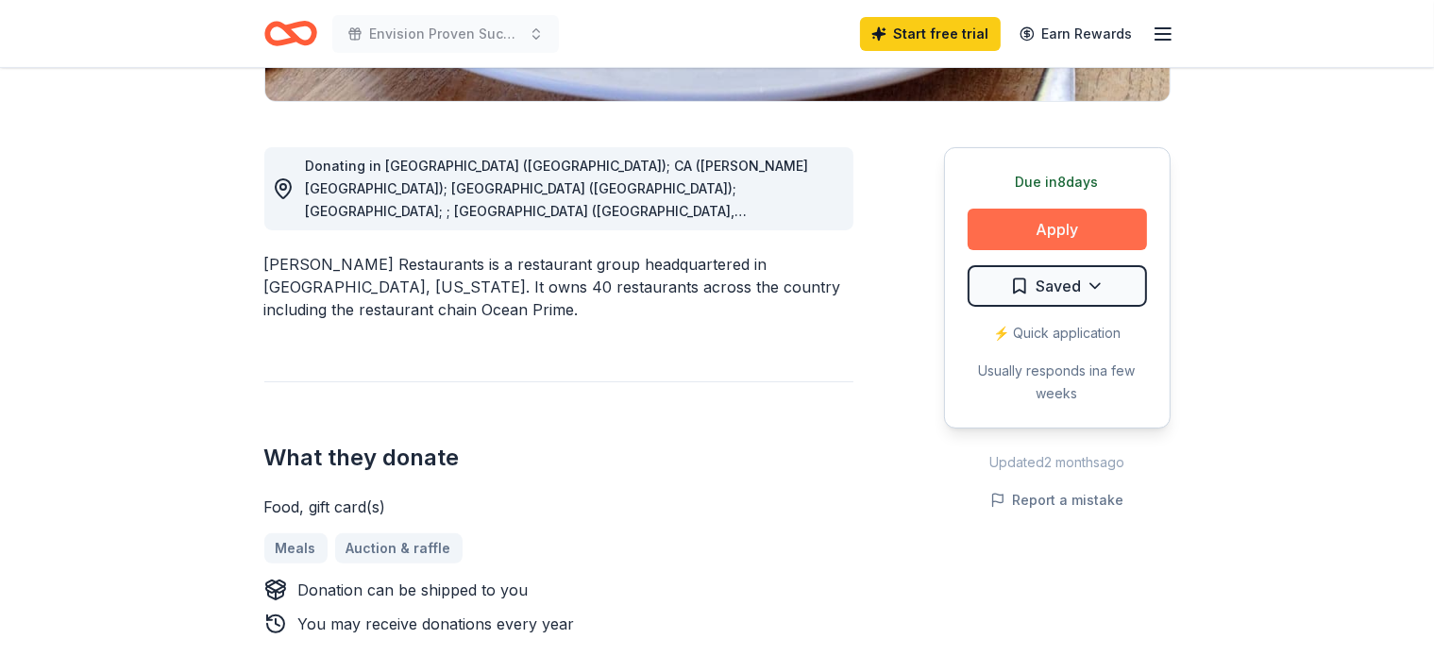
click at [1068, 234] on button "Apply" at bounding box center [1056, 230] width 179 height 42
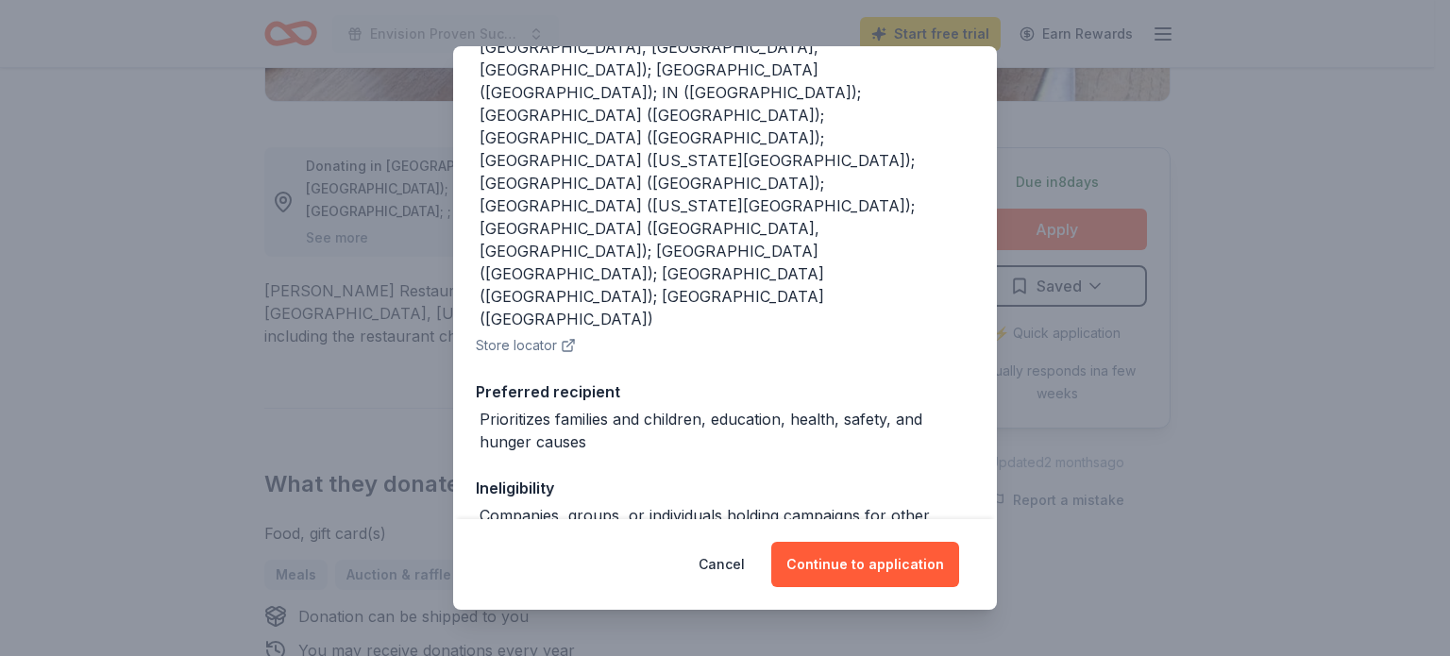
scroll to position [364, 0]
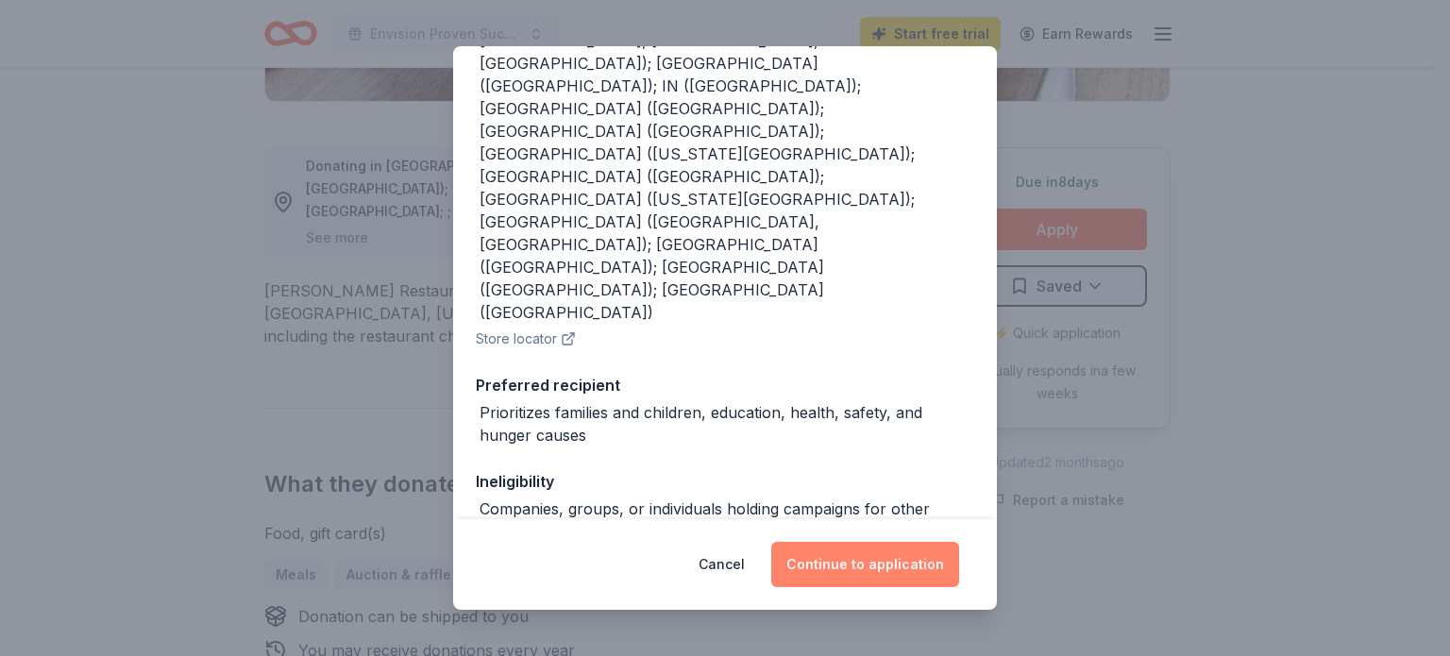
click at [868, 569] on button "Continue to application" at bounding box center [865, 564] width 188 height 45
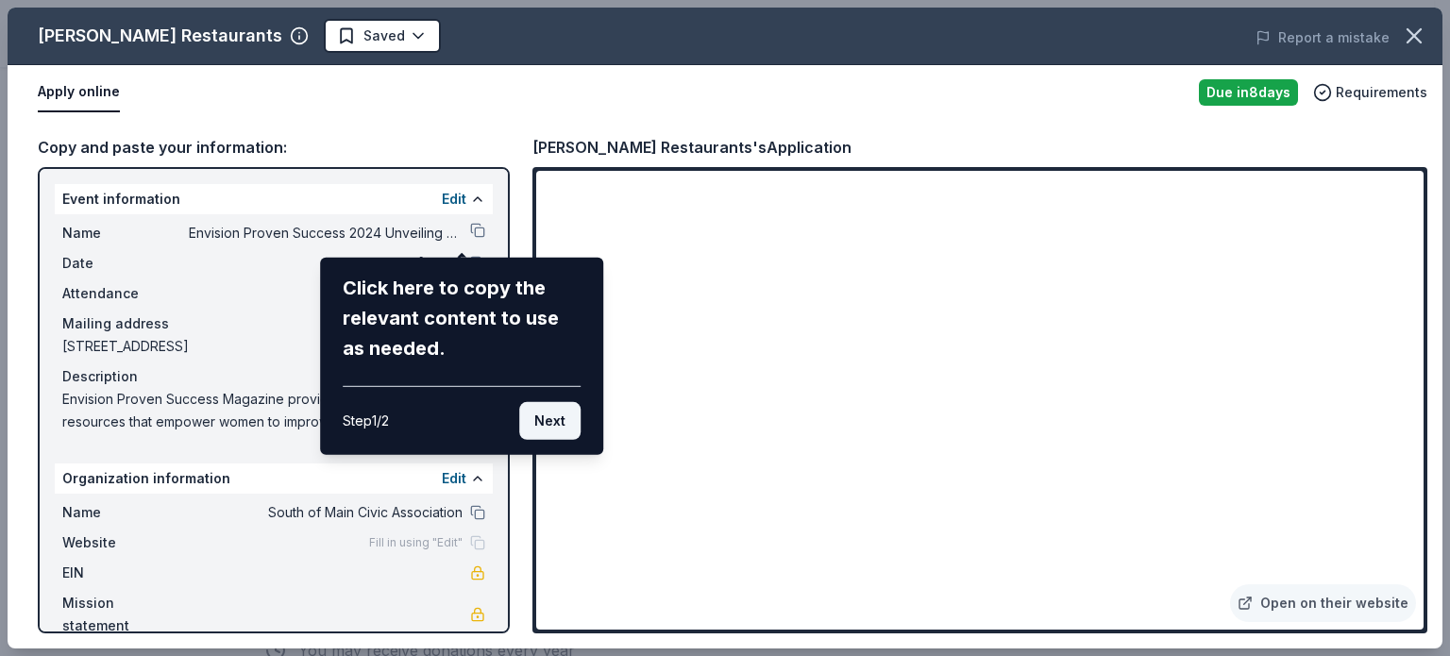
click at [551, 425] on button "Next" at bounding box center [549, 421] width 61 height 38
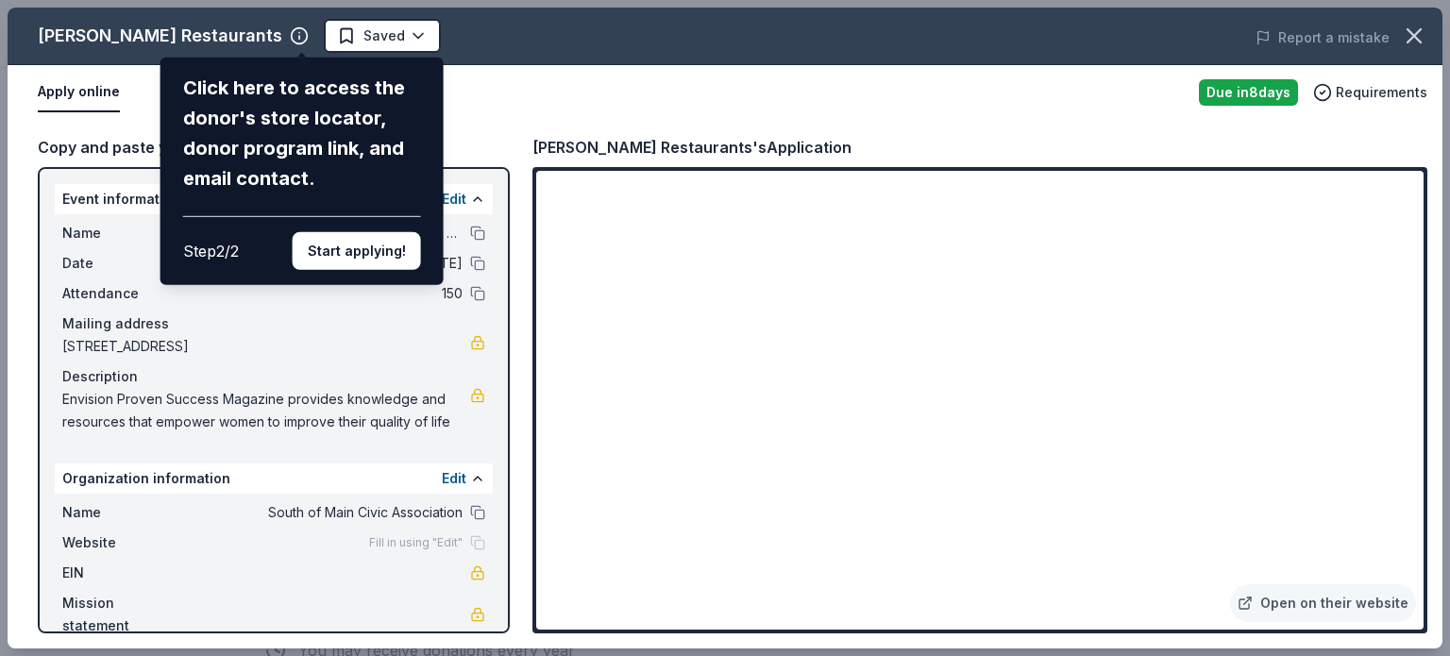
click at [234, 512] on div "Cameron Mitchell Restaurants Click here to access the donor's store locator, do…" at bounding box center [725, 328] width 1434 height 641
click at [455, 478] on div "Cameron Mitchell Restaurants Click here to access the donor's store locator, do…" at bounding box center [725, 328] width 1434 height 641
click at [437, 486] on div "Cameron Mitchell Restaurants Click here to access the donor's store locator, do…" at bounding box center [725, 328] width 1434 height 641
click at [458, 512] on div "Cameron Mitchell Restaurants Click here to access the donor's store locator, do…" at bounding box center [725, 328] width 1434 height 641
click at [109, 540] on div "Cameron Mitchell Restaurants Click here to access the donor's store locator, do…" at bounding box center [725, 328] width 1434 height 641
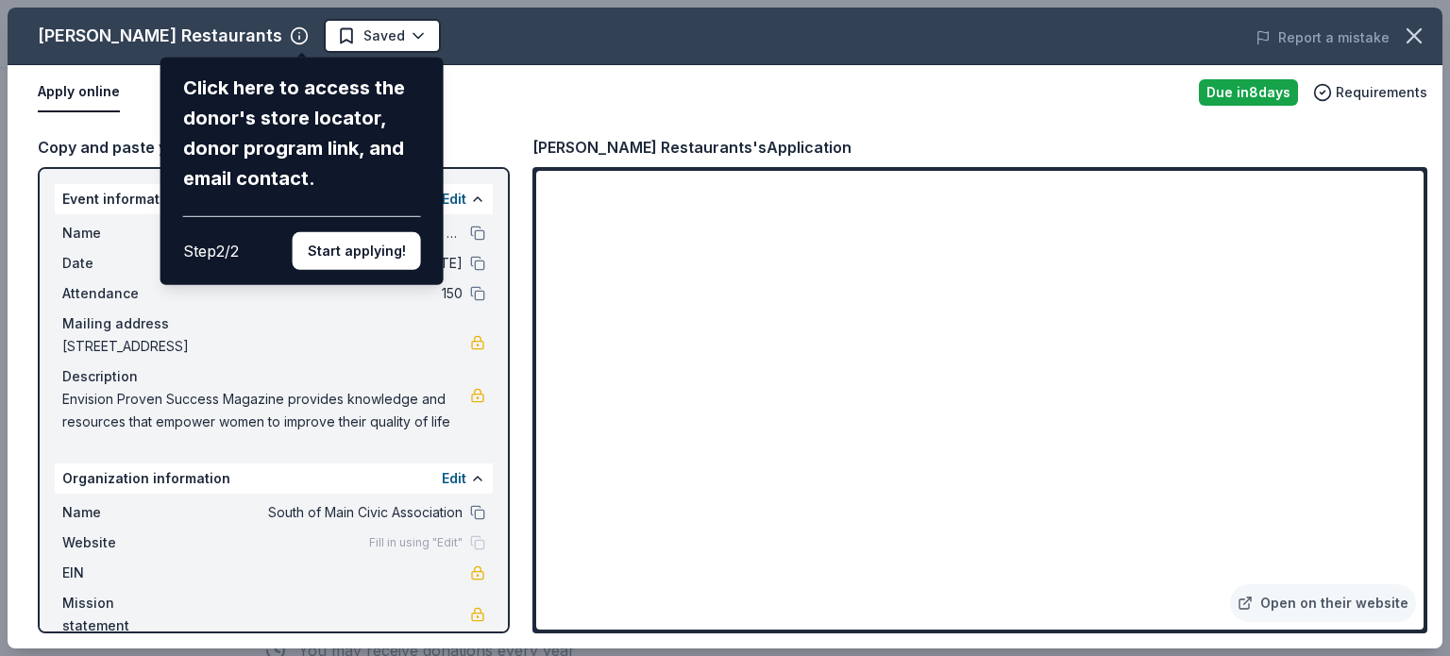
click at [430, 479] on div "Cameron Mitchell Restaurants Click here to access the donor's store locator, do…" at bounding box center [725, 328] width 1434 height 641
click at [375, 232] on button "Start applying!" at bounding box center [357, 251] width 128 height 38
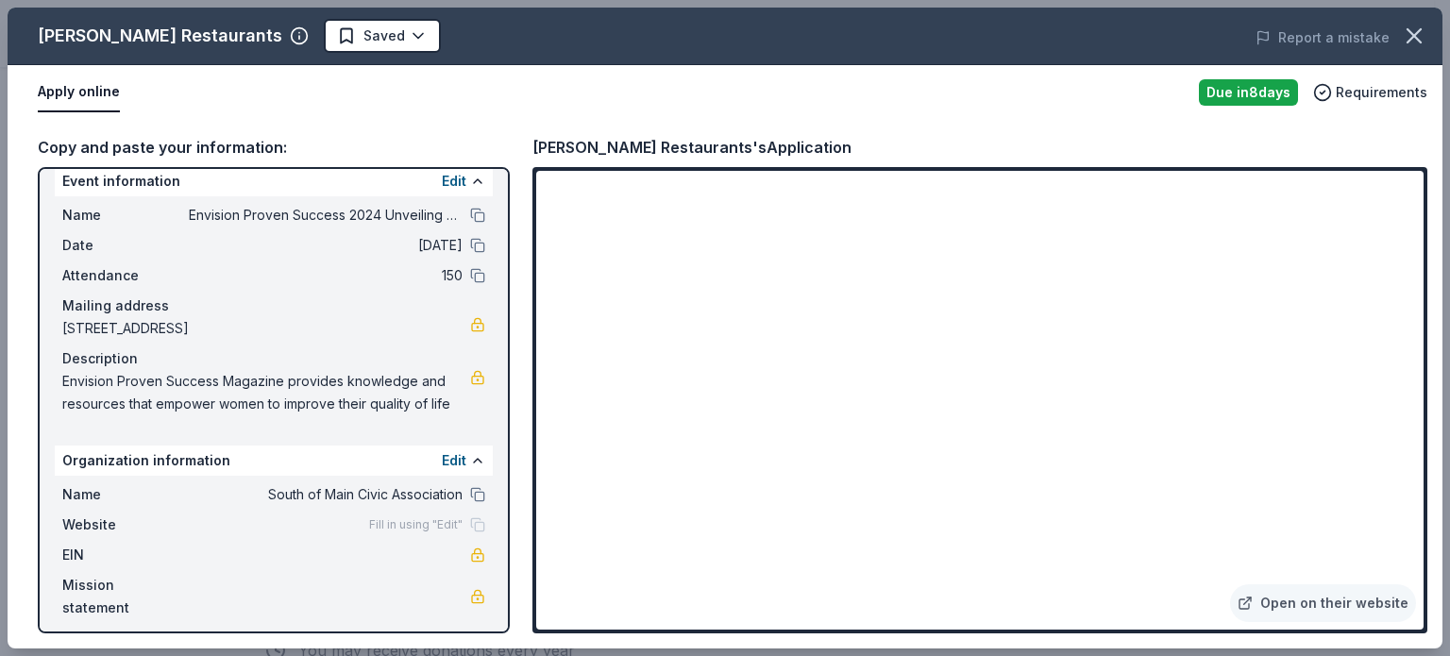
scroll to position [27, 0]
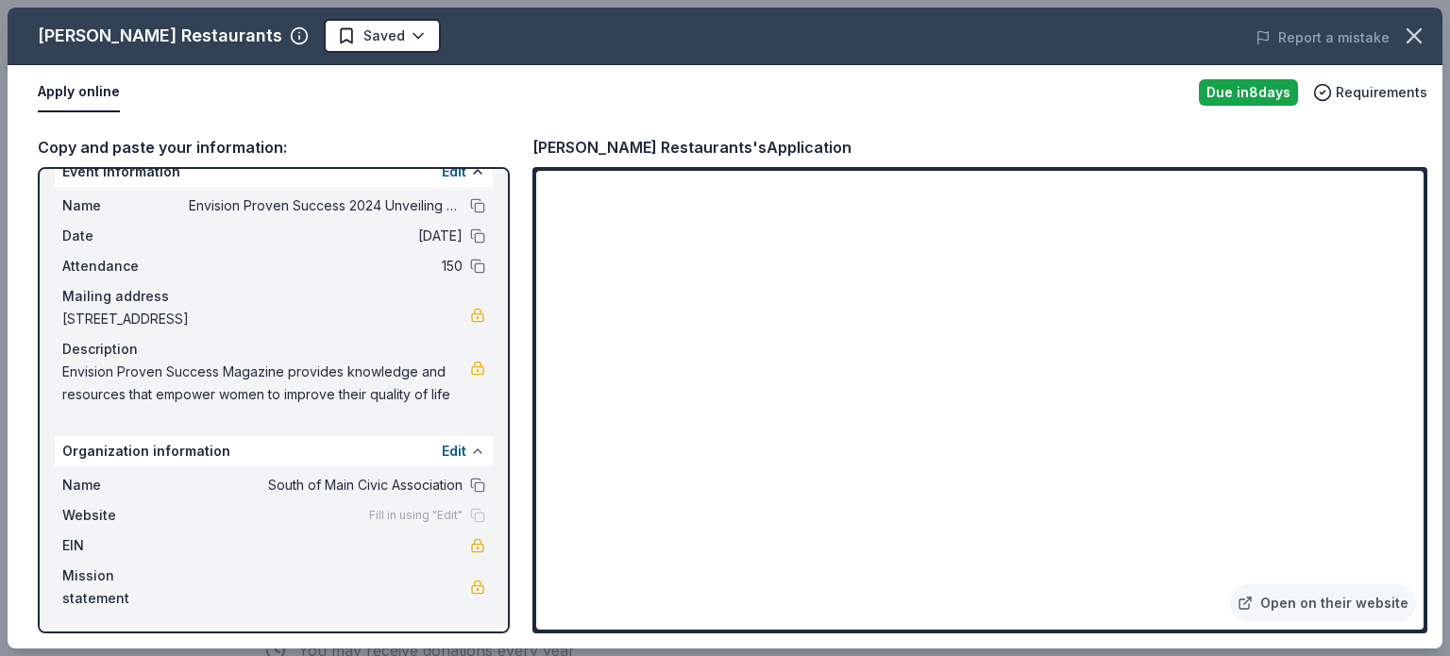
click at [470, 452] on button at bounding box center [477, 451] width 15 height 15
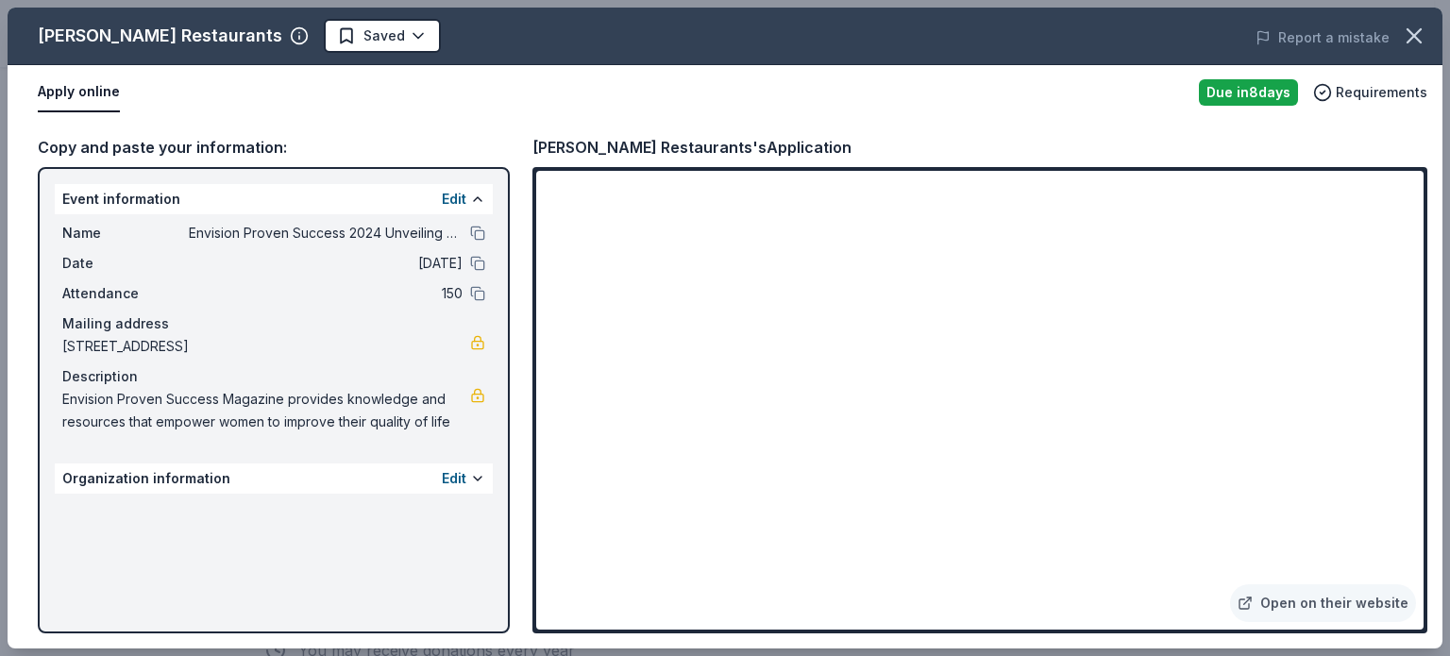
scroll to position [0, 0]
click at [916, 121] on div "Copy and paste your information: Event information Edit Name Envision Proven Su…" at bounding box center [725, 384] width 1434 height 528
click at [397, 479] on div "Organization information Edit" at bounding box center [274, 478] width 438 height 30
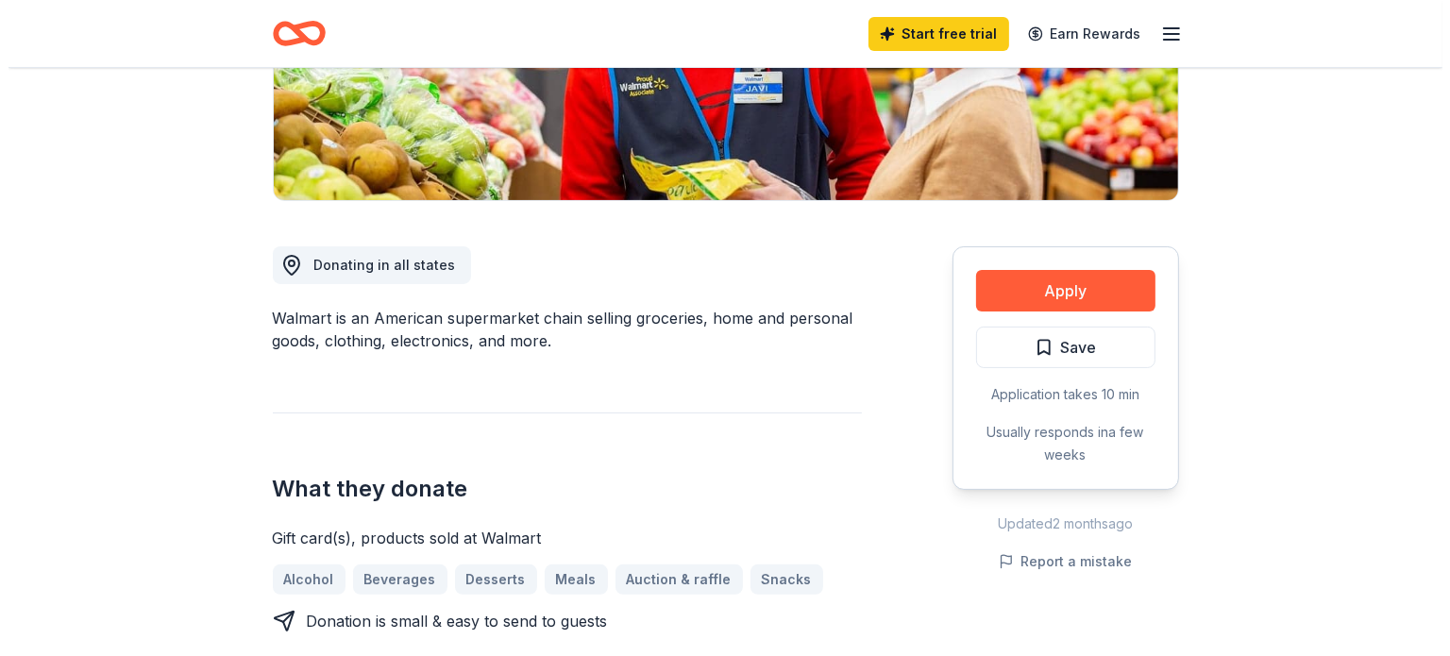
scroll to position [377, 0]
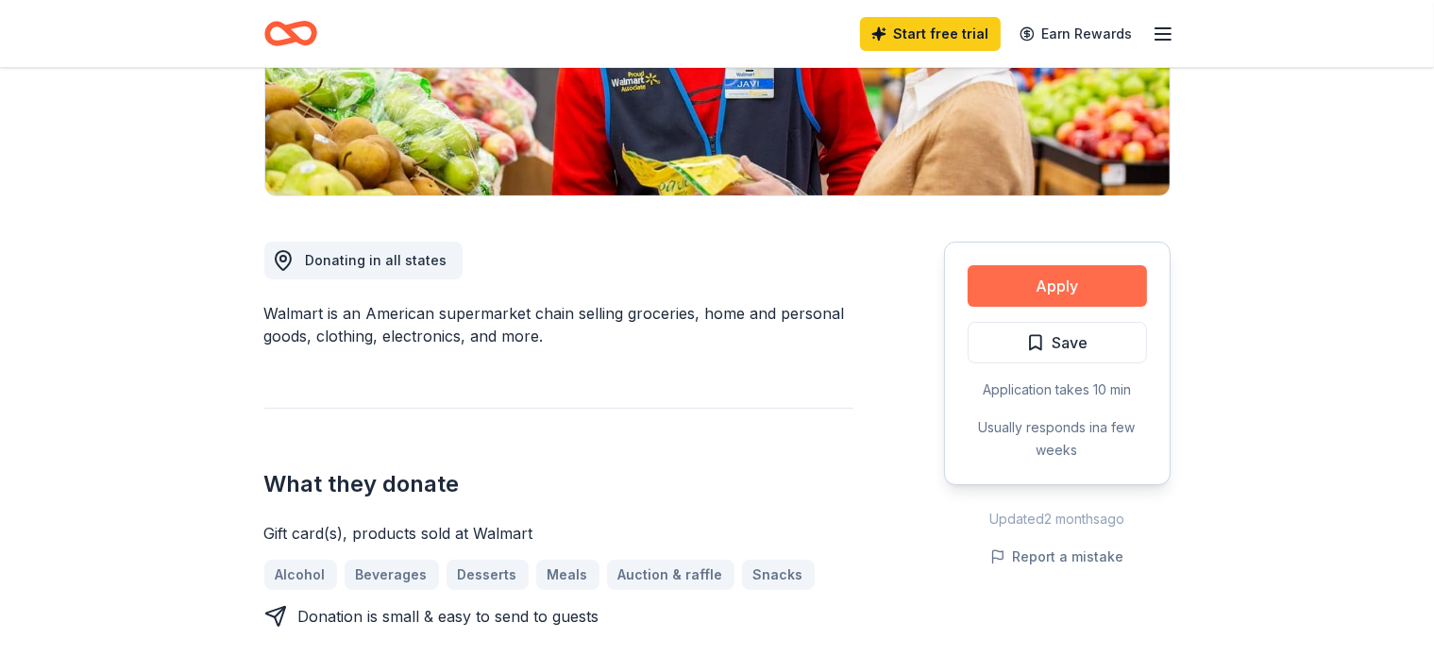
click at [1072, 280] on button "Apply" at bounding box center [1056, 286] width 179 height 42
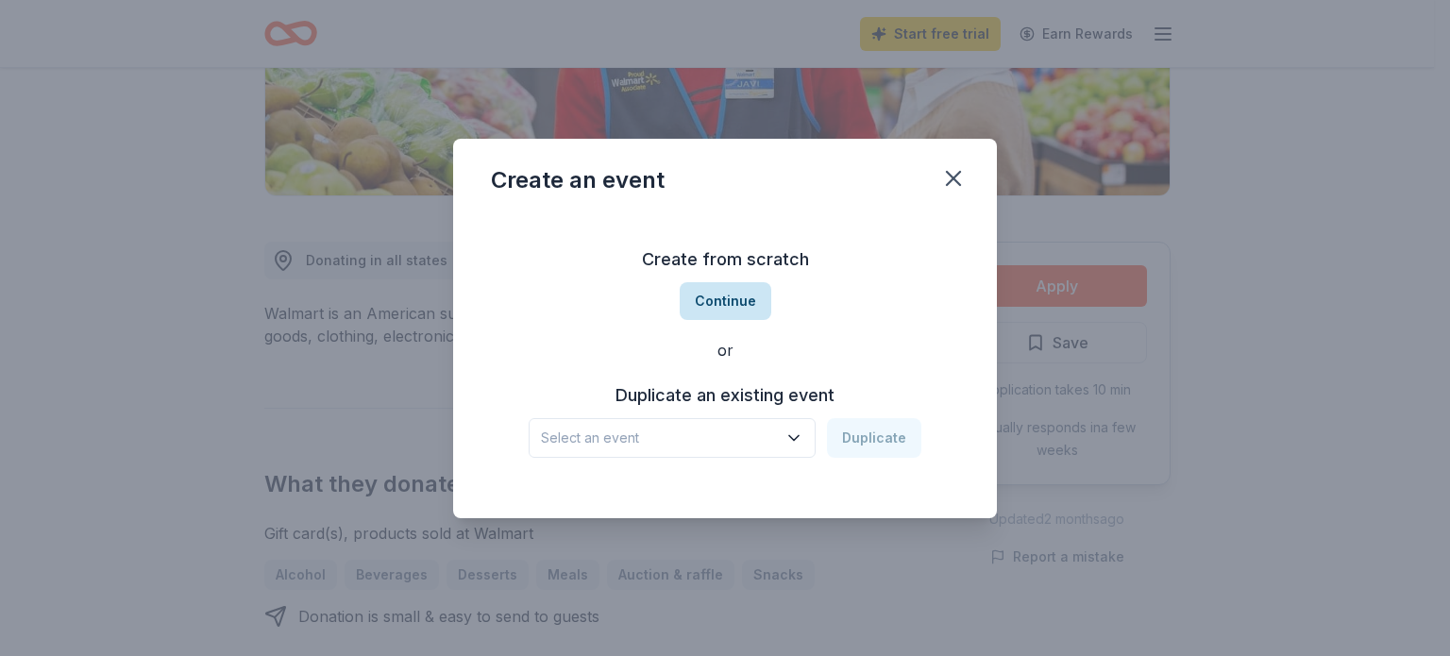
click at [733, 310] on button "Continue" at bounding box center [725, 301] width 92 height 38
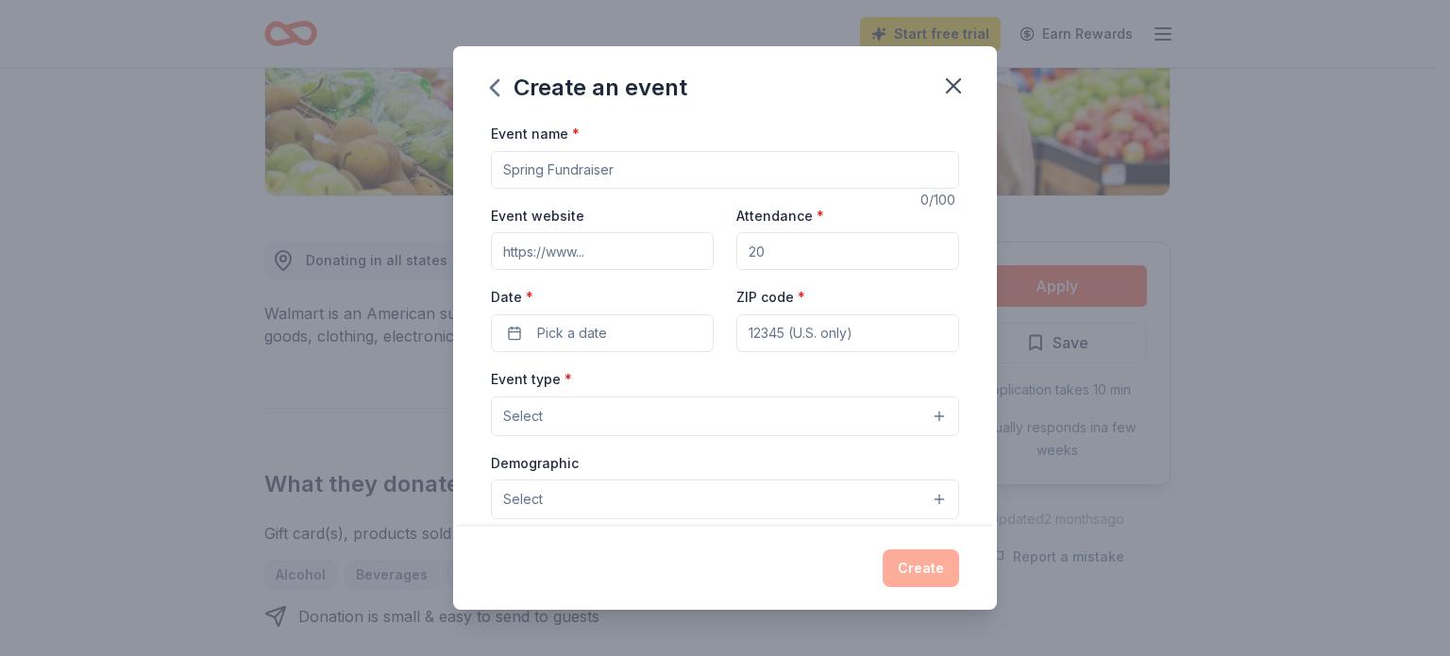
drag, startPoint x: 627, startPoint y: 175, endPoint x: 417, endPoint y: 159, distance: 210.0
click at [417, 159] on div "Create an event Event name * 0 /100 Event website Attendance * Date * Pick a da…" at bounding box center [725, 328] width 1450 height 656
type input "2024 Edition Unveiling We Stand Up Masquerade Ball"
click at [505, 256] on input "Event website" at bounding box center [602, 251] width 223 height 38
type input "[DOMAIN_NAME]"
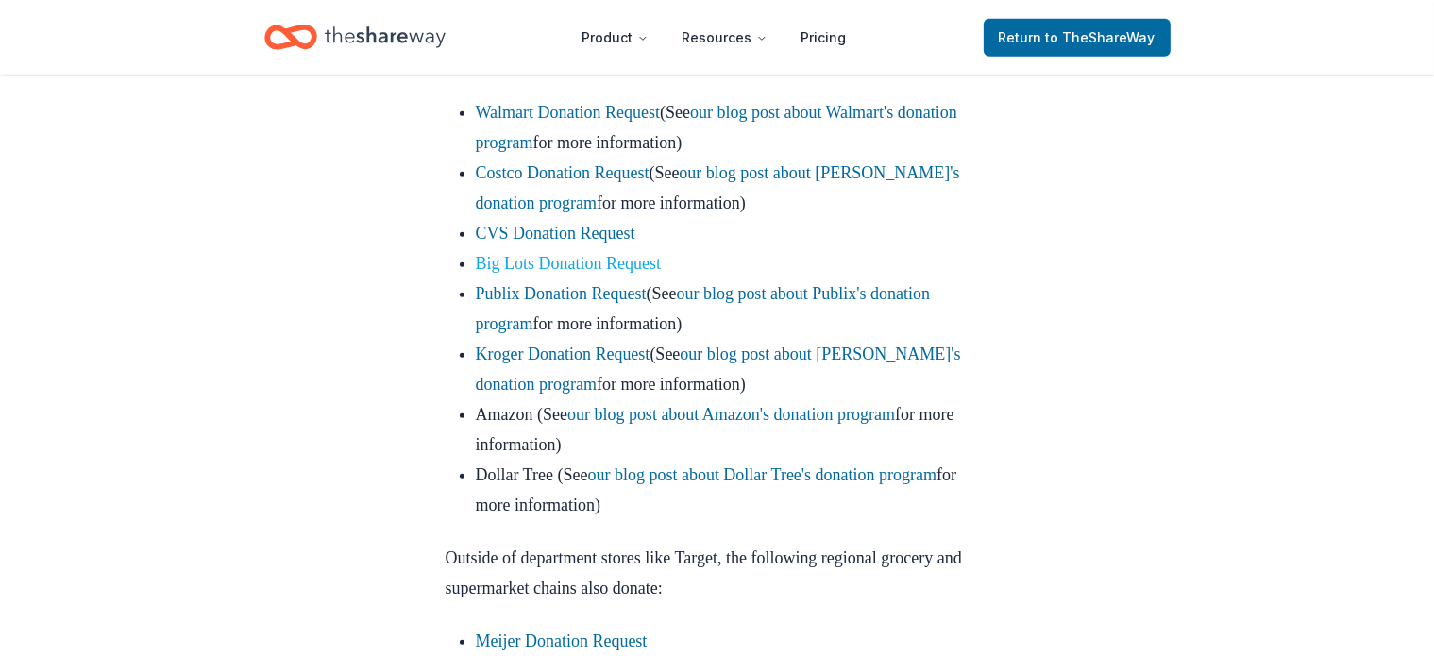
scroll to position [1128, 0]
click at [675, 423] on link "our blog post about Amazon's donation program" at bounding box center [730, 413] width 327 height 19
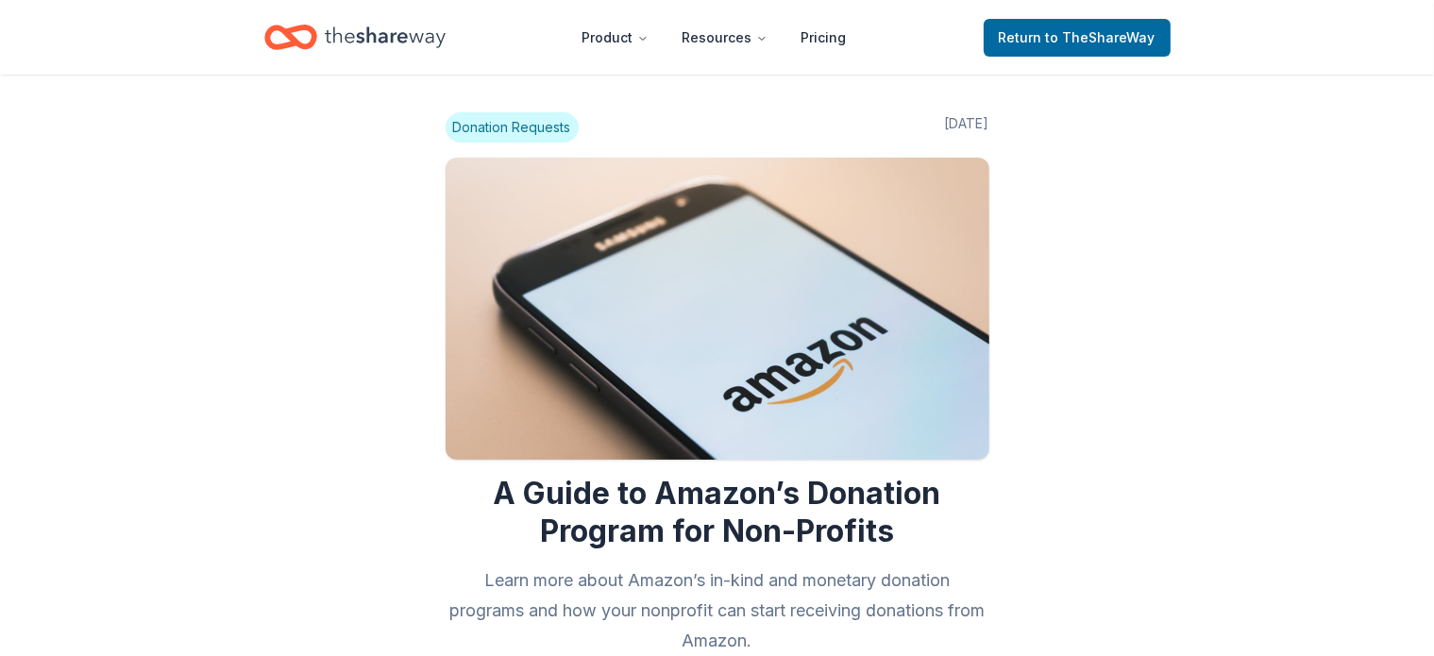
click at [544, 127] on span "Donation Requests" at bounding box center [511, 127] width 133 height 30
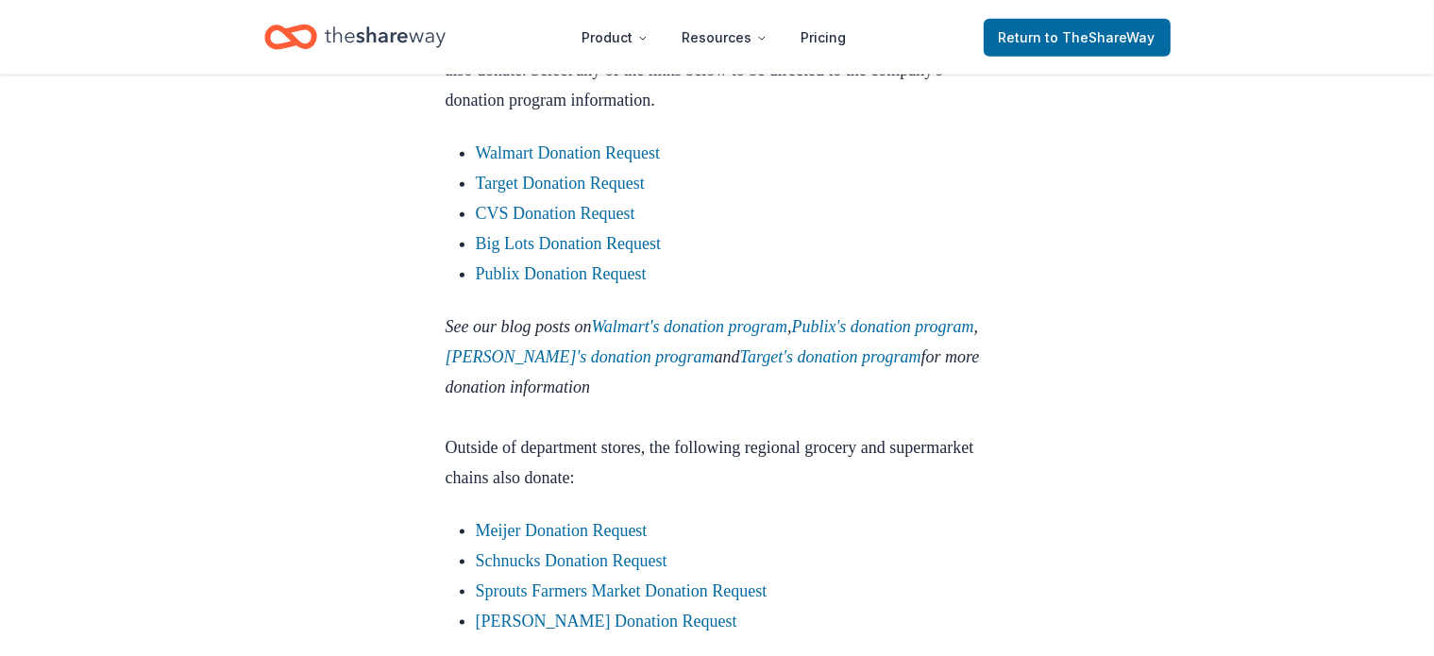
scroll to position [2265, 0]
click at [548, 222] on link "CVS Donation Request" at bounding box center [555, 212] width 159 height 19
drag, startPoint x: 548, startPoint y: 308, endPoint x: 863, endPoint y: 349, distance: 317.9
click at [863, 288] on li "Publix Donation Request" at bounding box center [732, 273] width 513 height 30
